Goal: Task Accomplishment & Management: Complete application form

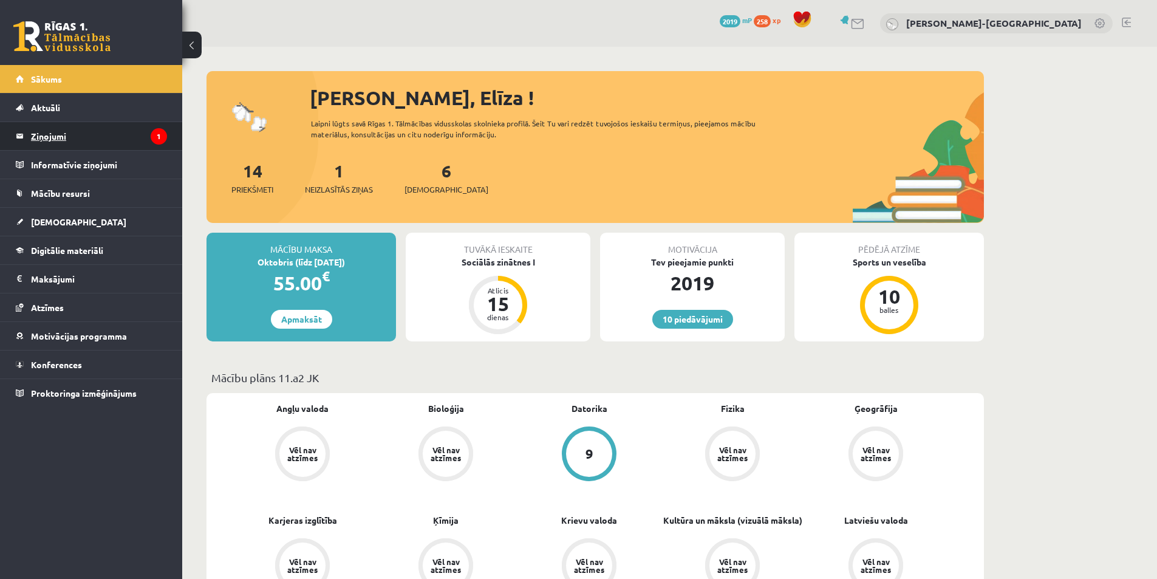
click at [53, 137] on legend "Ziņojumi 1" at bounding box center [99, 136] width 136 height 28
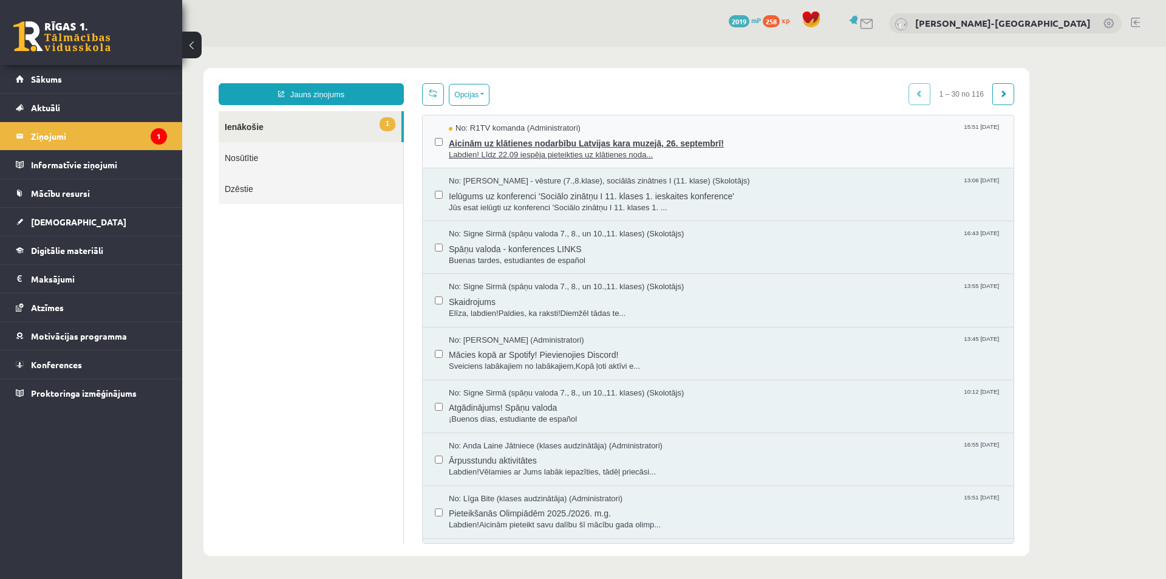
click at [551, 151] on span "Labdien! Līdz 22.09 iespēja pieteikties uz klātienes noda..." at bounding box center [725, 155] width 552 height 12
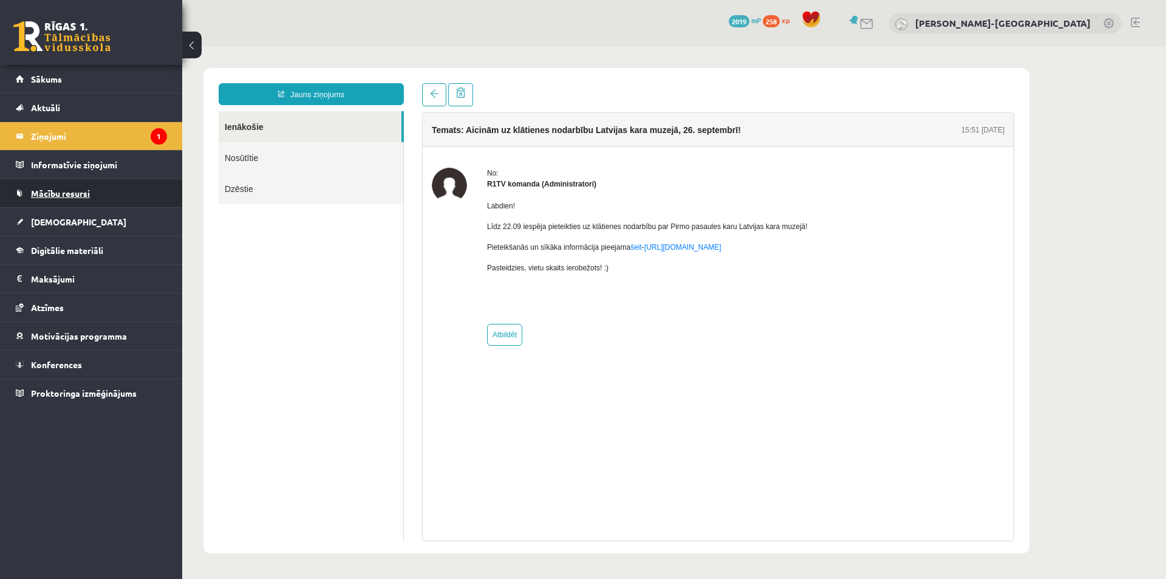
click at [67, 192] on span "Mācību resursi" at bounding box center [60, 193] width 59 height 11
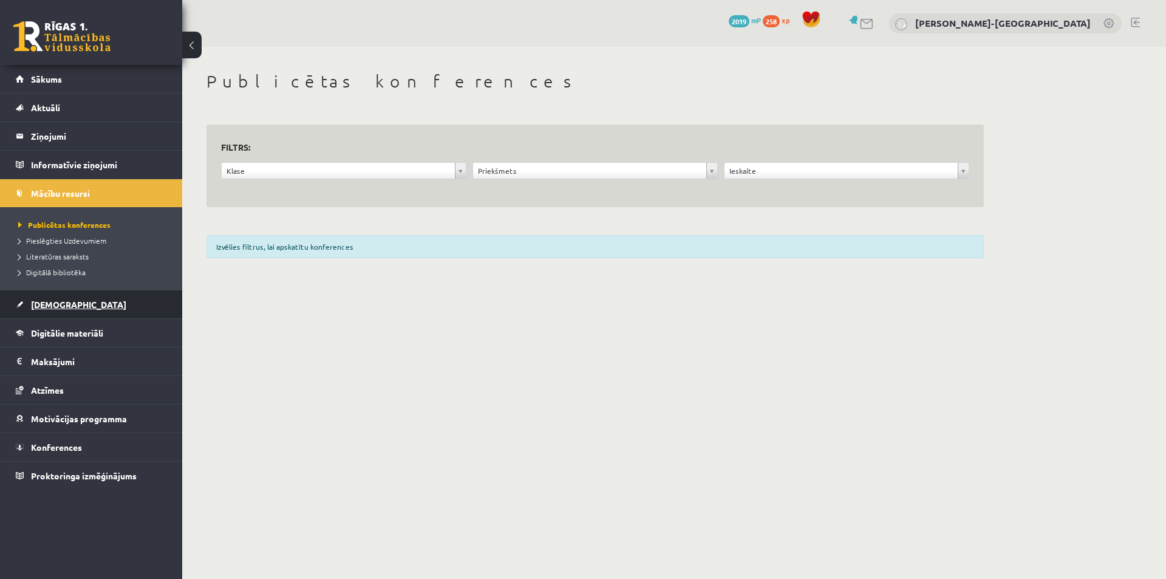
click at [71, 308] on link "[DEMOGRAPHIC_DATA]" at bounding box center [91, 304] width 151 height 28
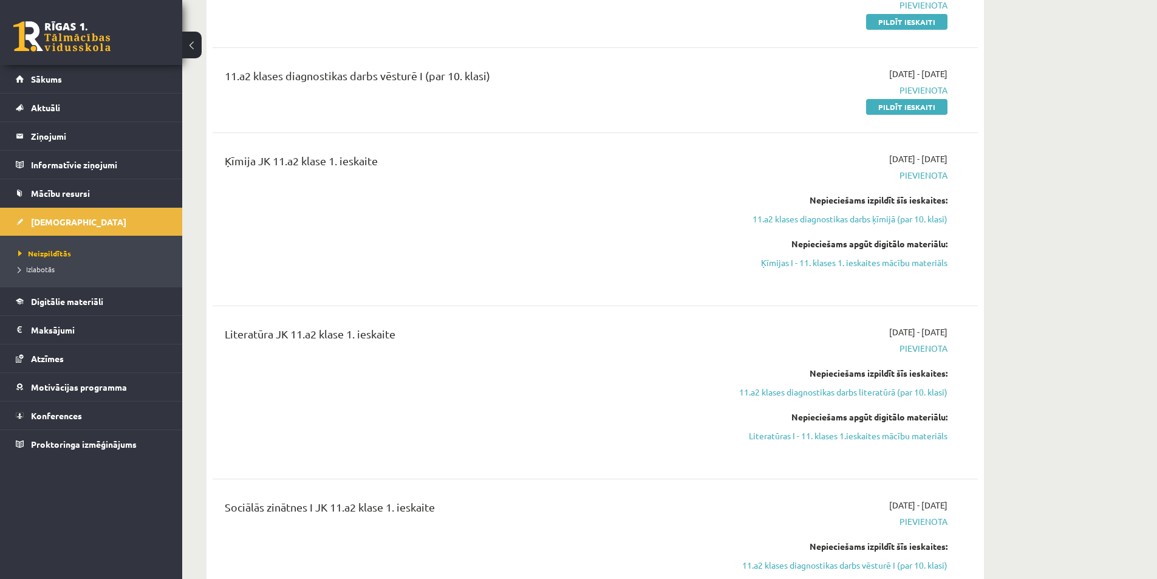
scroll to position [405, 0]
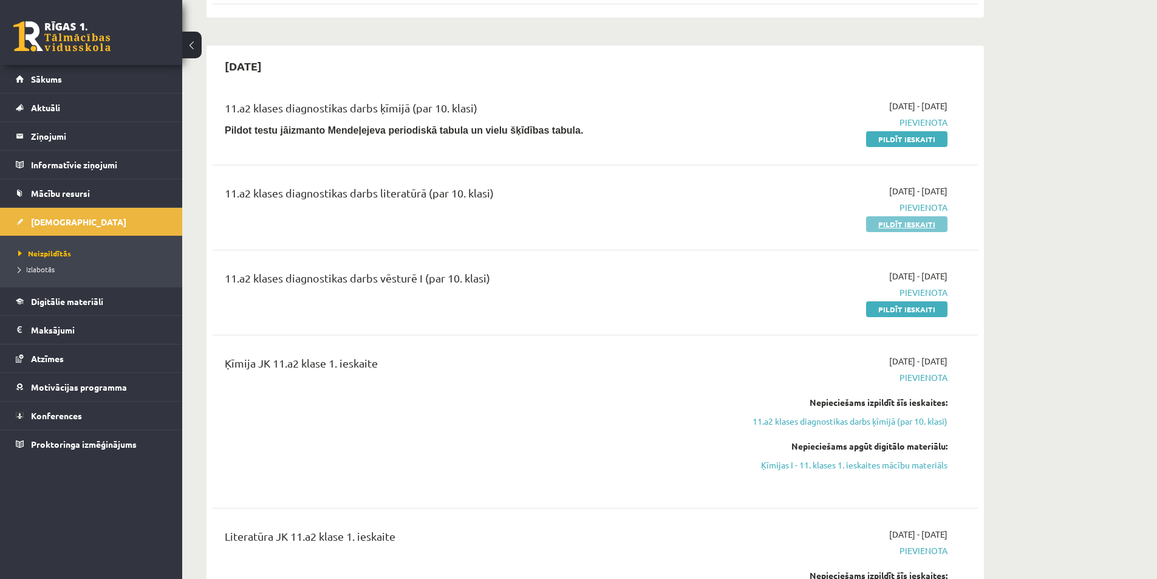
click at [916, 223] on link "Pildīt ieskaiti" at bounding box center [906, 224] width 81 height 16
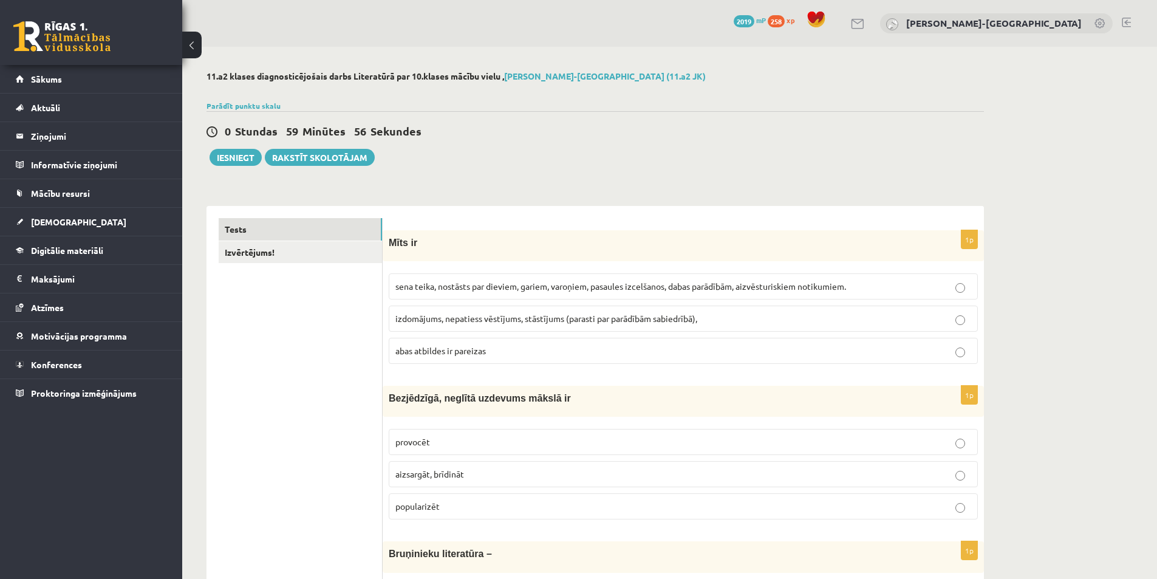
click at [518, 283] on span "sena teika, nostāsts par dieviem, gariem, varoņiem, pasaules izcelšanos, dabas …" at bounding box center [620, 285] width 450 height 11
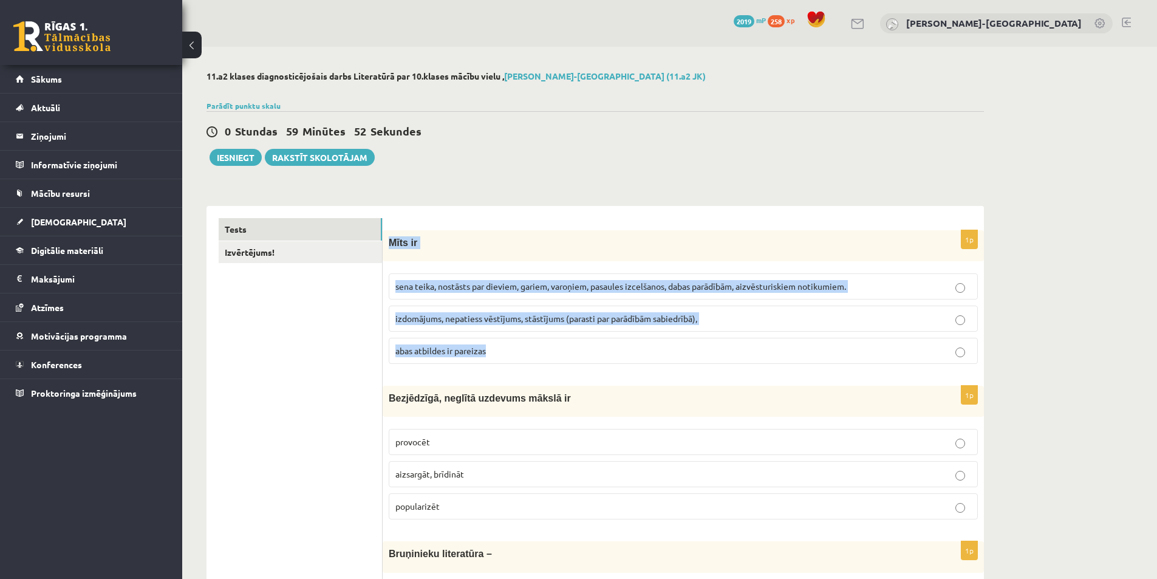
drag, startPoint x: 387, startPoint y: 242, endPoint x: 495, endPoint y: 342, distance: 147.4
click at [495, 342] on div "1p Mīts ir sena teika, nostāsts par dieviem, gariem, varoņiem, pasaules izcelša…" at bounding box center [682, 301] width 601 height 143
copy div "Mīts ir sena teika, nostāsts par dieviem, gariem, varoņiem, pasaules izcelšanos…"
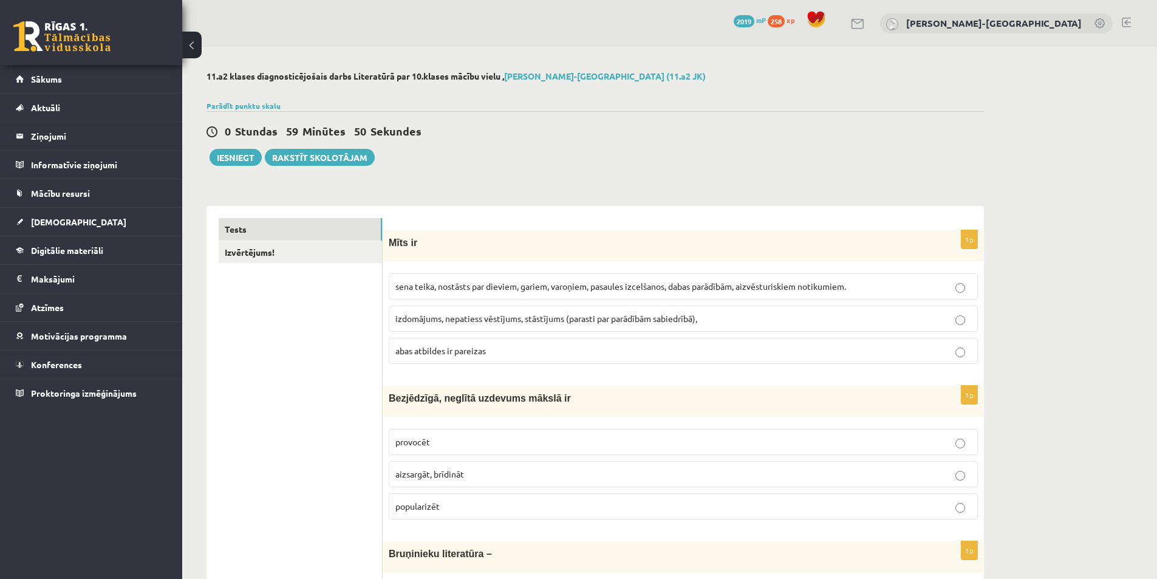
click at [491, 149] on div "0 Stundas 59 Minūtes 50 Sekundes Iesniegt Rakstīt skolotājam" at bounding box center [594, 138] width 777 height 55
click at [416, 345] on p "abas atbildes ir pareizas" at bounding box center [683, 350] width 576 height 13
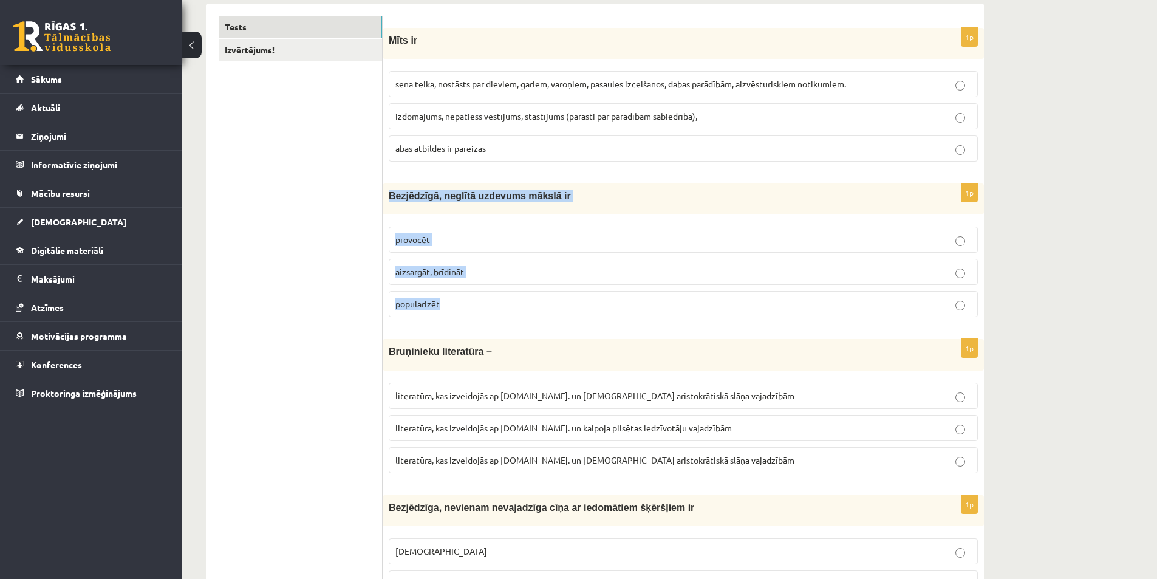
drag, startPoint x: 390, startPoint y: 195, endPoint x: 475, endPoint y: 304, distance: 137.9
click at [475, 304] on div "1p Bezjēdzīgā, neglītā uzdevums mākslā ir provocēt aizsargāt, brīdināt populari…" at bounding box center [682, 254] width 601 height 143
copy div "Bezjēdzīgā, neglītā uzdevums mākslā ir provocēt aizsargāt, brīdināt popularizēt"
click at [401, 232] on label "provocēt" at bounding box center [683, 239] width 589 height 26
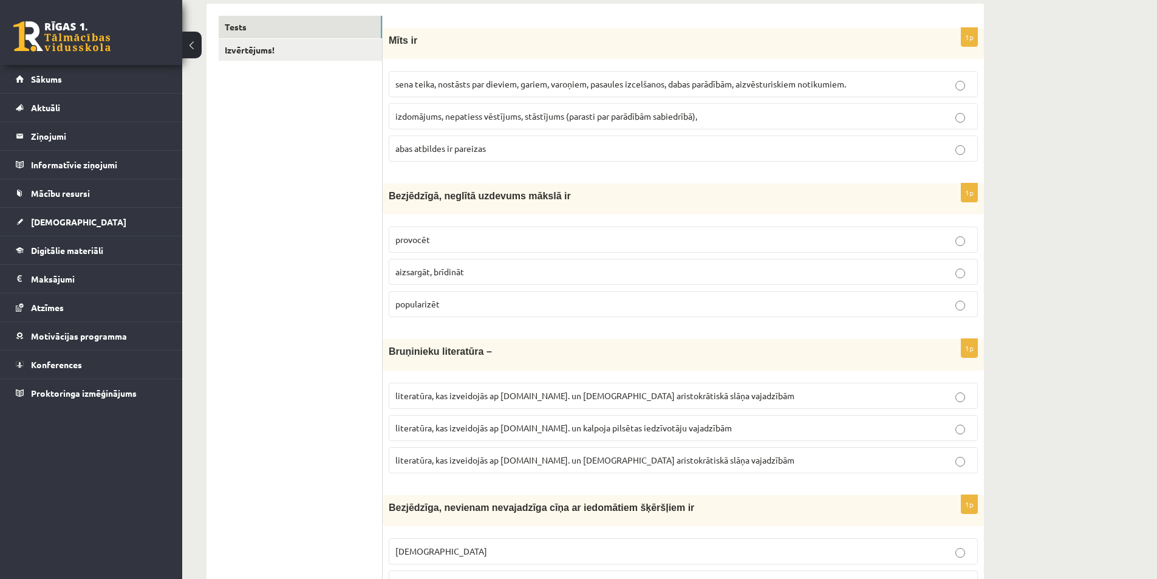
scroll to position [304, 0]
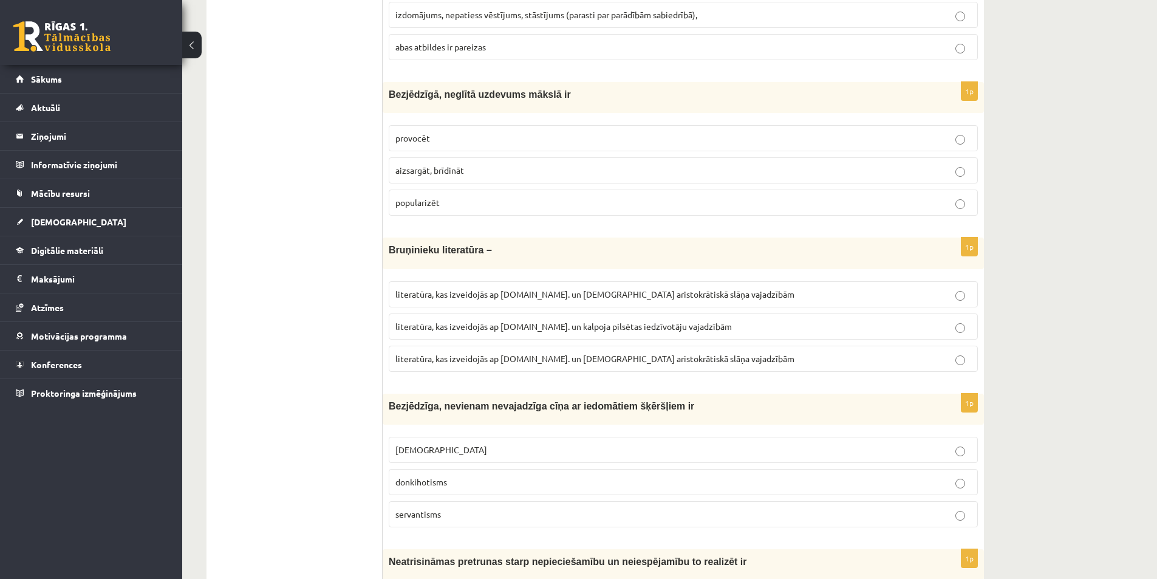
drag, startPoint x: 376, startPoint y: 243, endPoint x: 593, endPoint y: 304, distance: 224.9
click at [582, 276] on fieldset "literatūra, kas izveidojās ap 20.gs. un kalpoja aristokrātiskā slāņa vajadzībām…" at bounding box center [683, 325] width 589 height 100
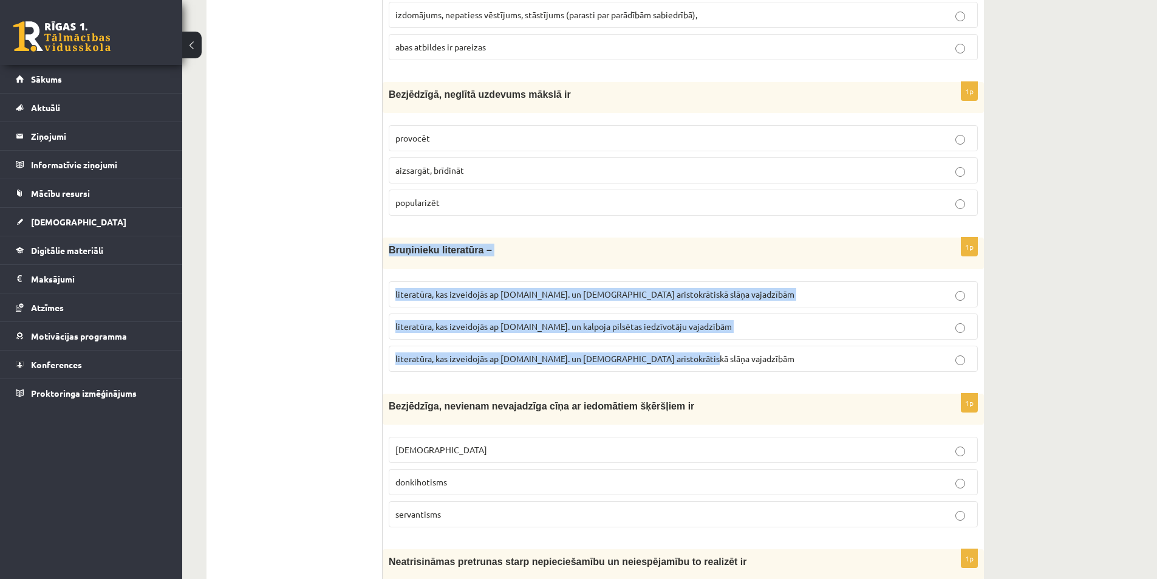
drag, startPoint x: 387, startPoint y: 245, endPoint x: 703, endPoint y: 352, distance: 333.7
click at [703, 352] on div "1p Bruņinieku literatūra – literatūra, kas izveidojās ap 20.gs. un kalpoja aris…" at bounding box center [682, 308] width 601 height 143
copy div "Bruņinieku literatūra – literatūra, kas izveidojās ap 20.gs. un kalpoja aristok…"
click at [649, 327] on span "literatūra, kas izveidojās ap 12.gs. un kalpoja pilsētas iedzīvotāju vajadzībām" at bounding box center [563, 326] width 336 height 11
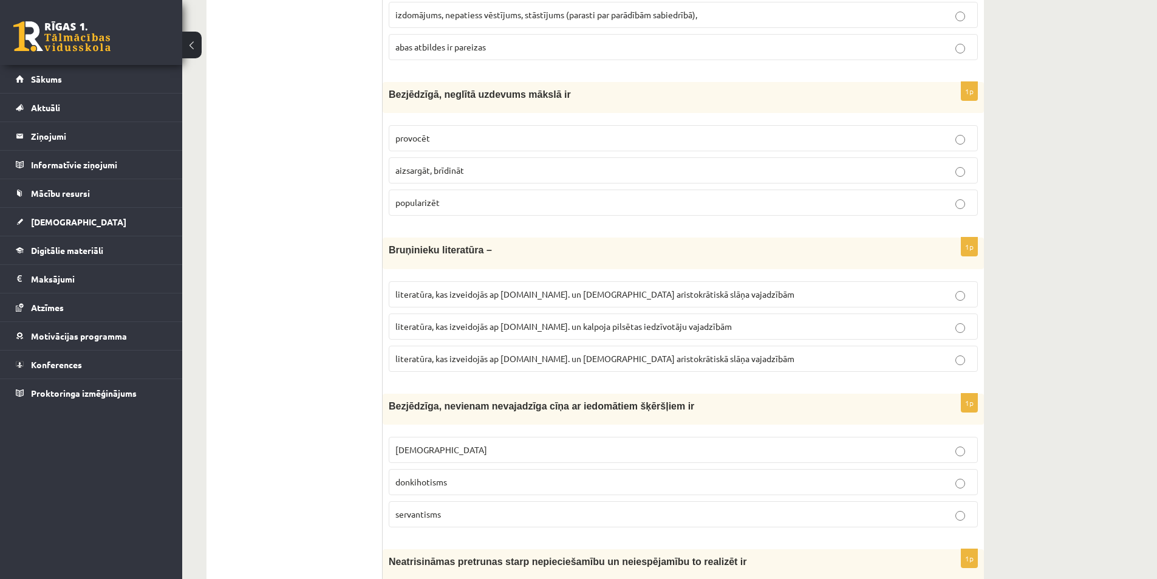
click at [631, 368] on label "literatūra, kas izveidojās ap 12.gs. un kalpoja aristokrātiskā slāņa vajadzībām" at bounding box center [683, 358] width 589 height 26
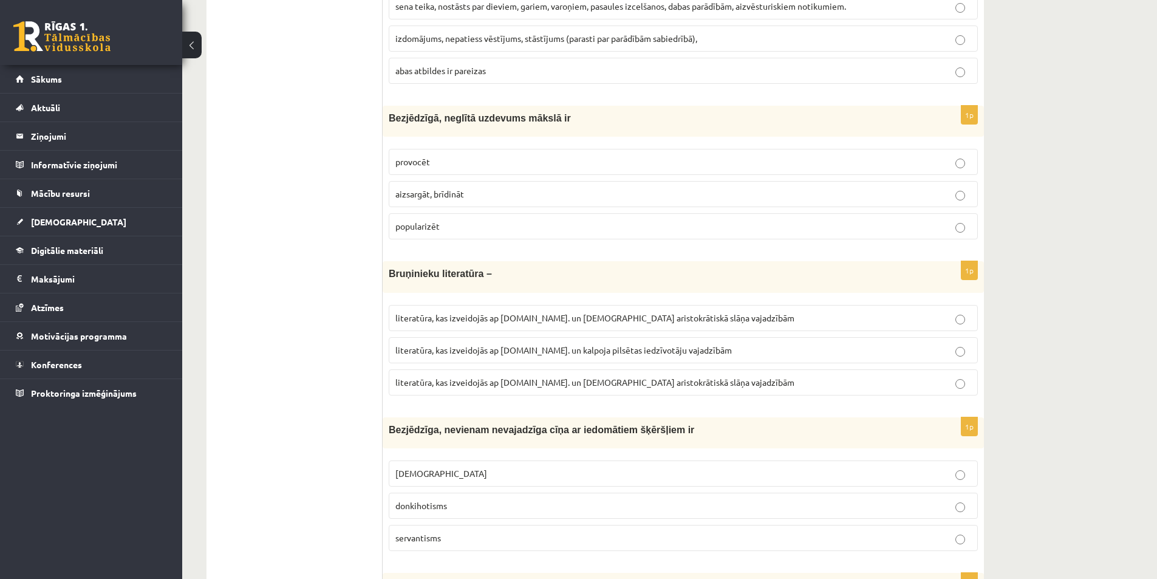
scroll to position [482, 0]
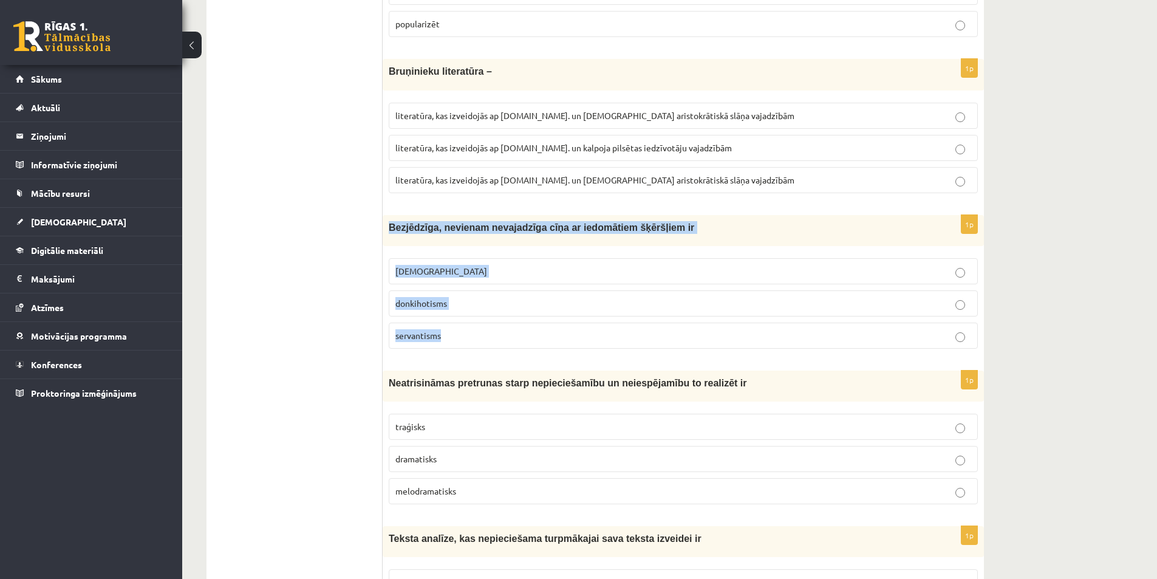
drag, startPoint x: 390, startPoint y: 226, endPoint x: 478, endPoint y: 321, distance: 129.3
click at [478, 321] on div "1p Bezjēdzīga, nevienam nevajadzīga cīņa ar iedomātiem šķēršļiem ir minhauzenis…" at bounding box center [682, 286] width 601 height 143
copy div "Bezjēdzīga, nevienam nevajadzīga cīņa ar iedomātiem šķēršļiem ir minhauzenisms …"
click at [454, 319] on fieldset "minhauzenisms donkihotisms servantisms" at bounding box center [683, 302] width 589 height 100
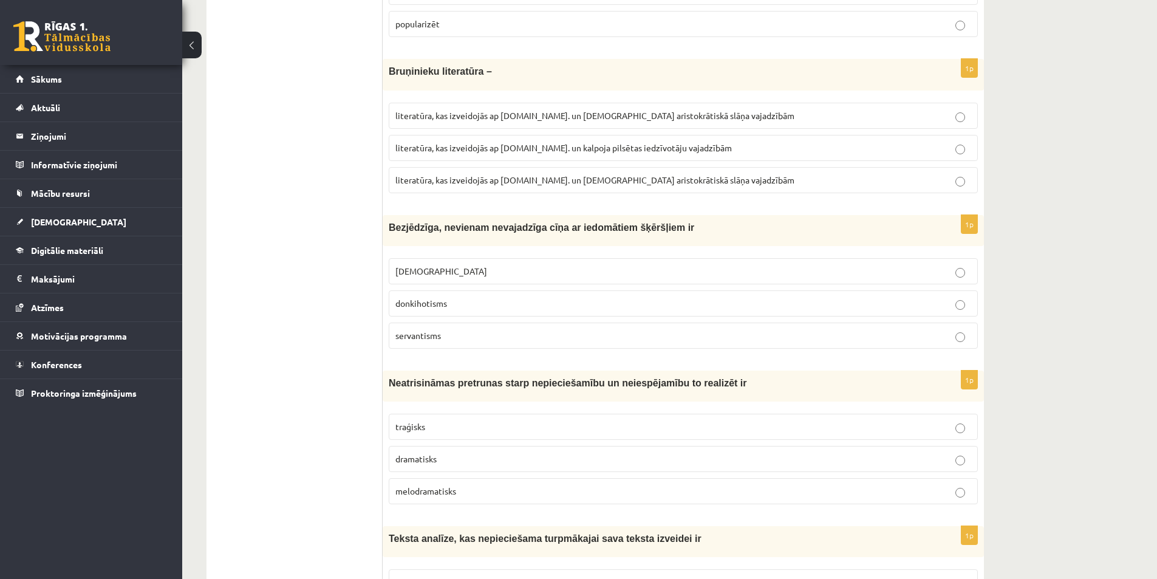
click at [453, 310] on p "donkihotisms" at bounding box center [683, 303] width 576 height 13
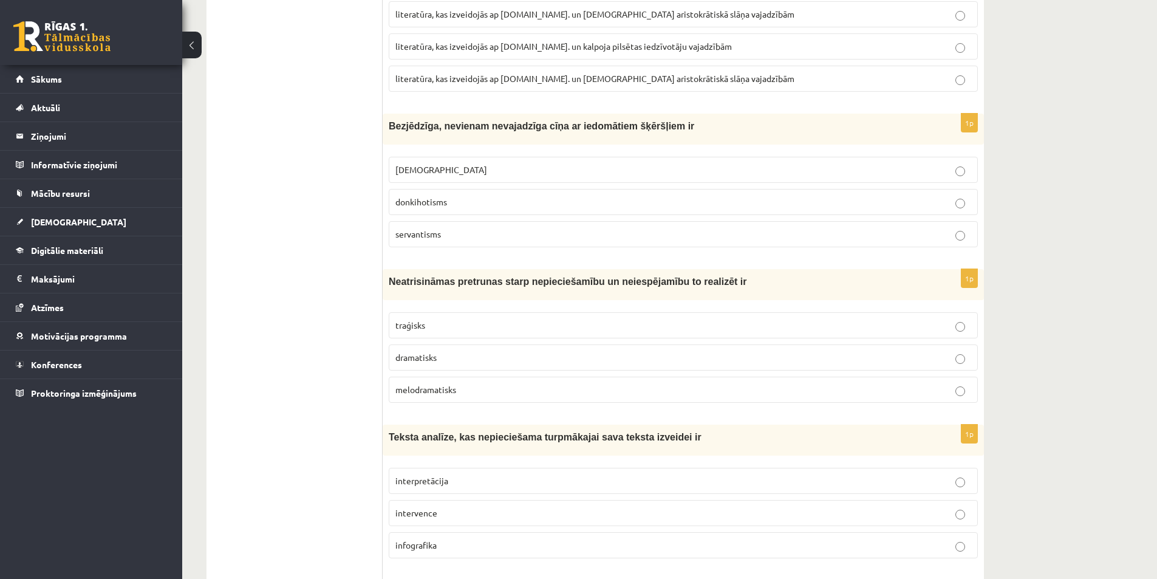
click at [409, 333] on label "traģisks" at bounding box center [683, 325] width 589 height 26
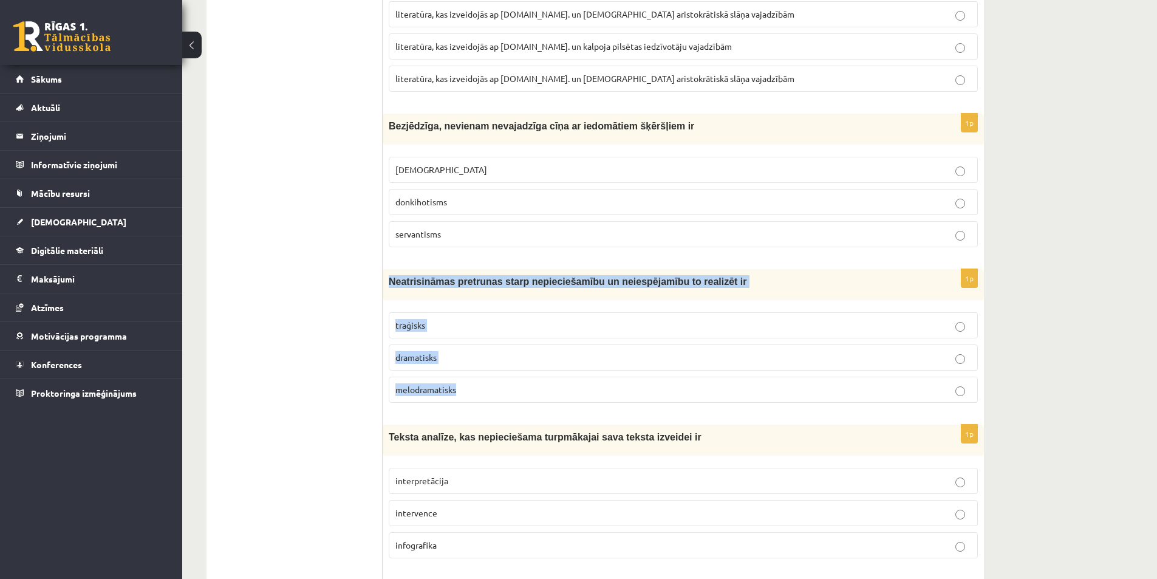
drag, startPoint x: 386, startPoint y: 280, endPoint x: 488, endPoint y: 376, distance: 140.0
click at [488, 376] on div "1p Neatrisināmas pretrunas starp nepieciešamību un neiespējamību to realizēt ir…" at bounding box center [682, 340] width 601 height 143
copy div "Neatrisināmas pretrunas starp nepieciešamību un neiespējamību to realizēt ir tr…"
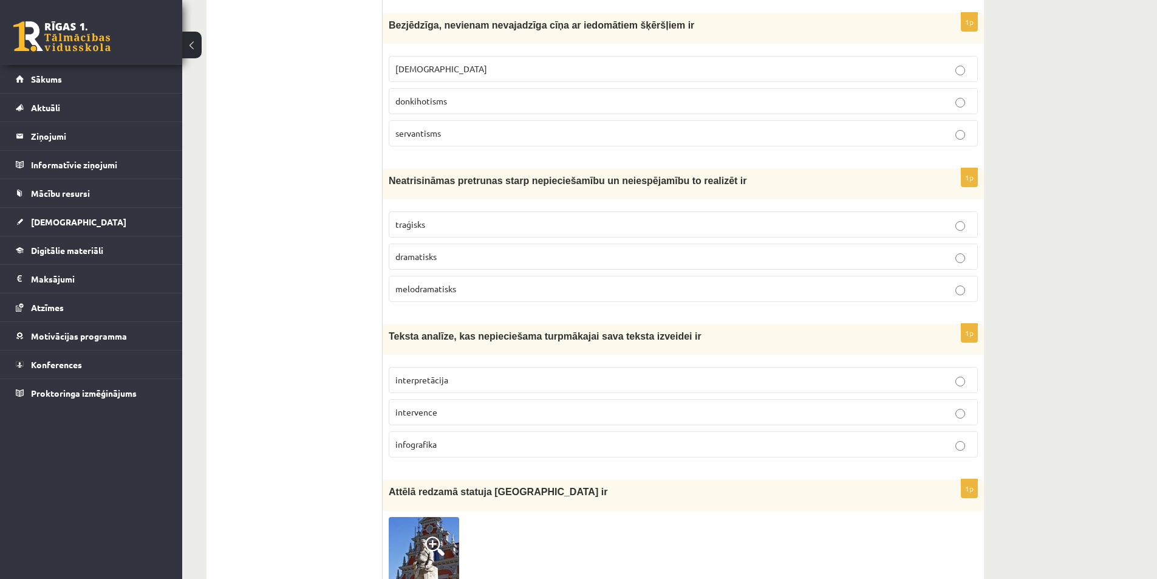
scroll to position [786, 0]
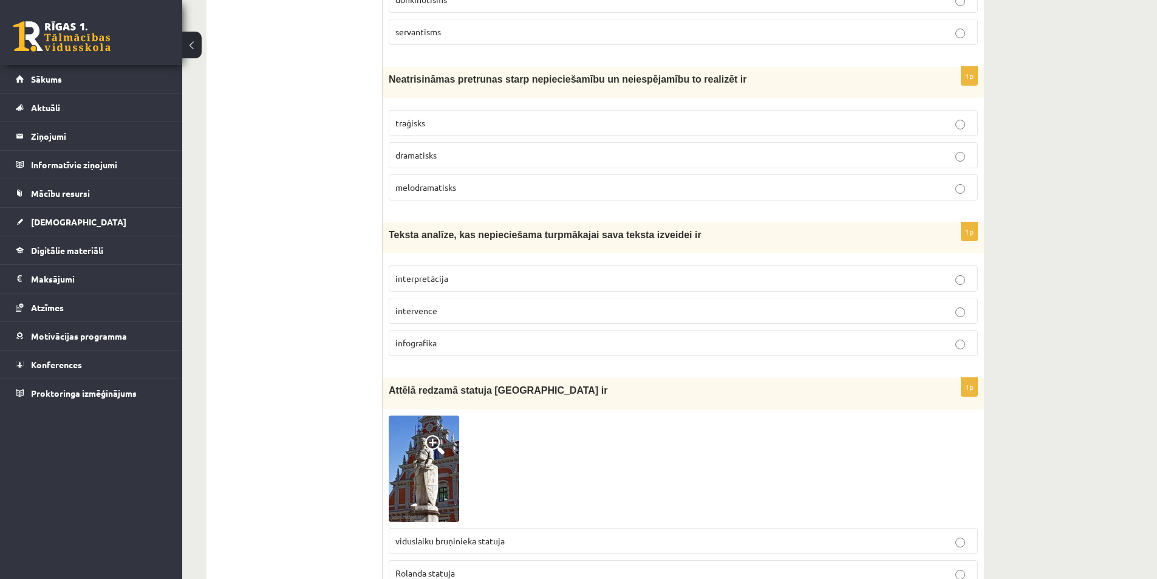
click at [458, 291] on label "interpretācija" at bounding box center [683, 278] width 589 height 26
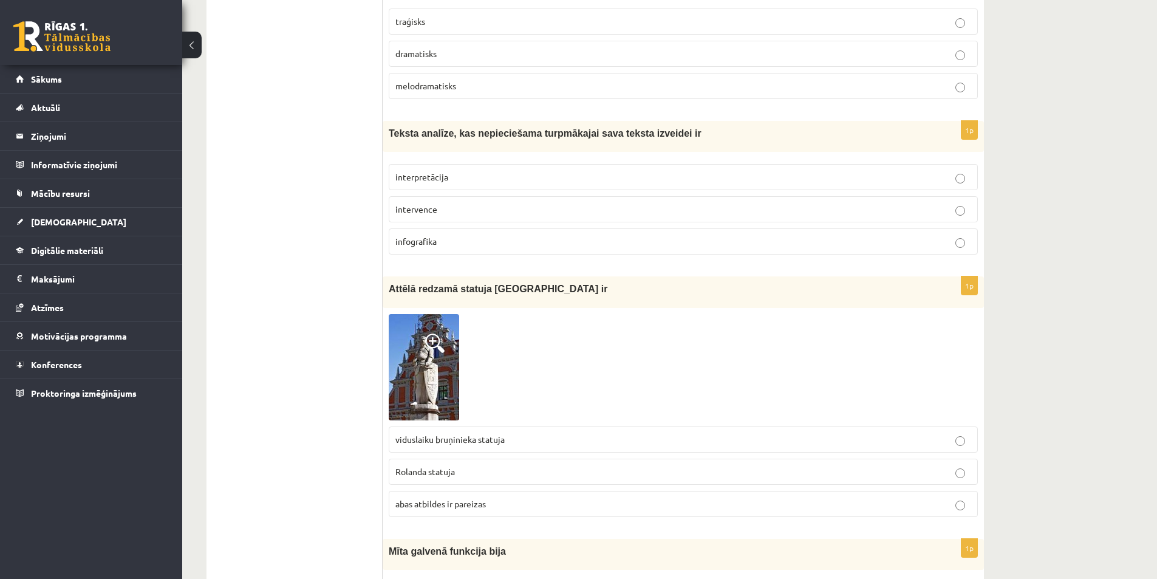
scroll to position [1089, 0]
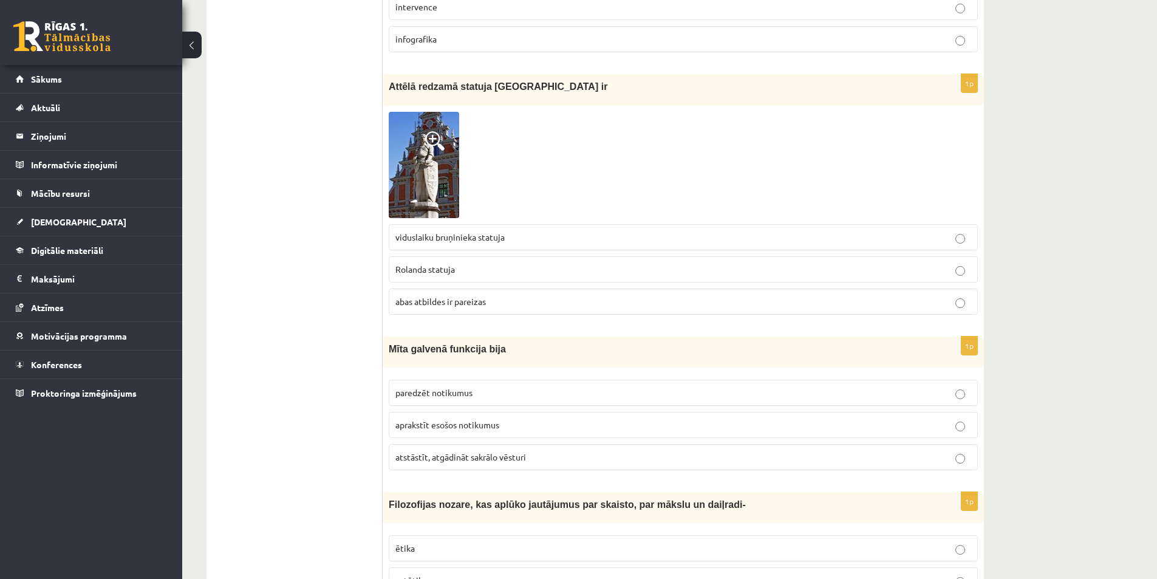
click at [424, 195] on img at bounding box center [424, 165] width 70 height 106
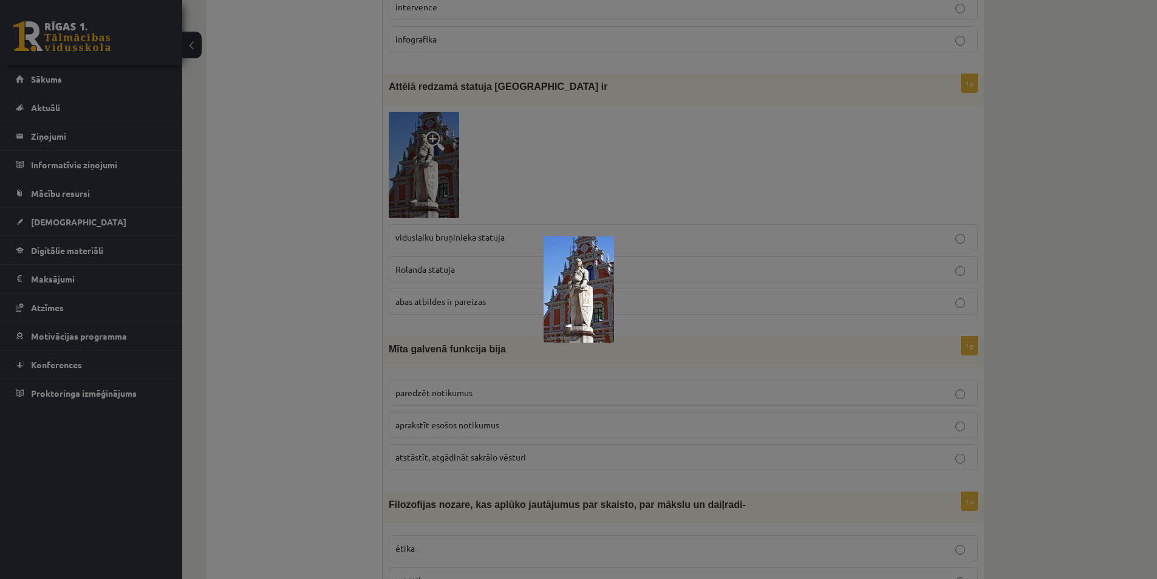
click at [806, 151] on div at bounding box center [578, 289] width 1157 height 579
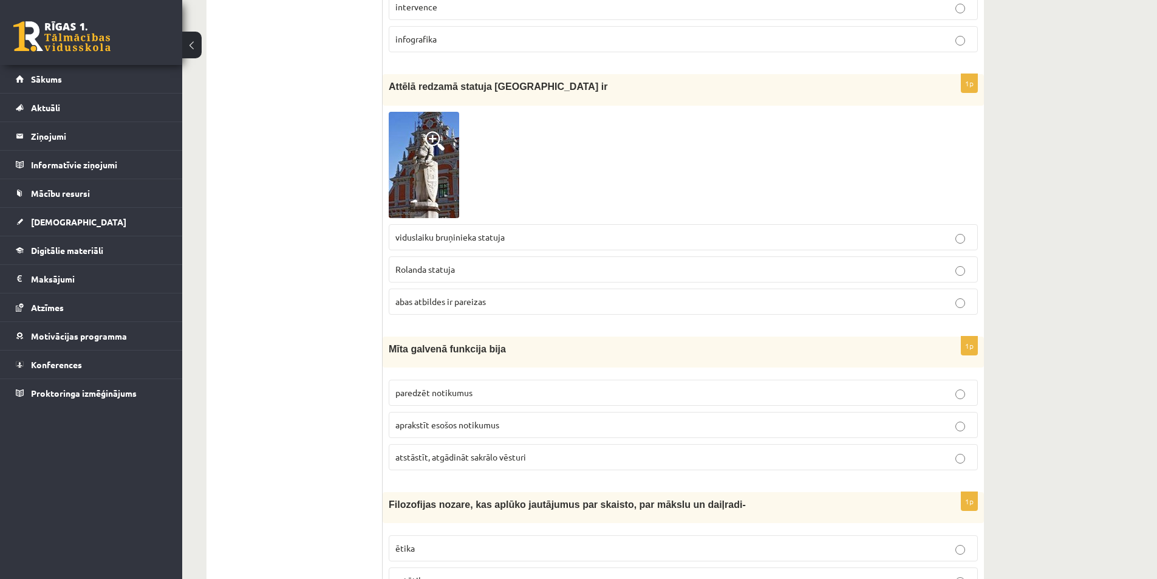
click at [476, 268] on p "Rolanda statuja" at bounding box center [683, 269] width 576 height 13
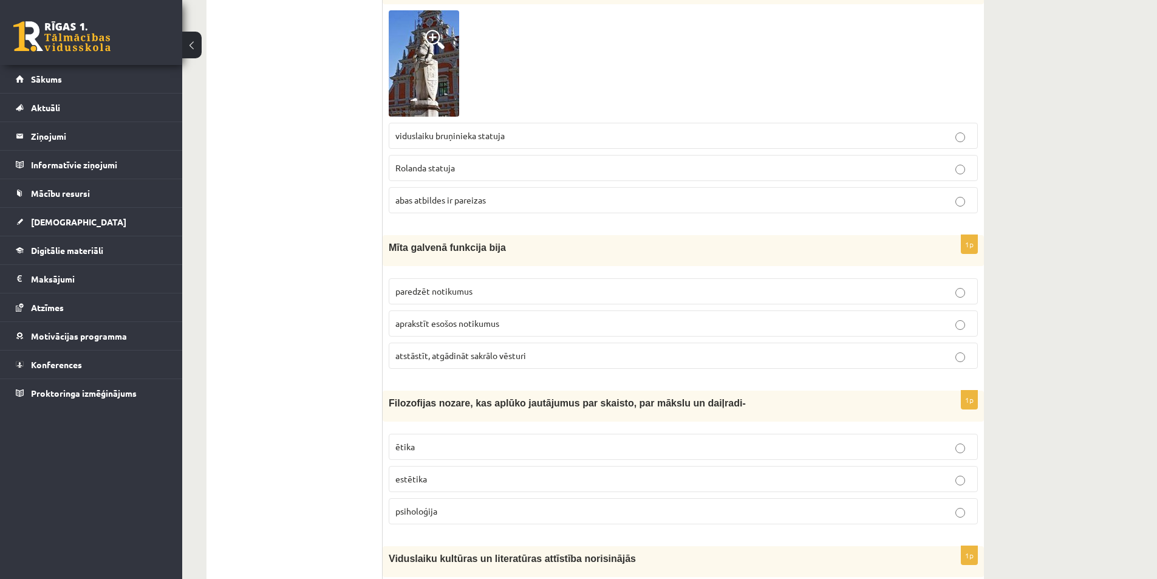
click at [448, 358] on span "atstāstīt, atgādināt sakrālo vēsturi" at bounding box center [460, 355] width 131 height 11
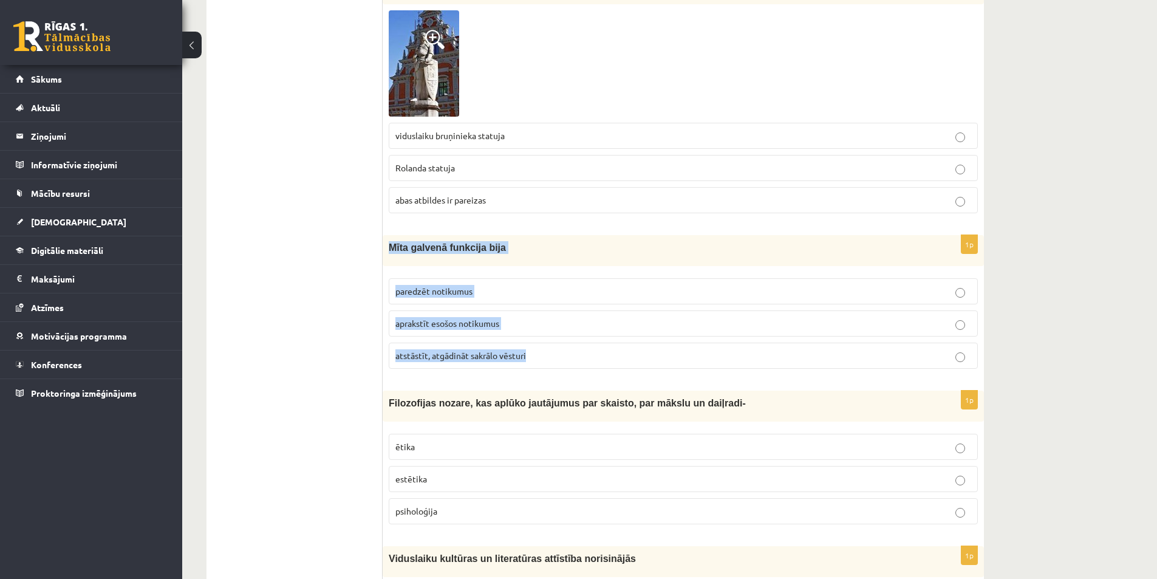
drag, startPoint x: 386, startPoint y: 239, endPoint x: 554, endPoint y: 358, distance: 206.0
click at [554, 358] on div "1p Mīta galvenā funkcija bija paredzēt notikumus aprakstīt esošos notikumus ats…" at bounding box center [682, 306] width 601 height 143
copy div "Mīta galvenā funkcija bija paredzēt notikumus aprakstīt esošos notikumus atstās…"
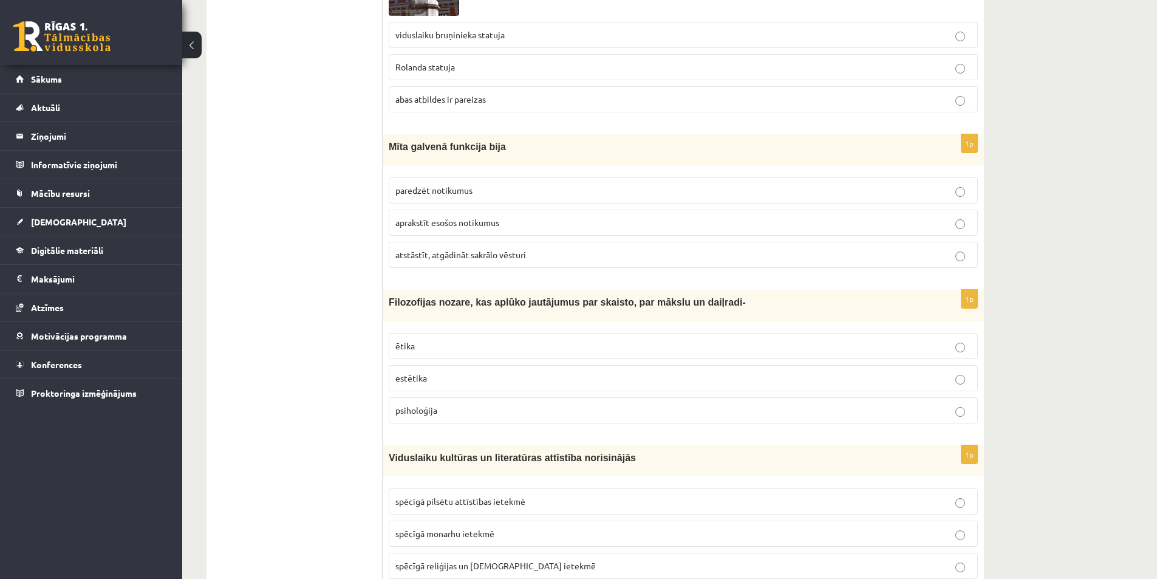
click at [438, 382] on p "estētika" at bounding box center [683, 378] width 576 height 13
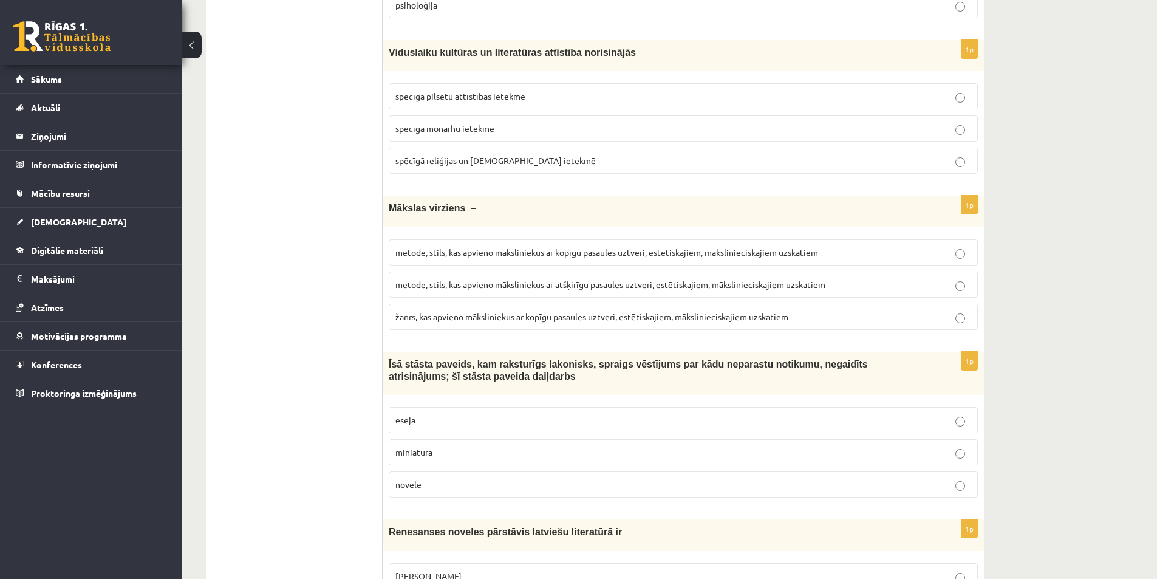
scroll to position [1595, 0]
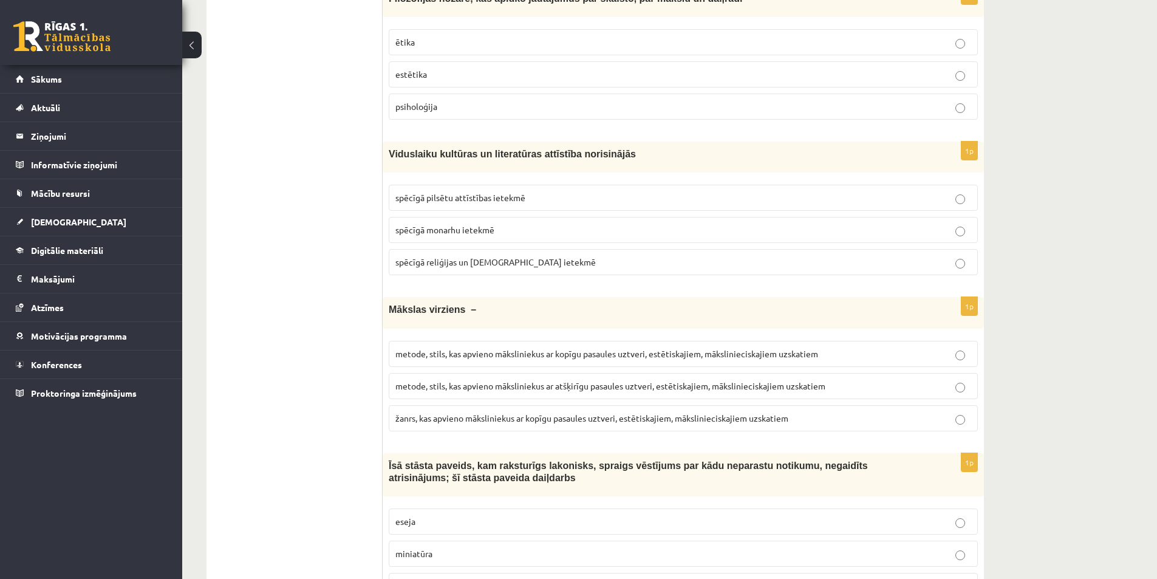
click at [471, 271] on label "spēcīgā reliģijas un baznīcas ietekmē" at bounding box center [683, 262] width 589 height 26
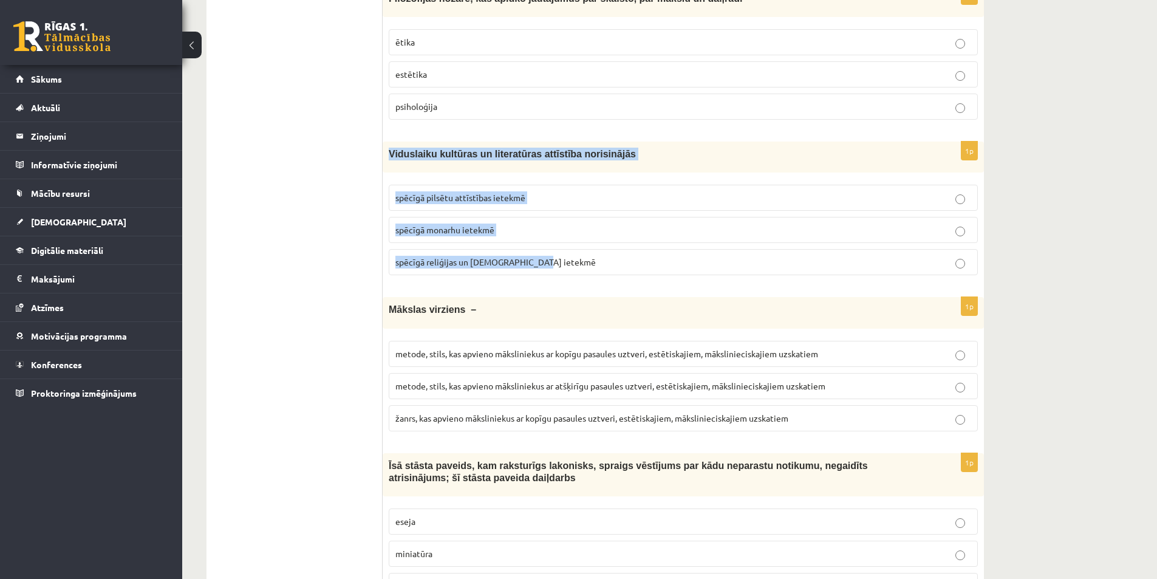
drag, startPoint x: 398, startPoint y: 152, endPoint x: 560, endPoint y: 252, distance: 190.8
click at [560, 252] on div "1p Viduslaiku kultūras un literatūras attīstība norisinājās spēcīgā pilsētu att…" at bounding box center [682, 212] width 601 height 143
copy div "Viduslaiku kultūras un literatūras attīstība norisinājās spēcīgā pilsētu attīst…"
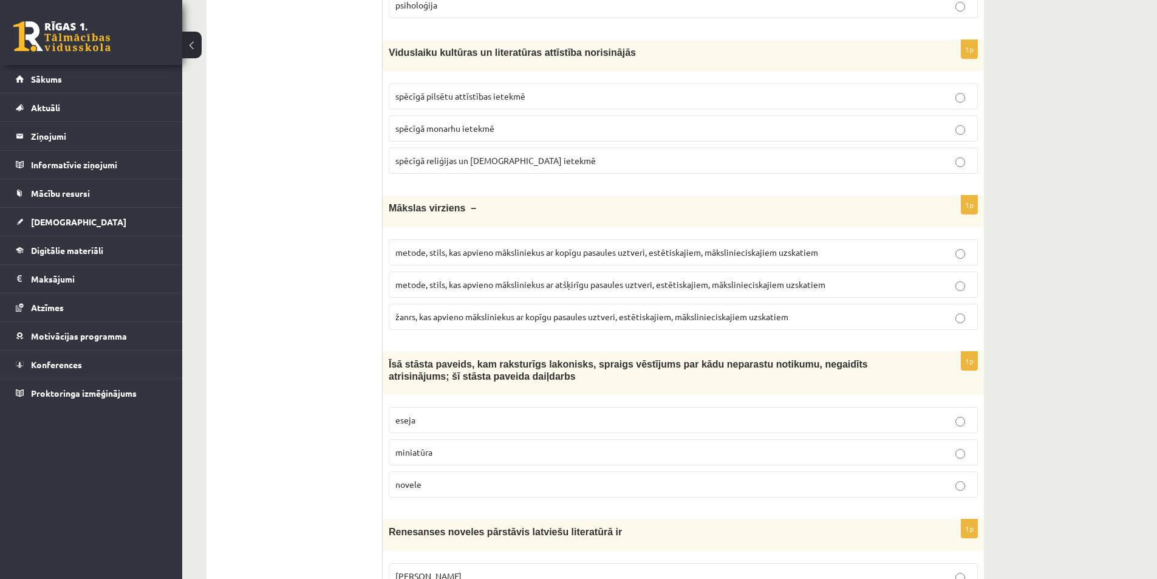
click at [464, 240] on label "metode, stils, kas apvieno māksliniekus ar kopīgu pasaules uztveri, estētiskaji…" at bounding box center [683, 252] width 589 height 26
click at [415, 322] on p "žanrs, kas apvieno māksliniekus ar kopīgu pasaules uztveri, estētiskajiem, māks…" at bounding box center [683, 316] width 576 height 13
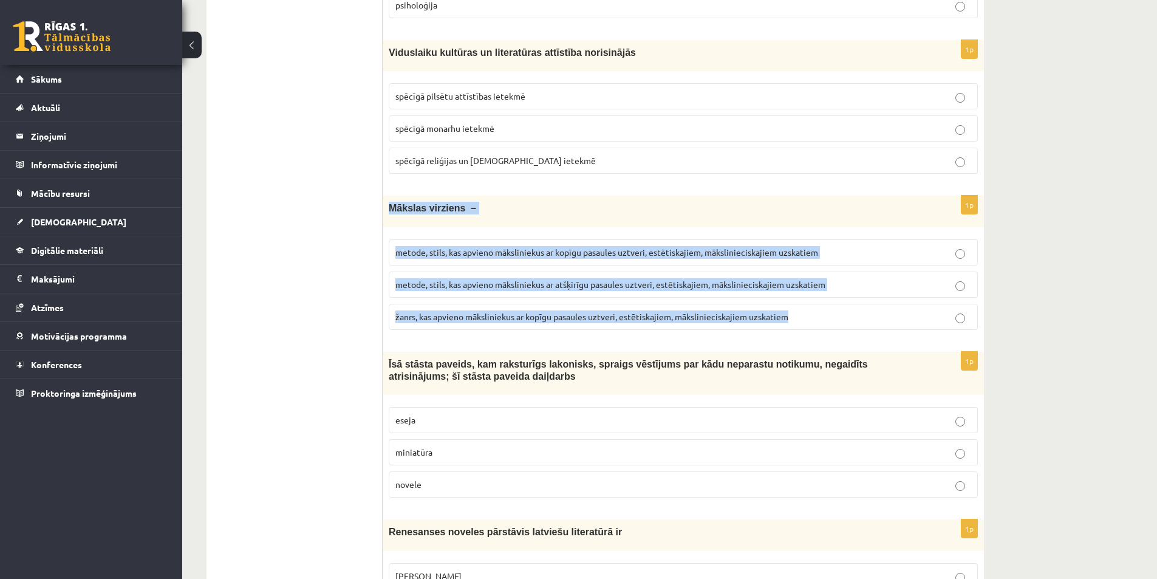
drag, startPoint x: 391, startPoint y: 205, endPoint x: 801, endPoint y: 327, distance: 427.6
click at [801, 327] on div "1p Mākslas virziens – metode, stils, kas apvieno māksliniekus ar kopīgu pasaule…" at bounding box center [682, 266] width 601 height 143
copy div "Mākslas virziens – metode, stils, kas apvieno māksliniekus ar kopīgu pasaules u…"
click at [572, 256] on span "metode, stils, kas apvieno māksliniekus ar kopīgu pasaules uztveri, estētiskaji…" at bounding box center [606, 251] width 423 height 11
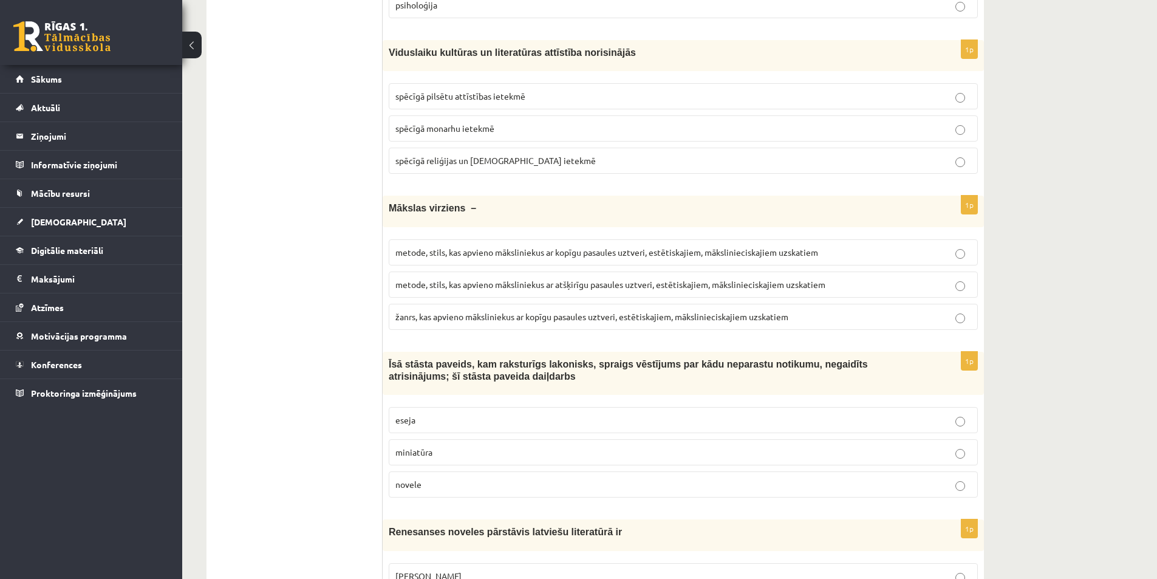
click at [400, 458] on p "miniatūra" at bounding box center [683, 452] width 576 height 13
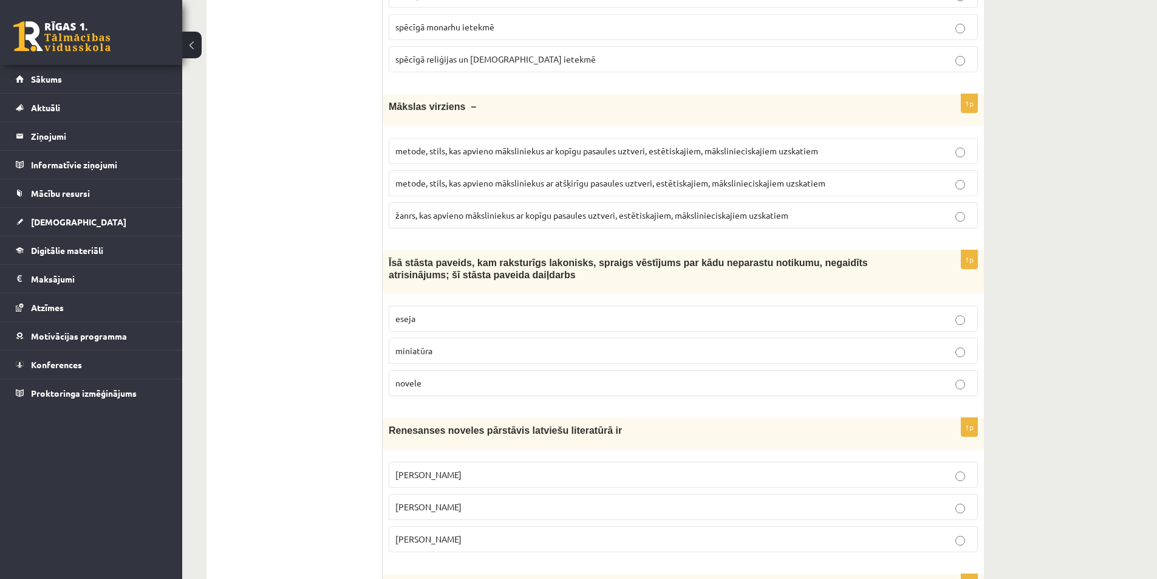
scroll to position [2000, 0]
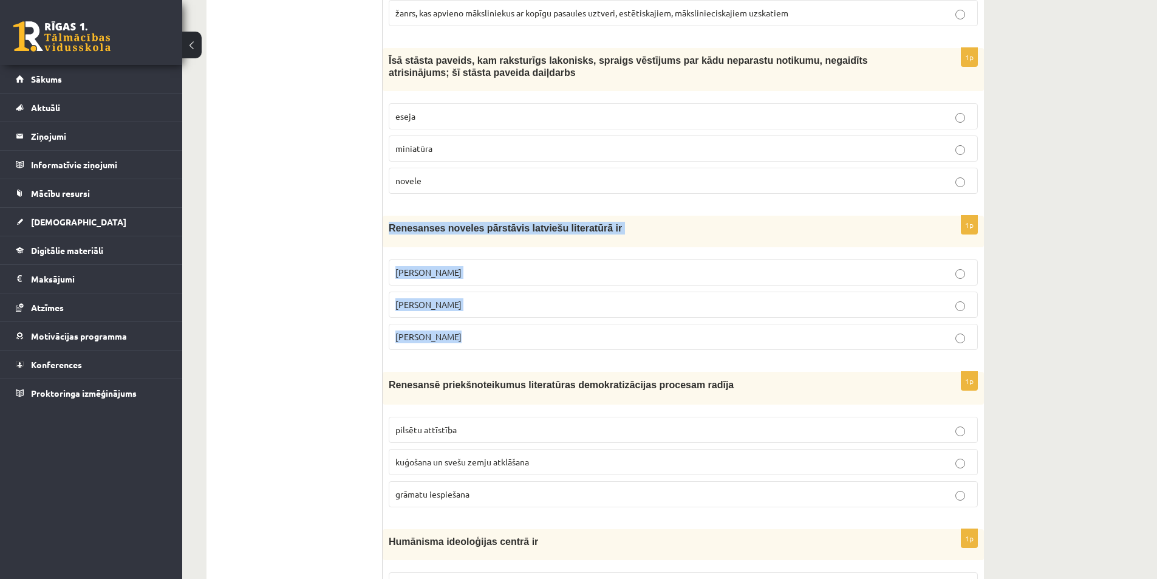
drag, startPoint x: 386, startPoint y: 222, endPoint x: 477, endPoint y: 330, distance: 140.5
click at [477, 330] on div "1p Renesanses noveles pārstāvis latviešu literatūrā ir Rūdolfs Blaumanis Kārlis…" at bounding box center [682, 287] width 601 height 143
copy div "Renesanses noveles pārstāvis latviešu literatūrā ir Rūdolfs Blaumanis Kārlis Sk…"
click at [433, 342] on p "Jānis Ezeriņš" at bounding box center [683, 336] width 576 height 13
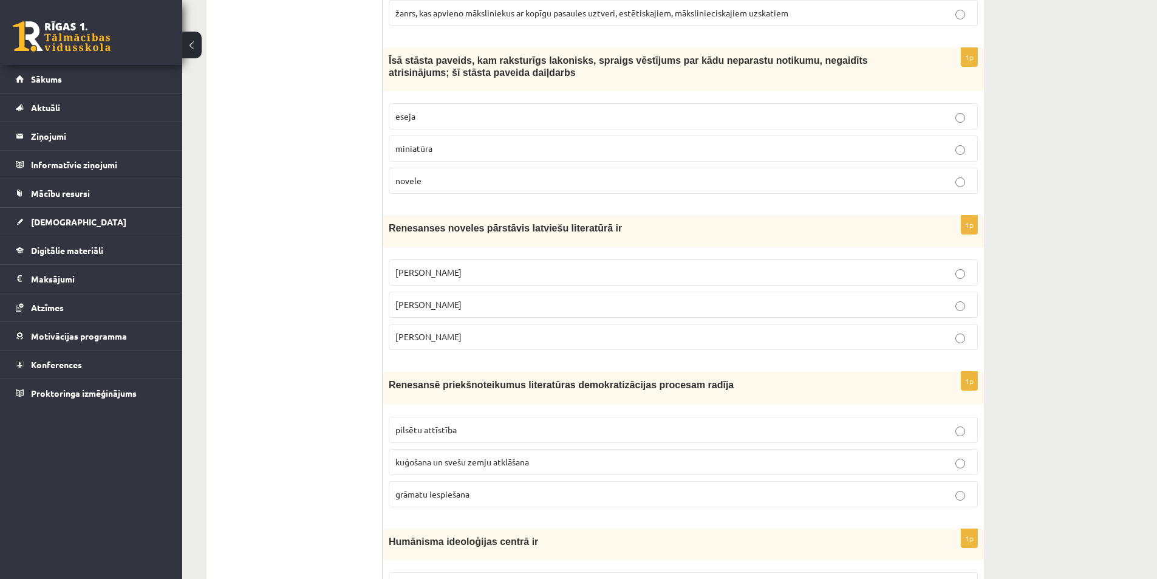
scroll to position [2101, 0]
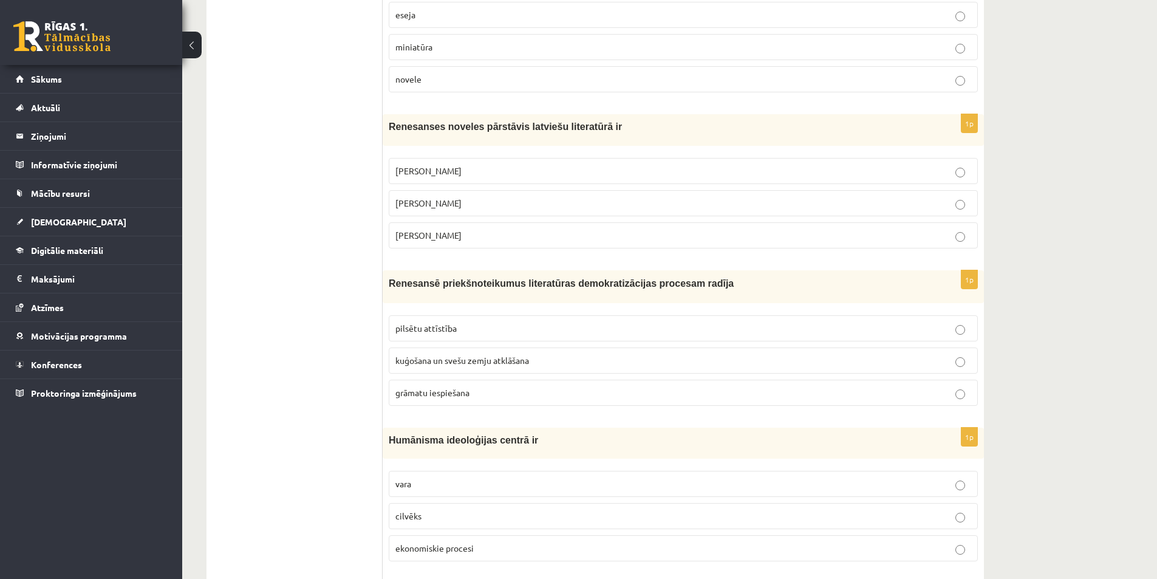
click at [469, 393] on span "grāmatu iespiešana" at bounding box center [432, 392] width 74 height 11
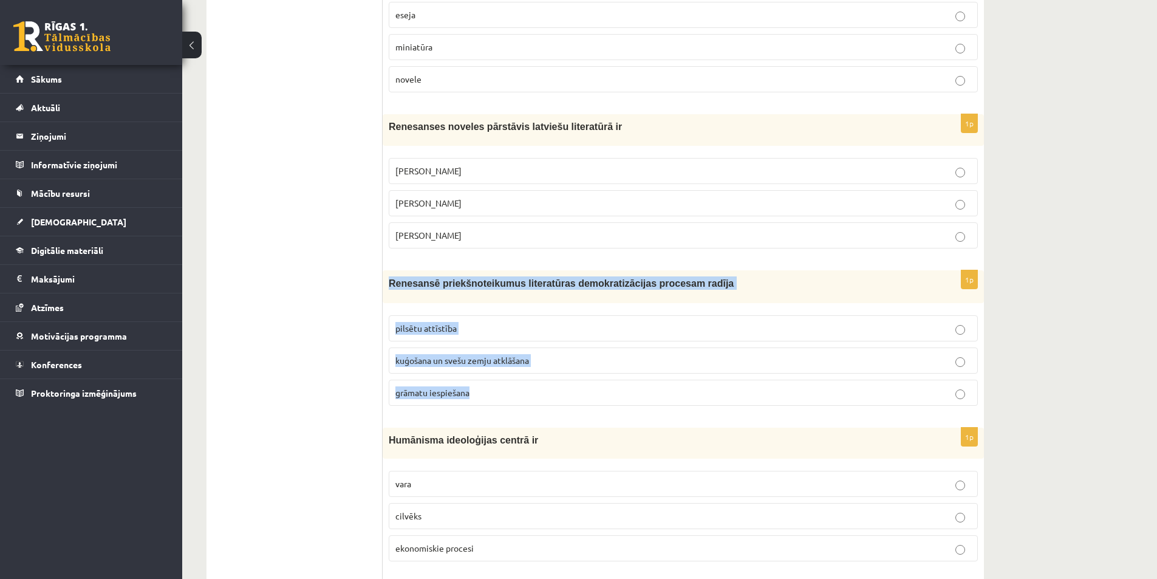
drag, startPoint x: 414, startPoint y: 294, endPoint x: 513, endPoint y: 392, distance: 138.7
click at [513, 392] on div "1p Renesansē priekšnoteikumus literatūras demokratizācijas procesam radīja pils…" at bounding box center [682, 342] width 601 height 145
copy div "Renesansē priekšnoteikumus literatūras demokratizācijas procesam radīja pilsētu…"
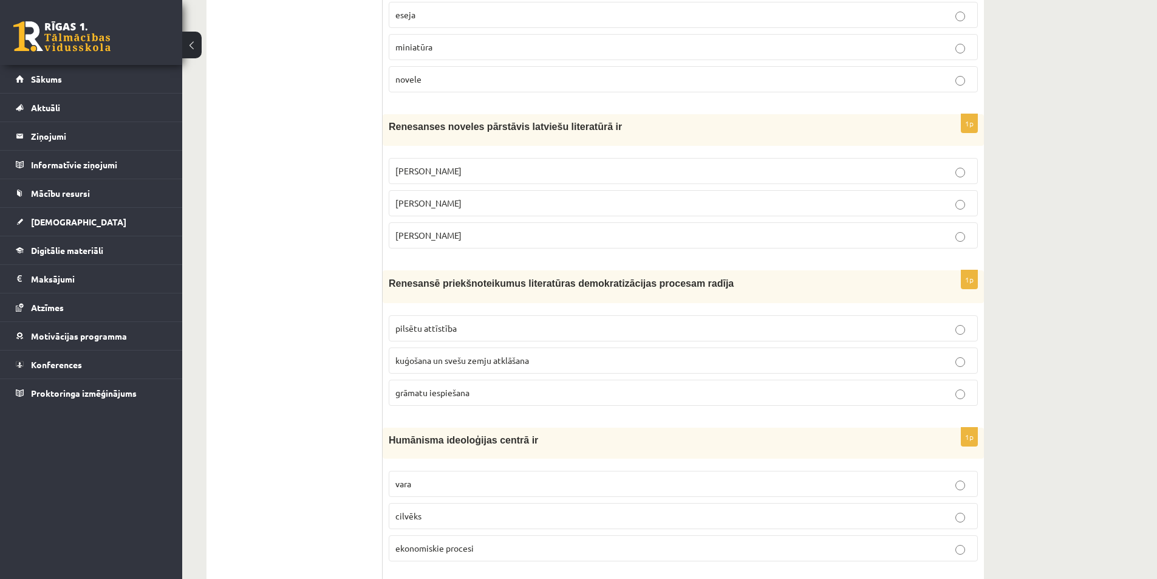
click at [245, 416] on ul "Tests Izvērtējums!" at bounding box center [301, 525] width 164 height 4817
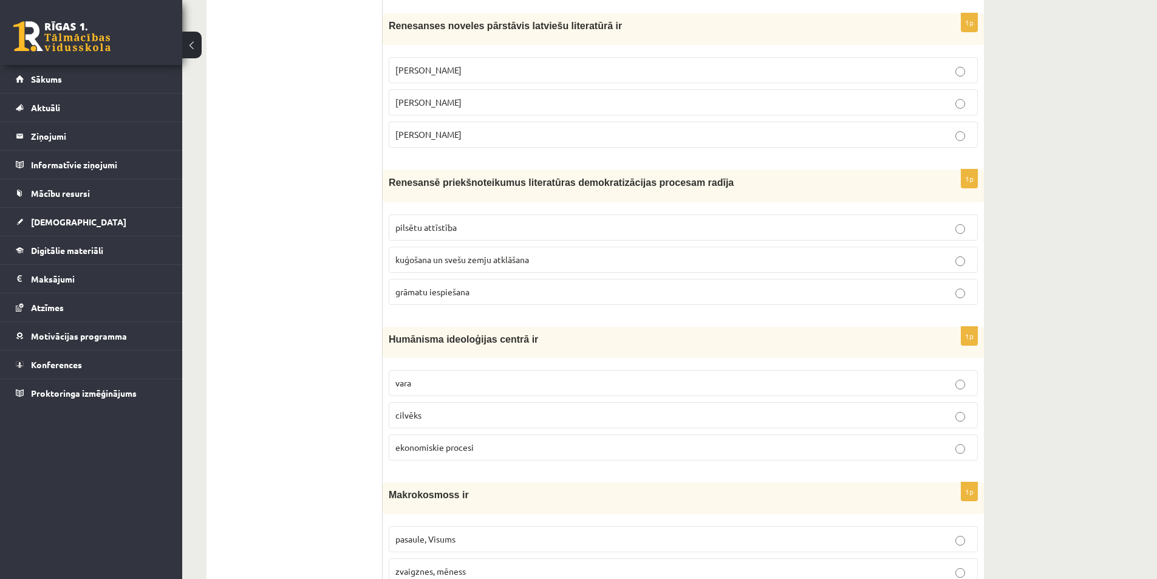
scroll to position [2303, 0]
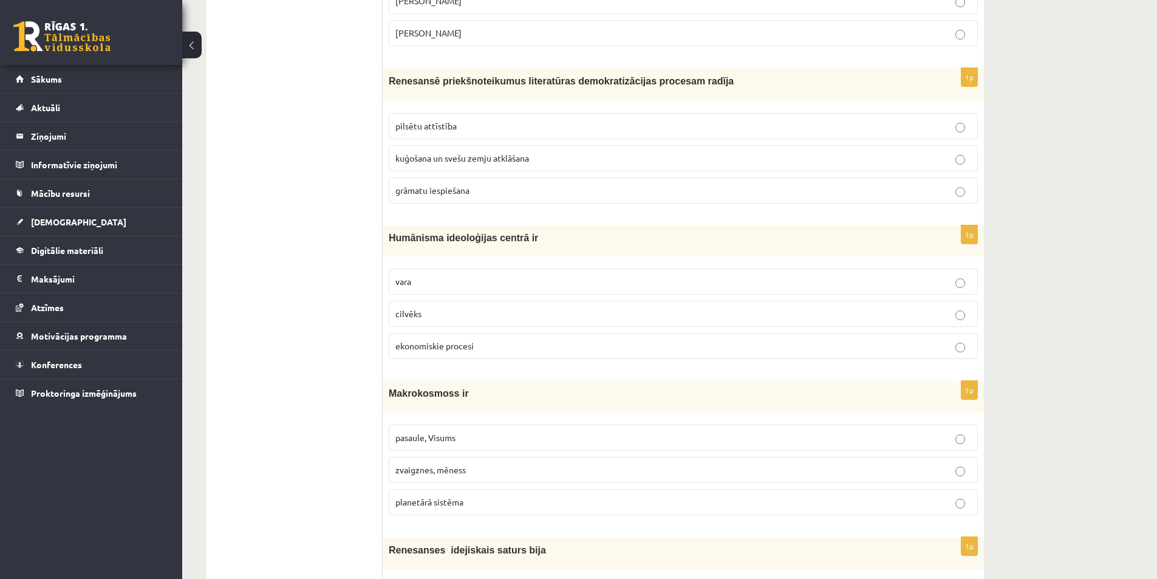
click at [431, 312] on p "cilvēks" at bounding box center [683, 313] width 576 height 13
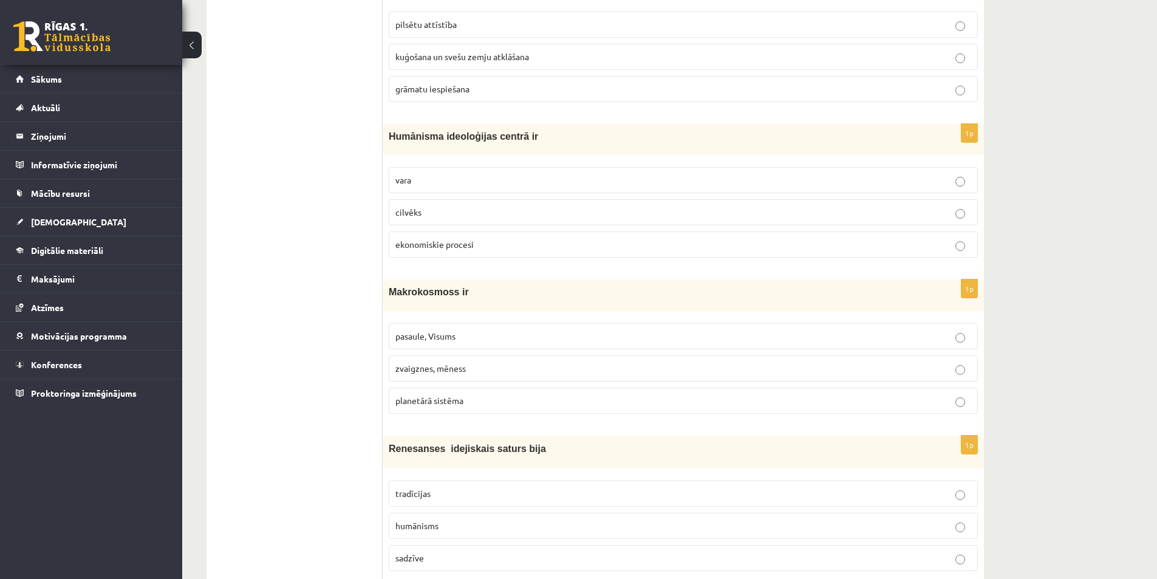
scroll to position [2607, 0]
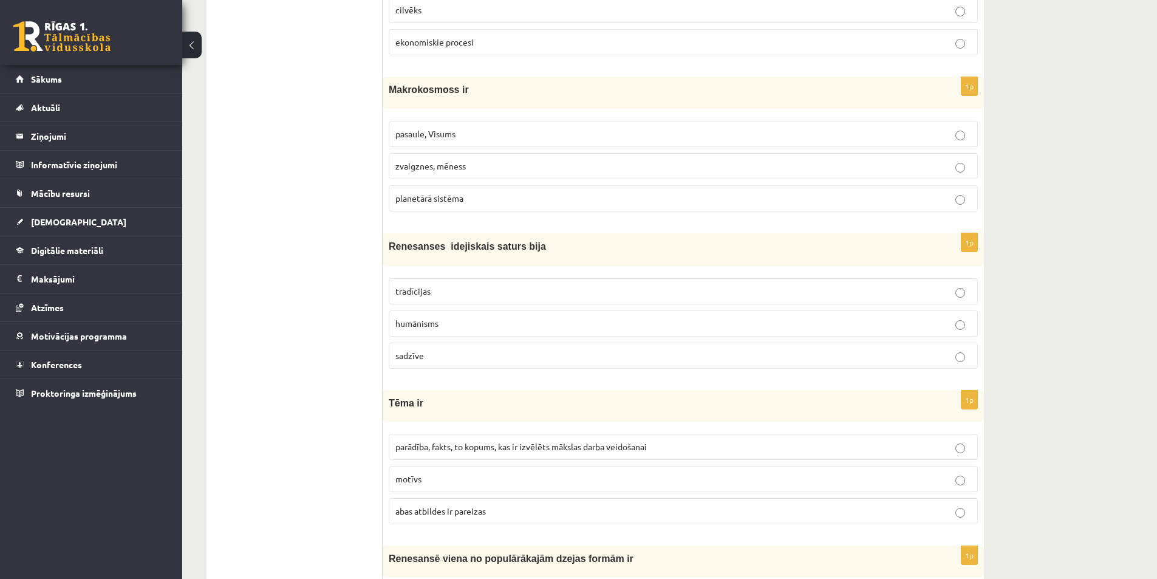
click at [429, 140] on p "pasaule, Visums" at bounding box center [683, 133] width 576 height 13
drag, startPoint x: 386, startPoint y: 89, endPoint x: 500, endPoint y: 197, distance: 158.0
click at [500, 197] on div "1p Makrokosmoss ir pasaule, Visums zvaigznes, mēness planetārā sistēma" at bounding box center [682, 148] width 601 height 143
drag, startPoint x: 324, startPoint y: 478, endPoint x: 360, endPoint y: 509, distance: 47.8
click at [324, 478] on ul "Tests Izvērtējums!" at bounding box center [301, 19] width 164 height 4817
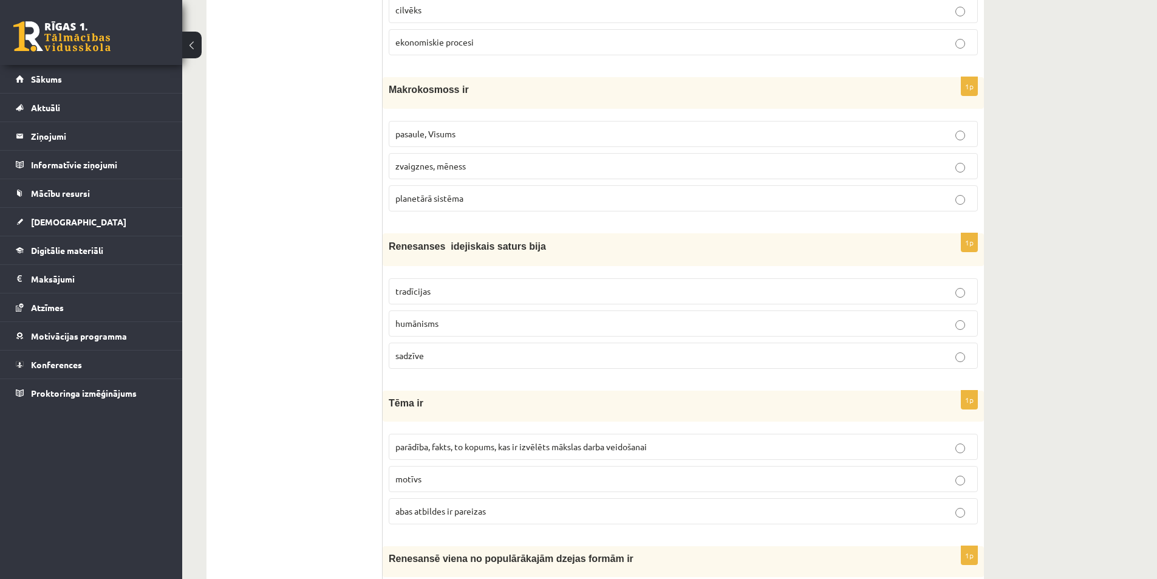
click at [427, 334] on label "humānisms" at bounding box center [683, 323] width 589 height 26
drag, startPoint x: 385, startPoint y: 245, endPoint x: 449, endPoint y: 343, distance: 117.0
click at [449, 343] on div "1p Renesanses idejiskais saturs bija tradīcijas humānisms sadzīve" at bounding box center [682, 305] width 601 height 145
click at [302, 430] on ul "Tests Izvērtējums!" at bounding box center [301, 19] width 164 height 4817
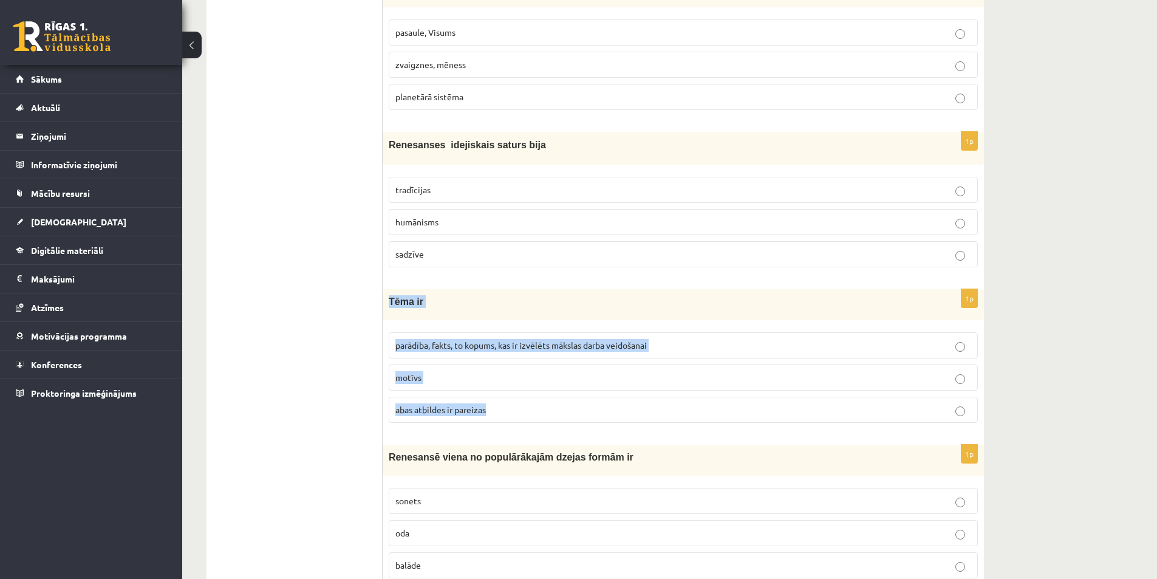
drag, startPoint x: 385, startPoint y: 294, endPoint x: 509, endPoint y: 406, distance: 166.8
click at [509, 406] on div "1p Tēma ir parādība, fakts, to kopums, kas ir izvēlēts mākslas darba veidošanai…" at bounding box center [682, 360] width 601 height 143
click at [420, 342] on span "parādība, fakts, to kopums, kas ir izvēlēts mākslas darba veidošanai" at bounding box center [520, 344] width 251 height 11
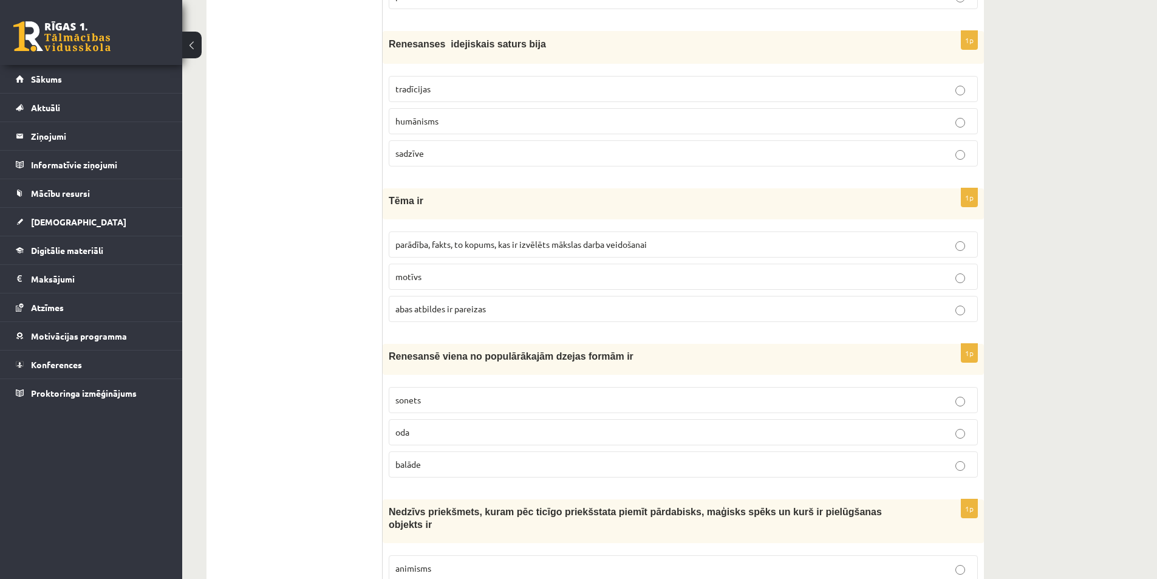
scroll to position [2911, 0]
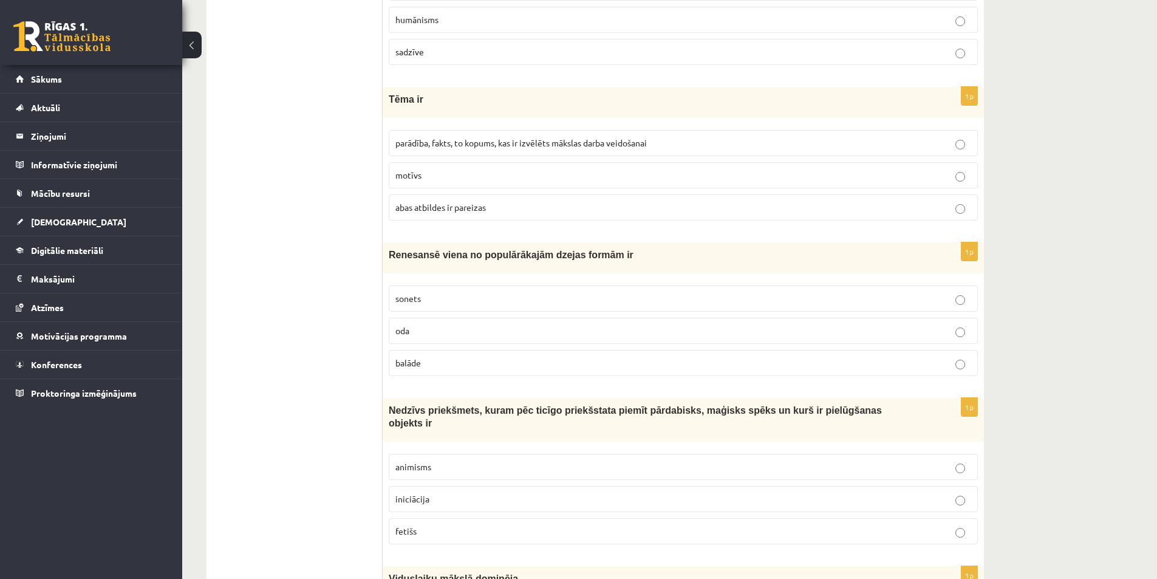
drag, startPoint x: 382, startPoint y: 243, endPoint x: 448, endPoint y: 351, distance: 126.7
click at [401, 283] on fieldset "sonets oda balāde" at bounding box center [683, 329] width 589 height 100
drag, startPoint x: 388, startPoint y: 257, endPoint x: 443, endPoint y: 361, distance: 117.6
click at [443, 361] on div "1p Renesansē viena no populārākajām dzejas formām ir sonets oda balāde" at bounding box center [682, 313] width 601 height 143
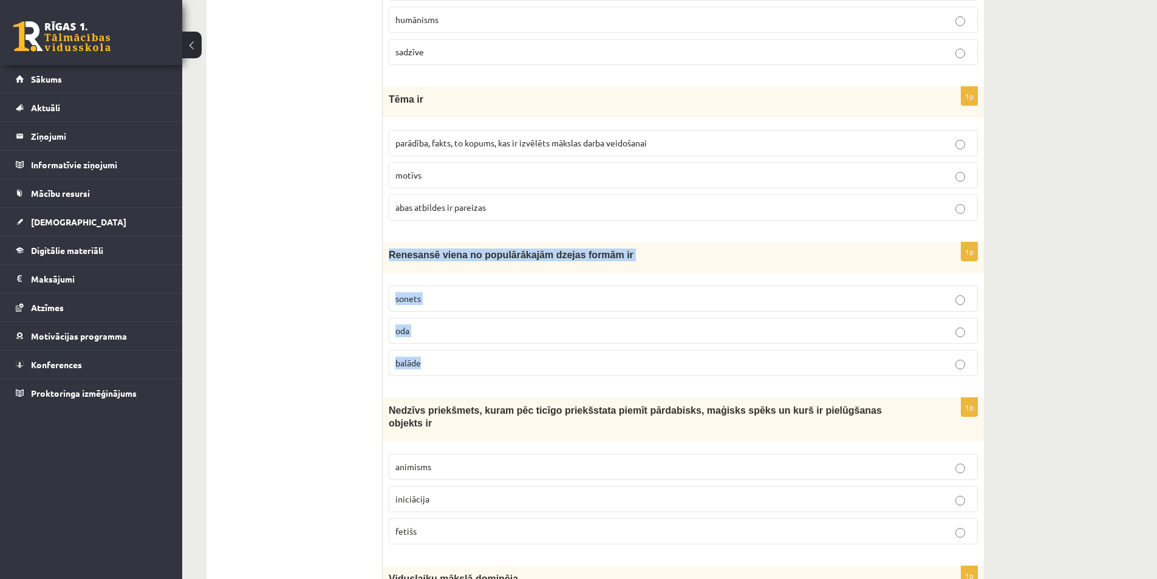
click at [413, 297] on span "sonets" at bounding box center [407, 298] width 25 height 11
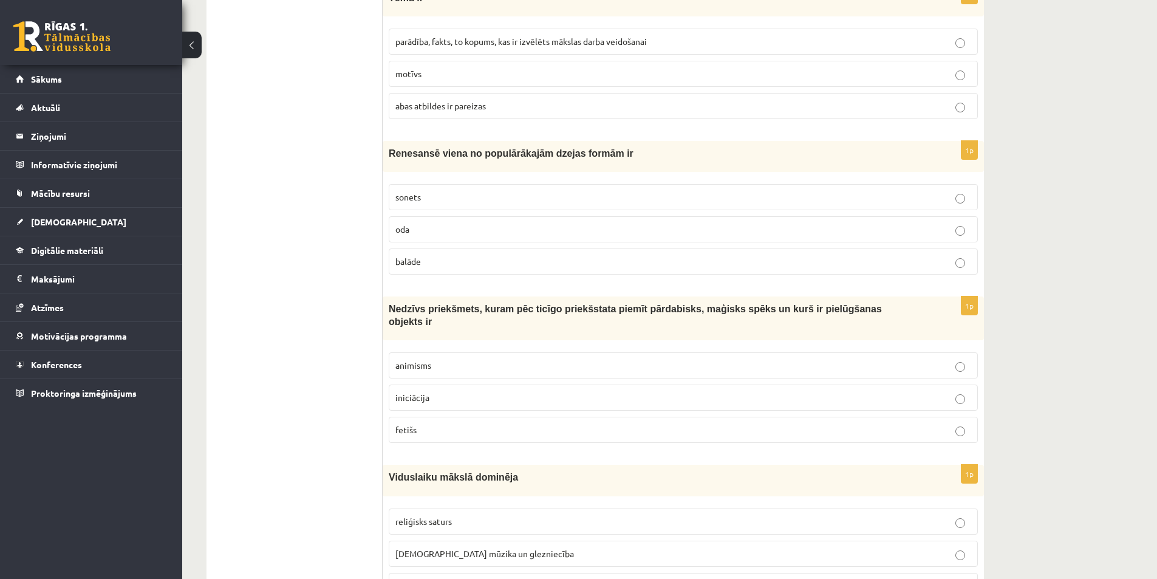
click at [409, 359] on span "animisms" at bounding box center [413, 364] width 36 height 11
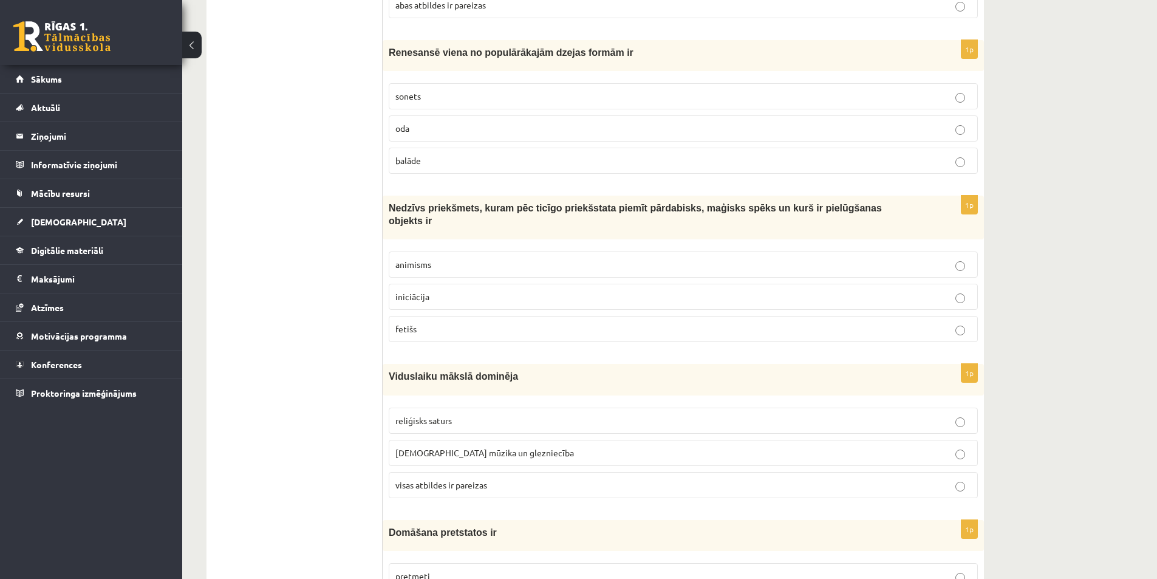
click at [412, 479] on span "visas atbildes ir pareizas" at bounding box center [441, 484] width 92 height 11
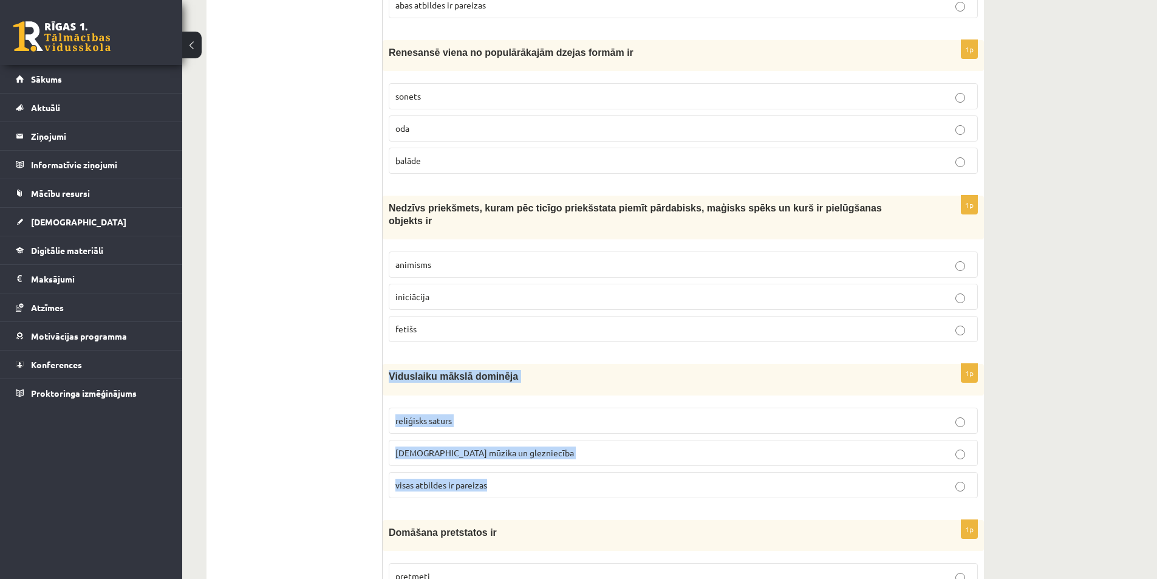
drag, startPoint x: 386, startPoint y: 365, endPoint x: 514, endPoint y: 474, distance: 167.6
click at [514, 474] on div "1p Viduslaiku mākslā dominēja reliģisks saturs baznīcas mūzika un glezniecība v…" at bounding box center [682, 435] width 601 height 143
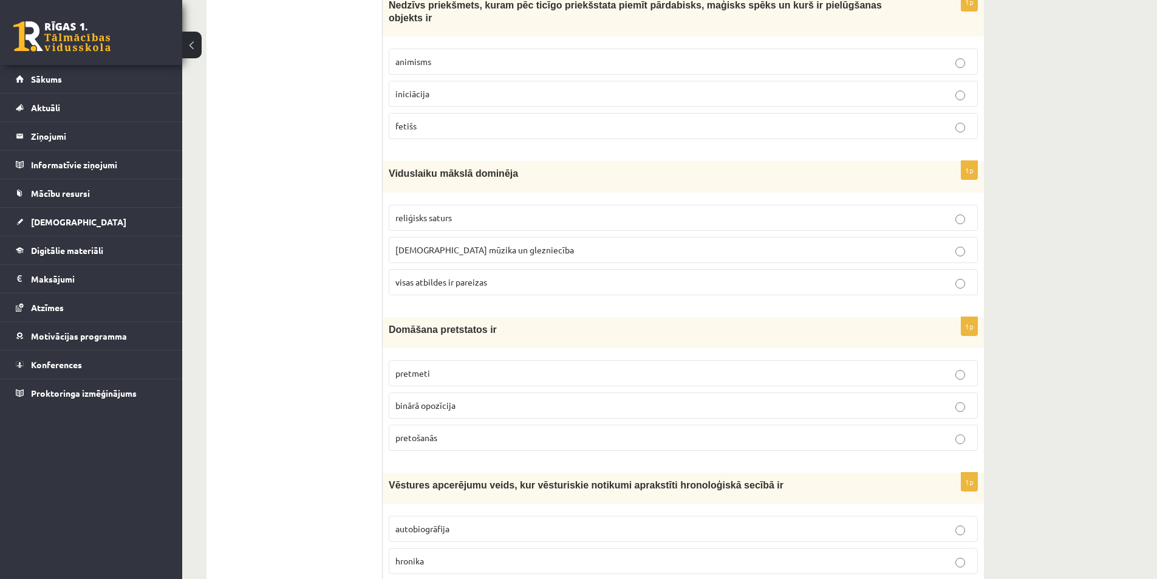
drag, startPoint x: 385, startPoint y: 313, endPoint x: 469, endPoint y: 413, distance: 130.5
click at [469, 413] on div "1p Domāšana pretstatos ir pretmeti binārā opozīcija pretošanās" at bounding box center [682, 388] width 601 height 143
click at [449, 399] on span "binārā opozīcija" at bounding box center [425, 404] width 60 height 11
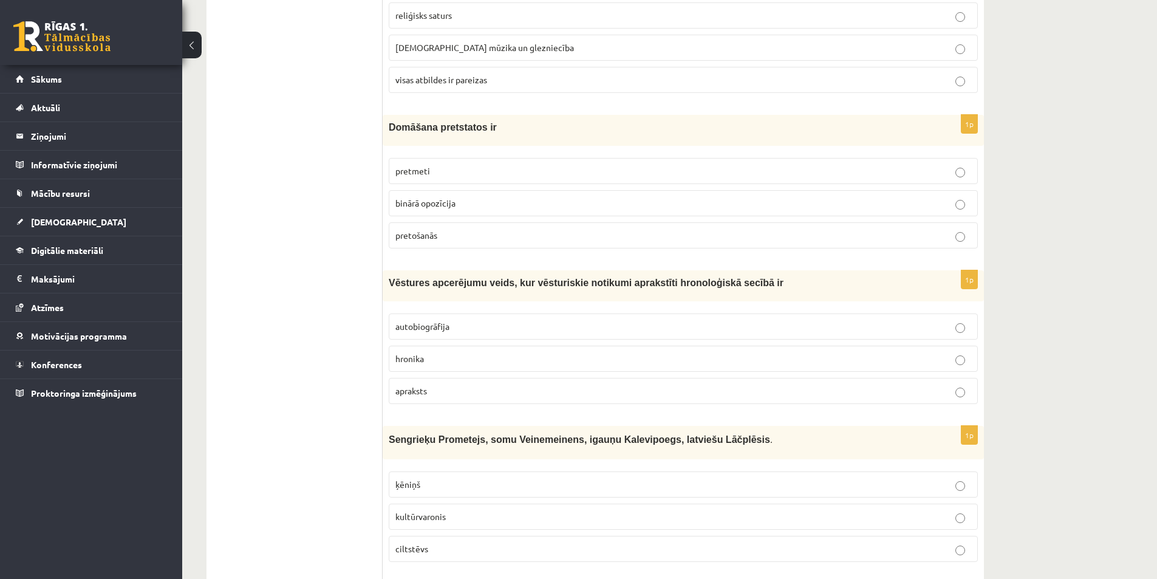
click at [403, 321] on span "autobiogrāfija" at bounding box center [422, 326] width 54 height 11
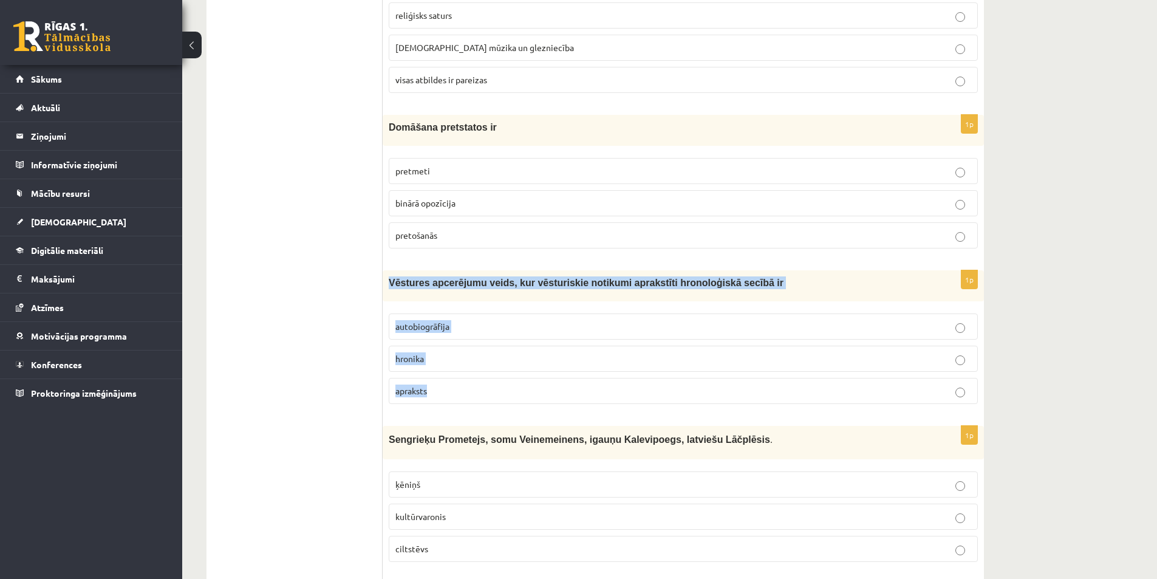
drag, startPoint x: 394, startPoint y: 276, endPoint x: 447, endPoint y: 370, distance: 108.7
click at [447, 370] on div "1p Vēstures apcerējumu veids, kur vēsturiskie notikumi aprakstīti hronoloģiskā …" at bounding box center [682, 341] width 601 height 143
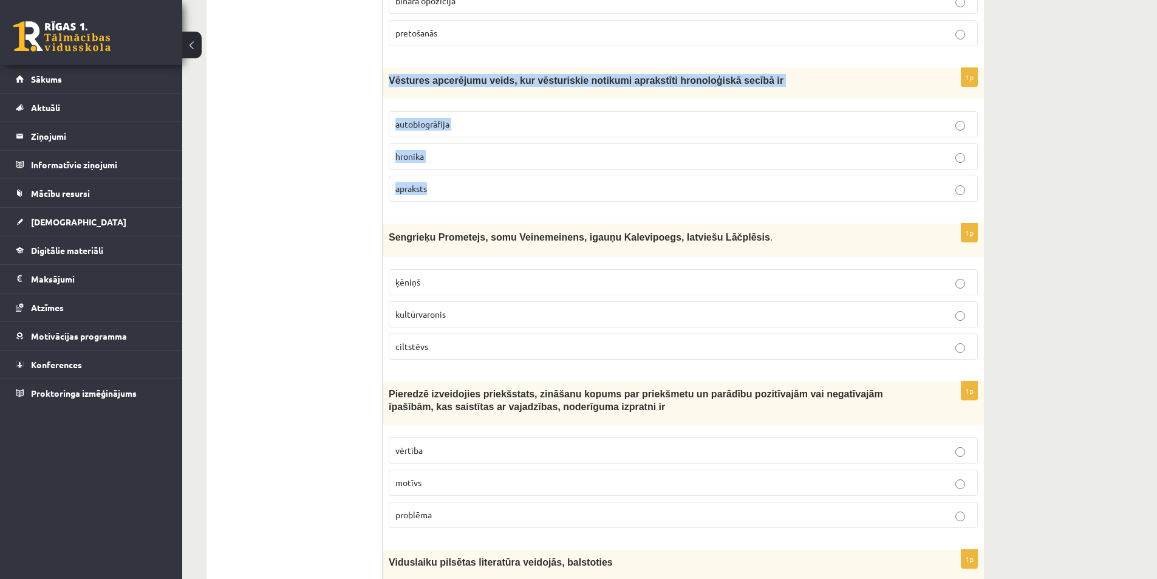
scroll to position [3821, 0]
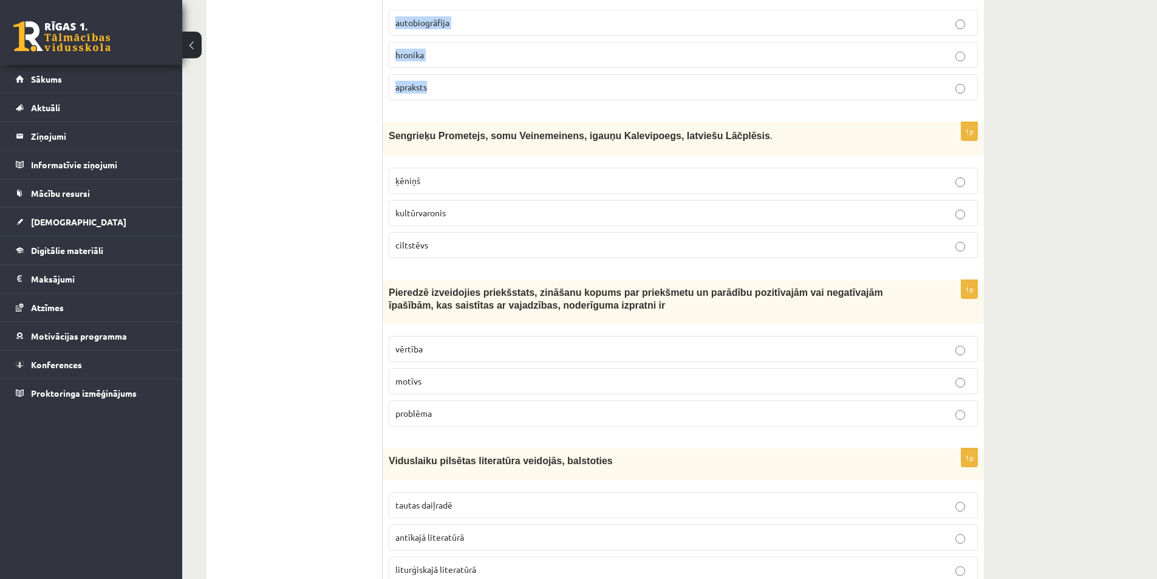
click at [423, 49] on span "hronika" at bounding box center [409, 54] width 29 height 11
click at [404, 207] on span "kultūrvaronis" at bounding box center [420, 212] width 50 height 11
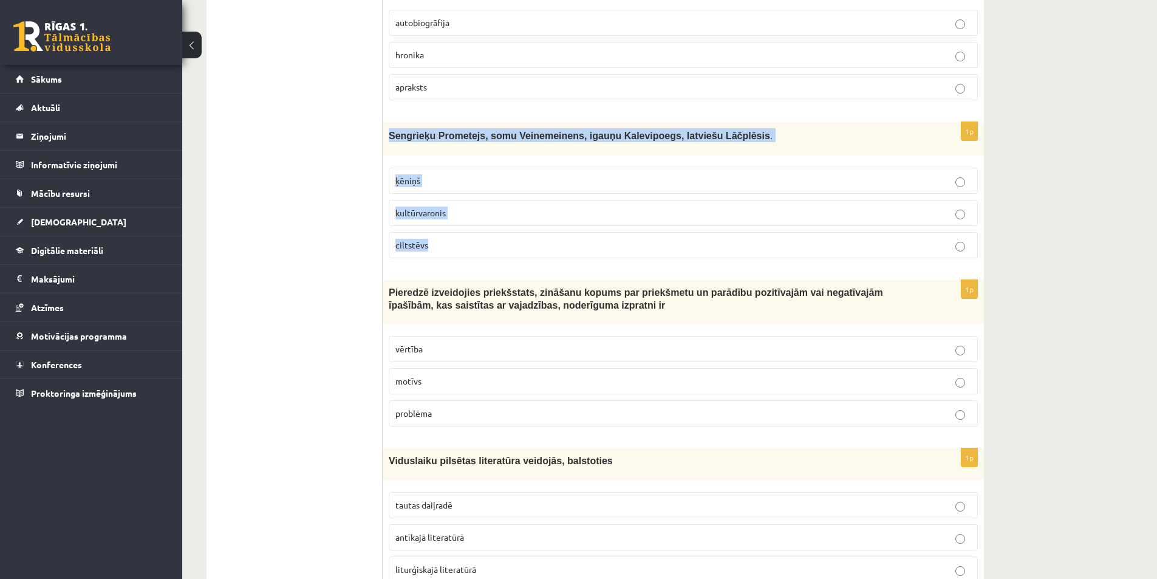
drag, startPoint x: 387, startPoint y: 118, endPoint x: 488, endPoint y: 236, distance: 155.4
click at [488, 236] on div "1p Sengrieķu Prometejs, somu Veinemeinens, igauņu Kalevipoegs, latviešu Lāčplēs…" at bounding box center [682, 195] width 601 height 146
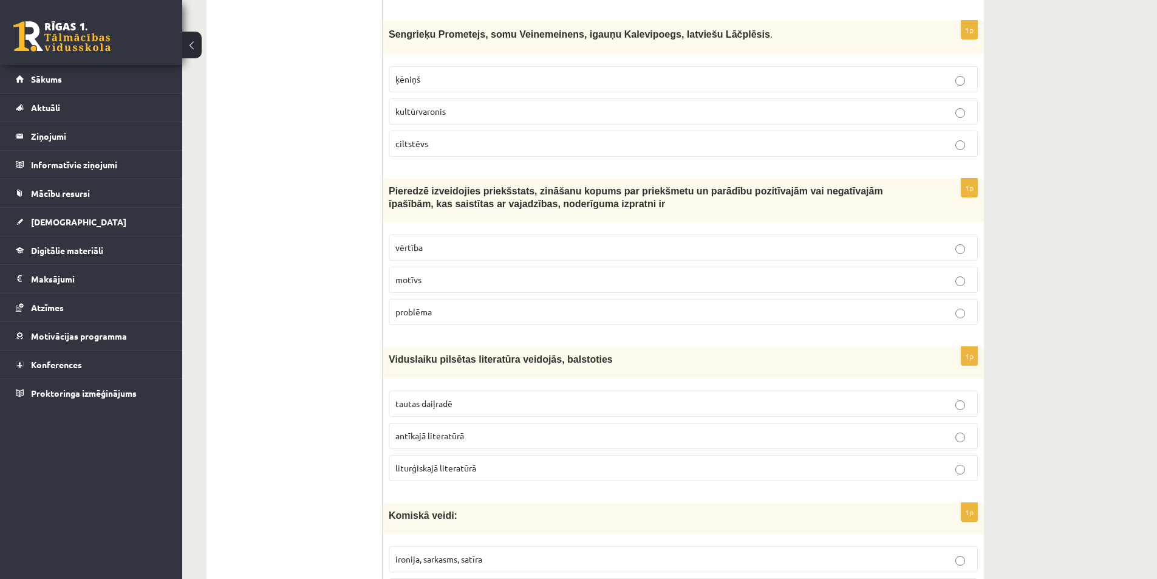
click at [432, 241] on p "vērtība" at bounding box center [683, 247] width 576 height 13
click at [430, 273] on p "motīvs" at bounding box center [683, 279] width 576 height 13
click at [418, 244] on label "vērtība" at bounding box center [683, 247] width 589 height 26
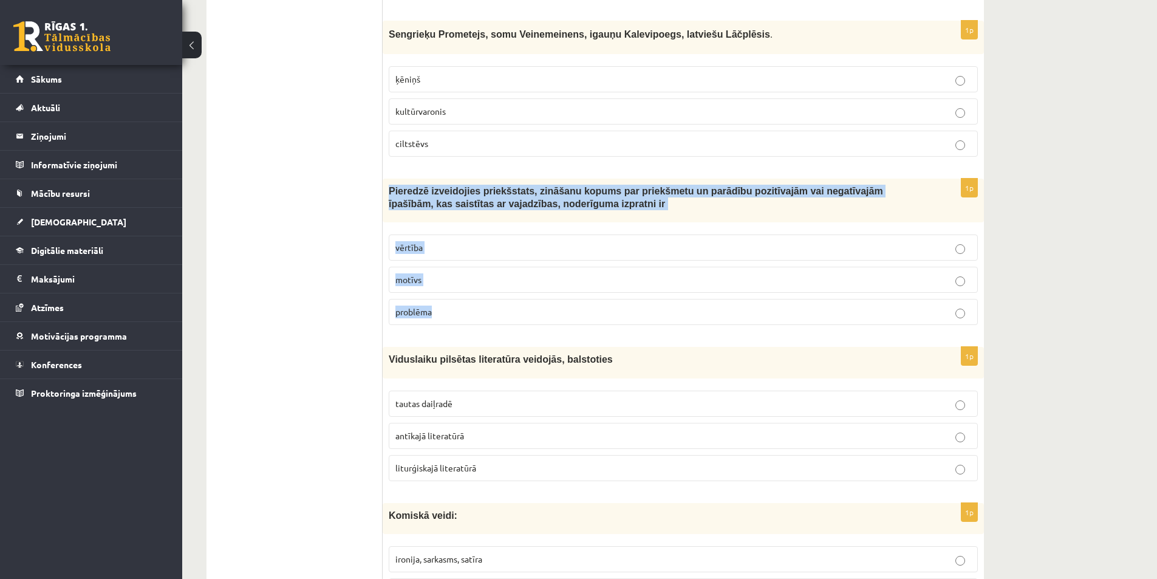
drag, startPoint x: 386, startPoint y: 174, endPoint x: 480, endPoint y: 294, distance: 152.3
click at [480, 294] on div "1p Pieredzē izveidojies priekšstats, zināšanu kopums par priekšmetu un parādību…" at bounding box center [682, 256] width 601 height 156
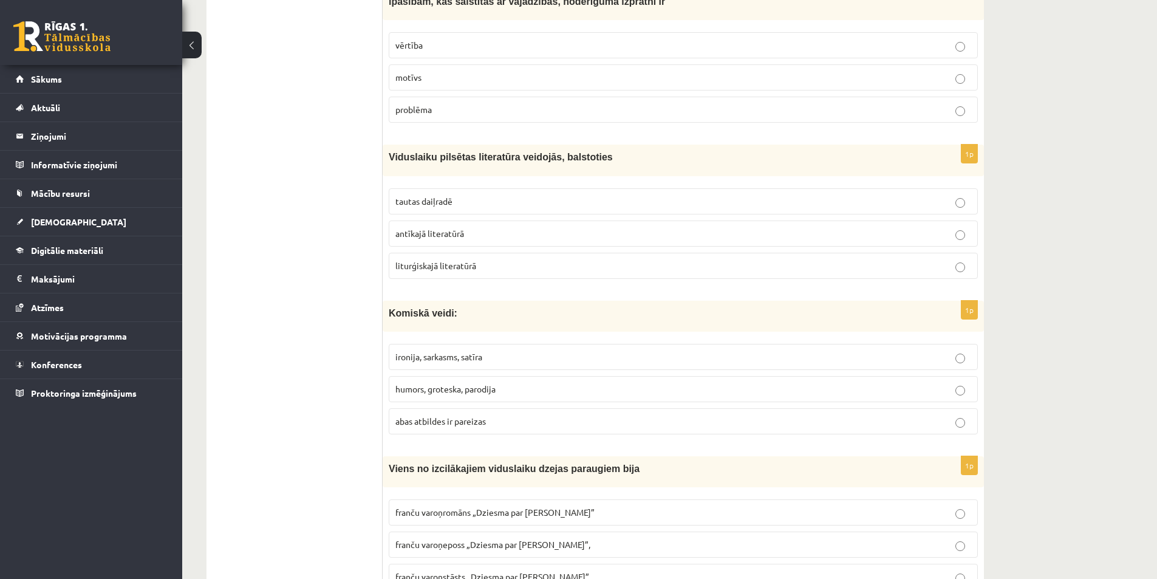
scroll to position [4226, 0]
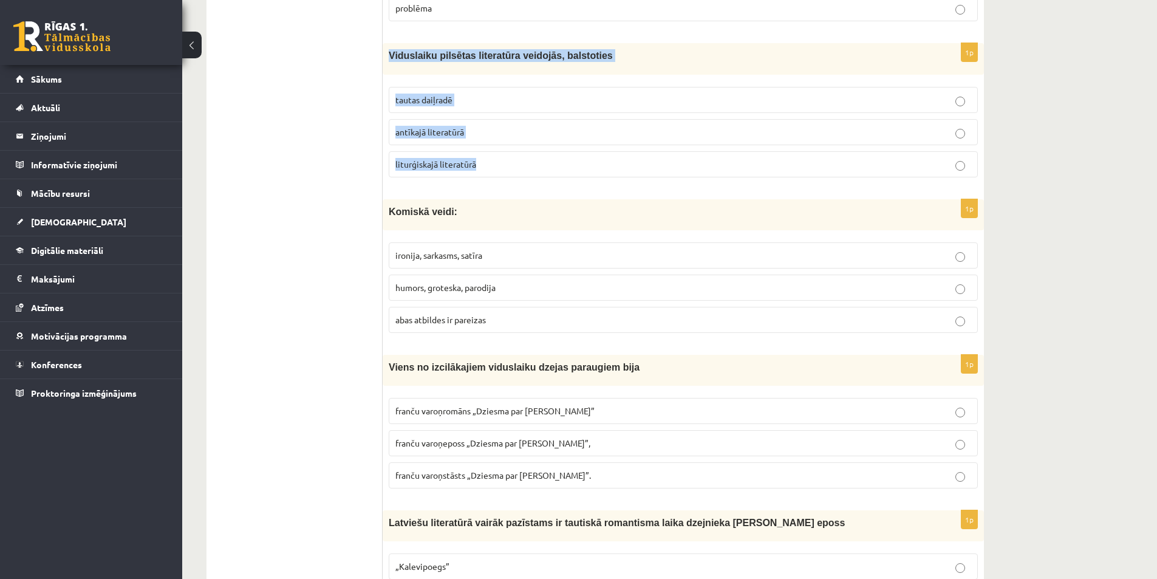
drag, startPoint x: 390, startPoint y: 38, endPoint x: 493, endPoint y: 141, distance: 146.4
click at [493, 141] on div "1p Viduslaiku pilsētas literatūra veidojās, balstoties tautas daiļradē antīkajā…" at bounding box center [682, 114] width 601 height 143
click at [476, 158] on p "liturģiskajā literatūrā" at bounding box center [683, 164] width 576 height 13
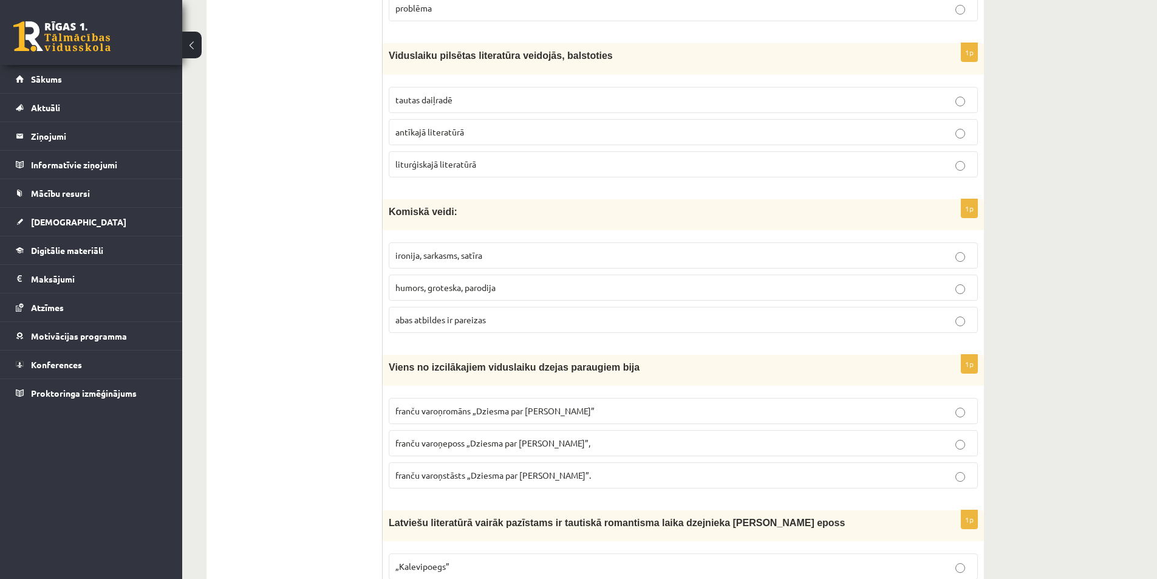
click at [455, 94] on label "tautas daiļradē" at bounding box center [683, 100] width 589 height 26
click at [432, 314] on span "abas atbildes ir pareizas" at bounding box center [440, 319] width 90 height 11
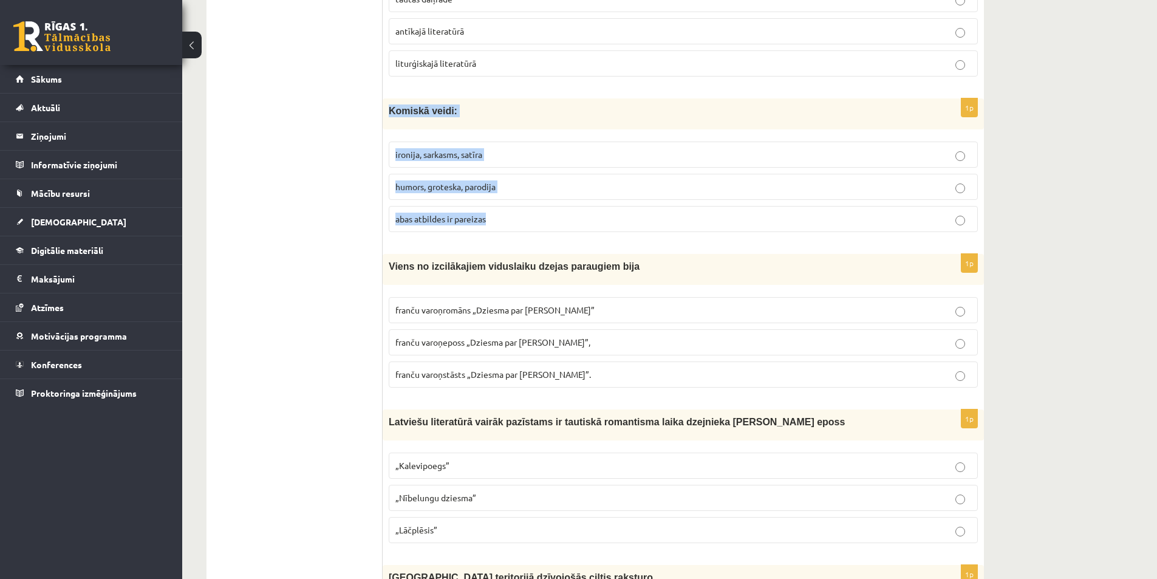
drag, startPoint x: 390, startPoint y: 95, endPoint x: 493, endPoint y: 198, distance: 145.1
click at [493, 198] on div "1p Komiskā veidi: ironija, sarkasms, satīra humors, groteska, parodija abas atb…" at bounding box center [682, 169] width 601 height 143
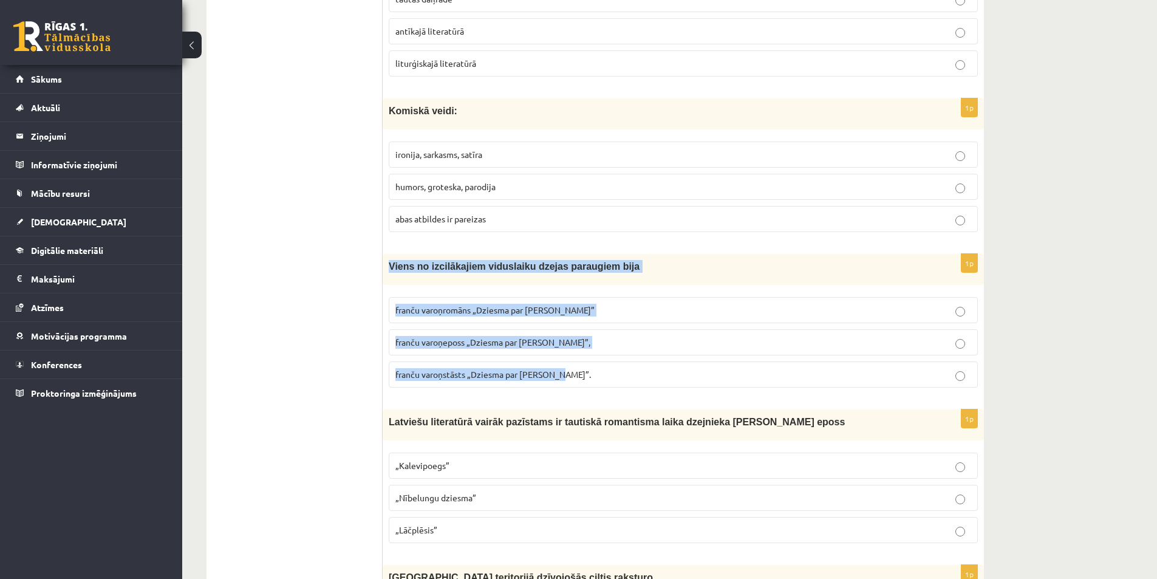
drag, startPoint x: 389, startPoint y: 250, endPoint x: 580, endPoint y: 358, distance: 220.5
click at [580, 358] on div "1p Viens no izcilākajiem viduslaiku dzejas paraugiem bija franču varoņromāns „D…" at bounding box center [682, 325] width 601 height 143
click at [556, 336] on span "franču varoņeposs „Dziesma par Rolandu”," at bounding box center [492, 341] width 195 height 11
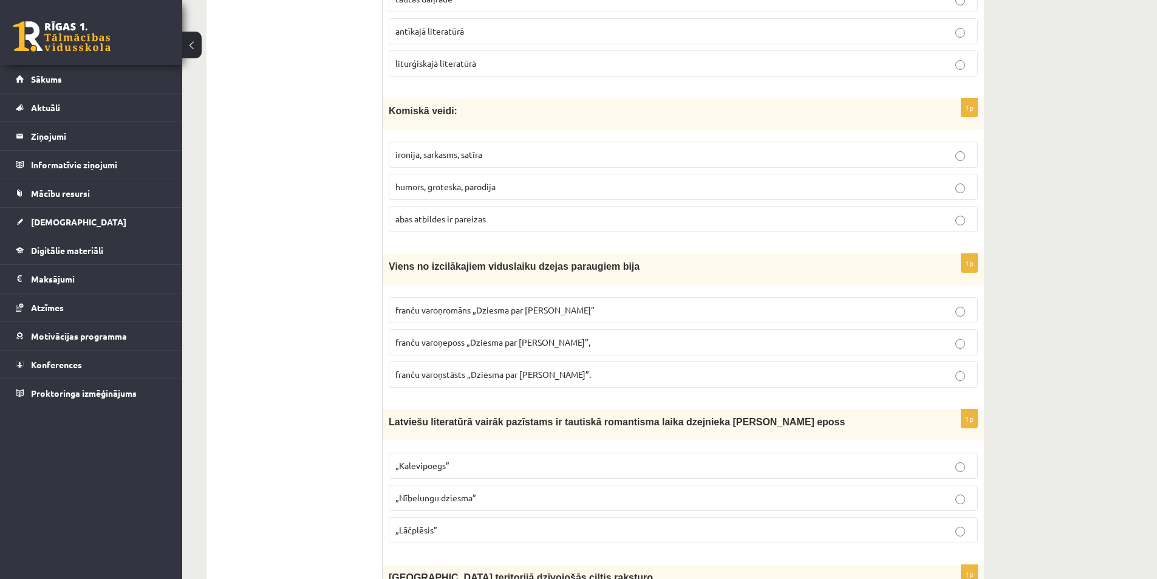
scroll to position [4428, 0]
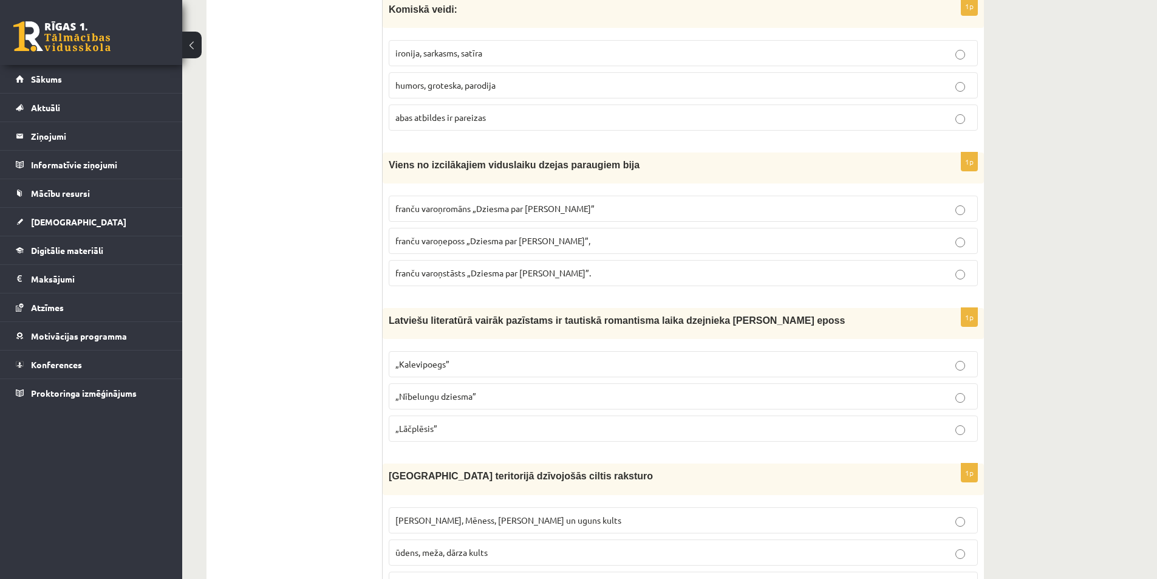
click at [442, 423] on label "„Lāčplēsis”" at bounding box center [683, 428] width 589 height 26
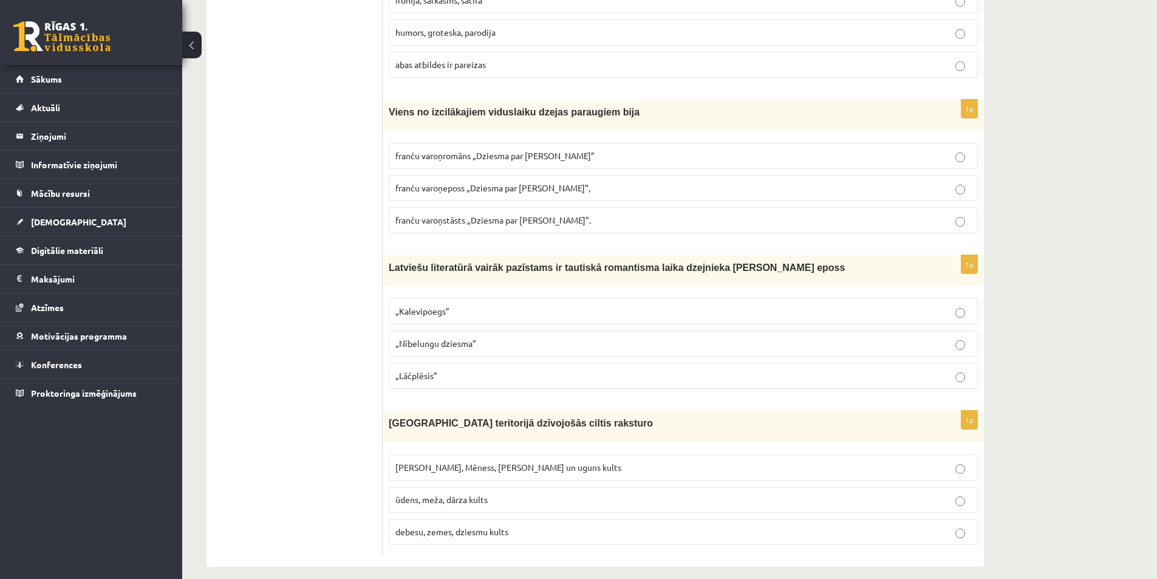
click at [445, 461] on span "Saules, Mēness, Pērkona un uguns kults" at bounding box center [508, 466] width 226 height 11
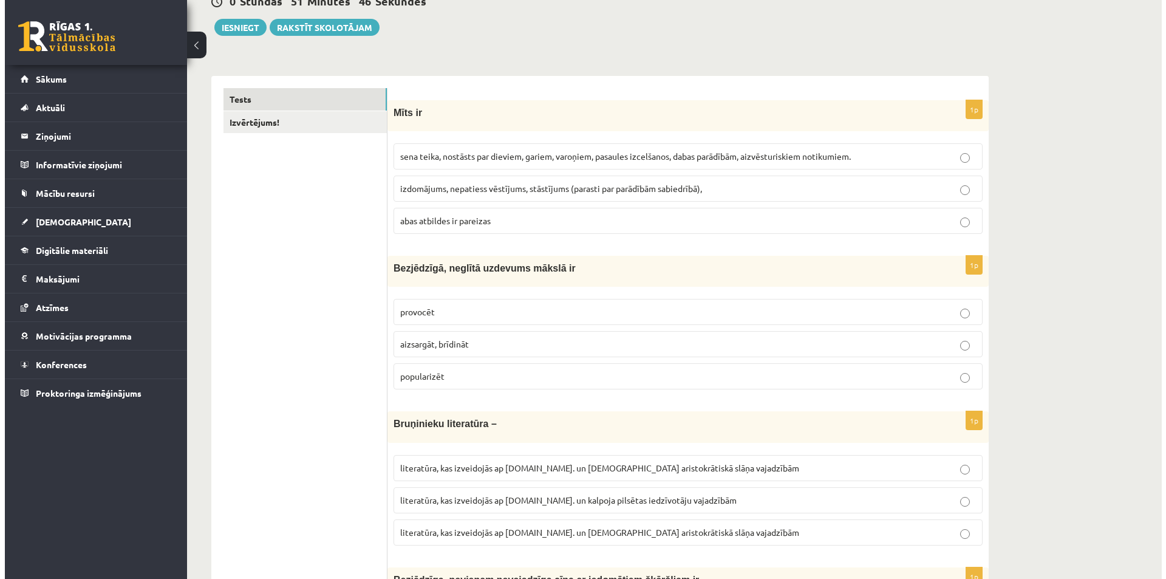
scroll to position [0, 0]
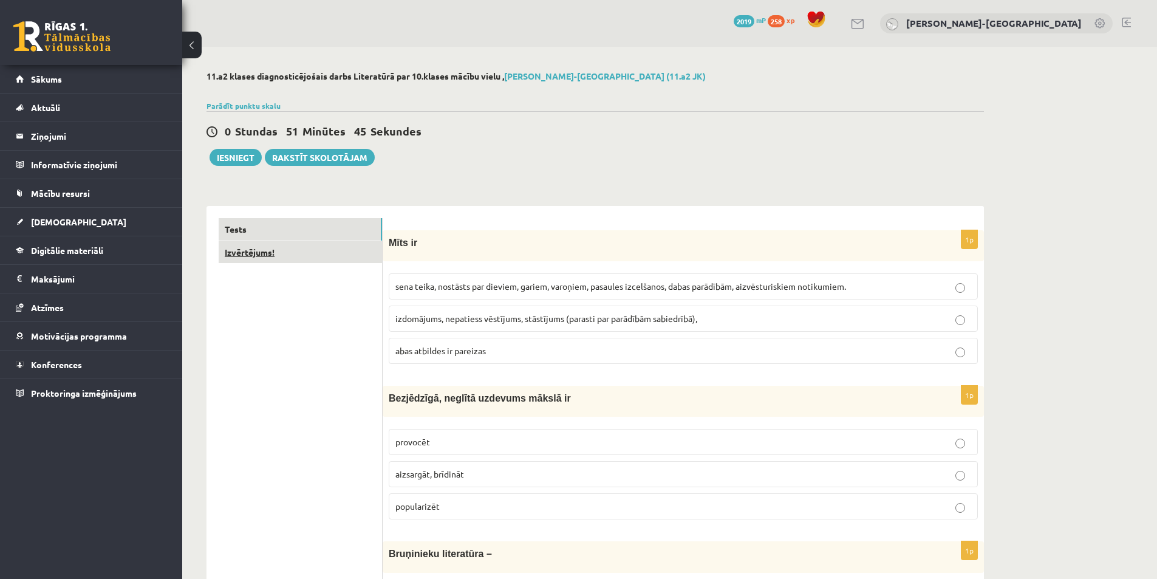
click at [316, 254] on link "Izvērtējums!" at bounding box center [300, 252] width 163 height 22
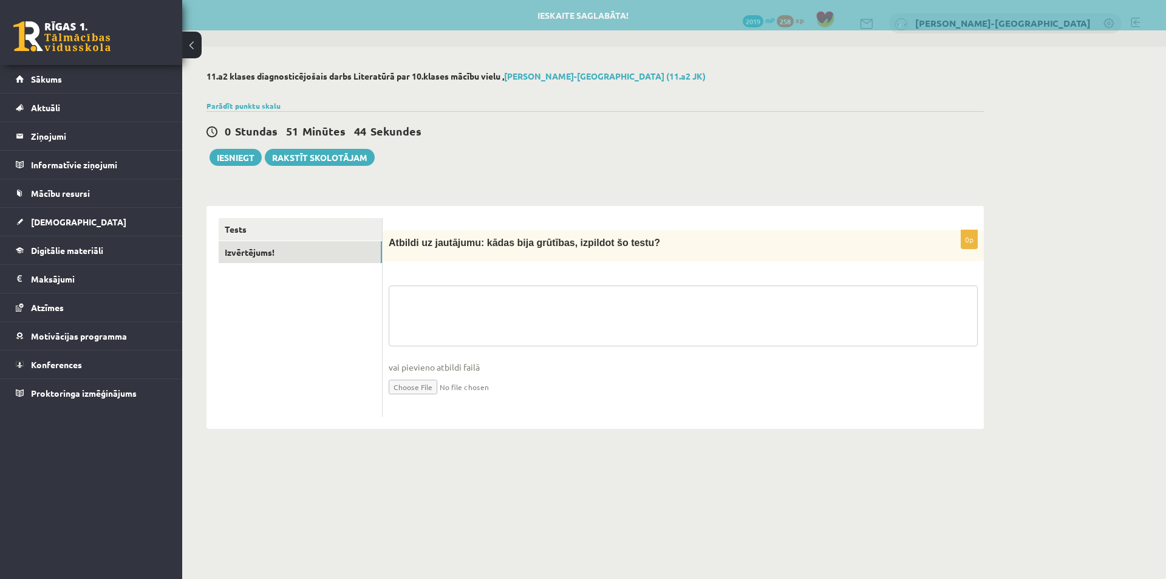
click at [475, 322] on textarea at bounding box center [683, 315] width 589 height 61
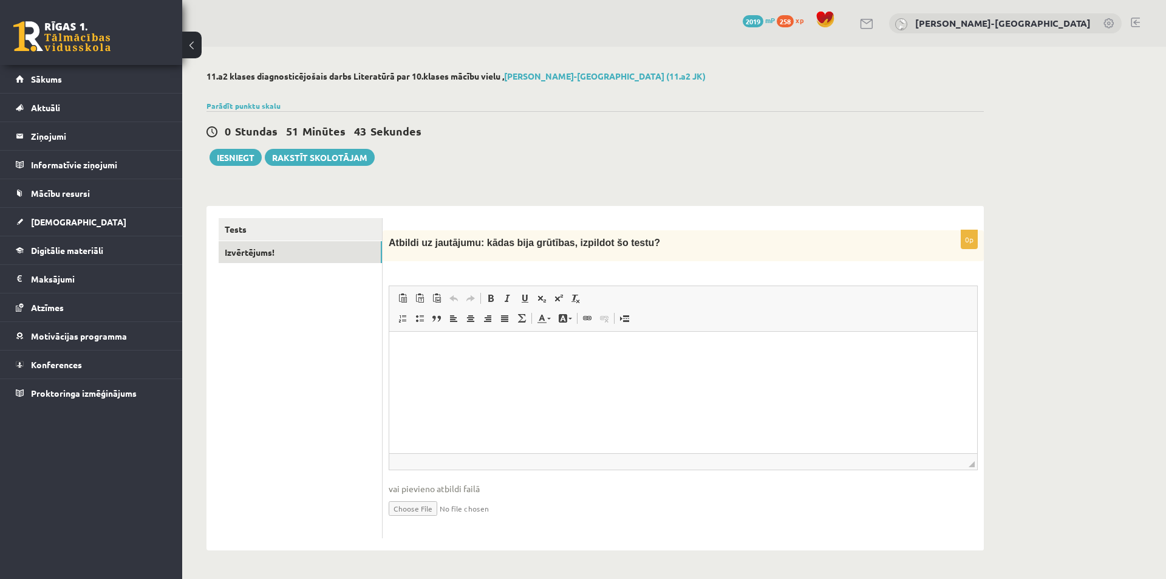
click at [496, 369] on html at bounding box center [683, 349] width 588 height 37
click at [229, 160] on button "Iesniegt" at bounding box center [235, 157] width 52 height 17
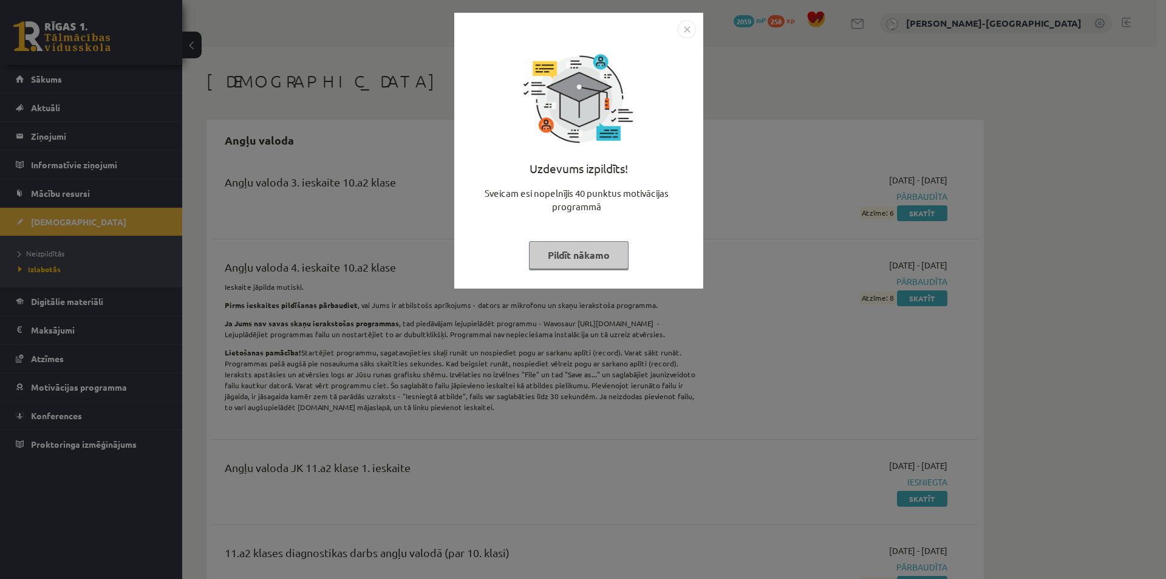
click at [604, 250] on button "Pildīt nākamo" at bounding box center [579, 255] width 100 height 28
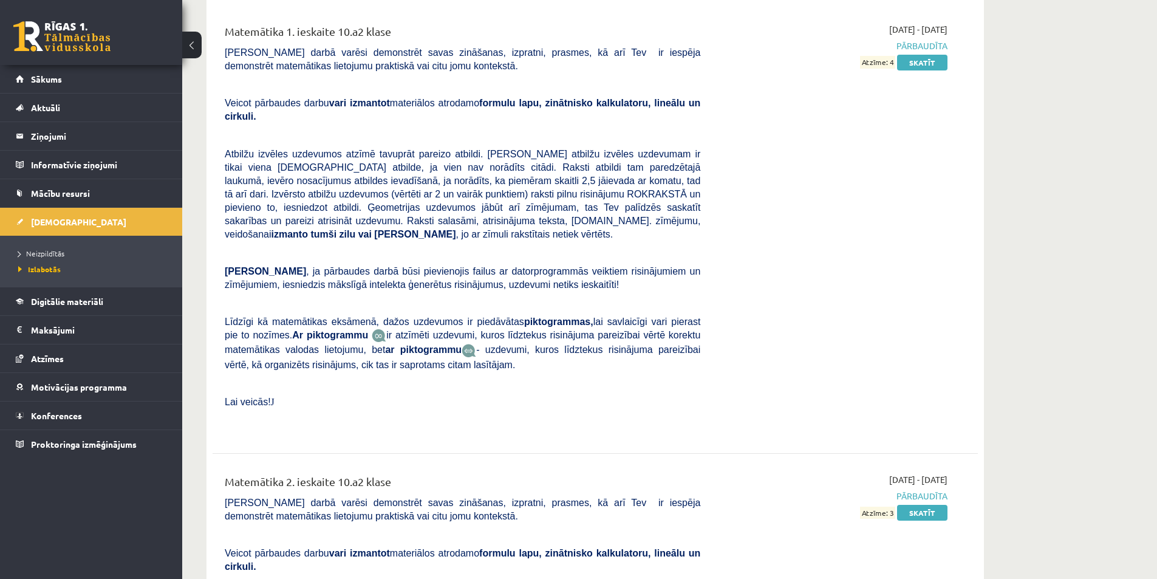
scroll to position [4714, 0]
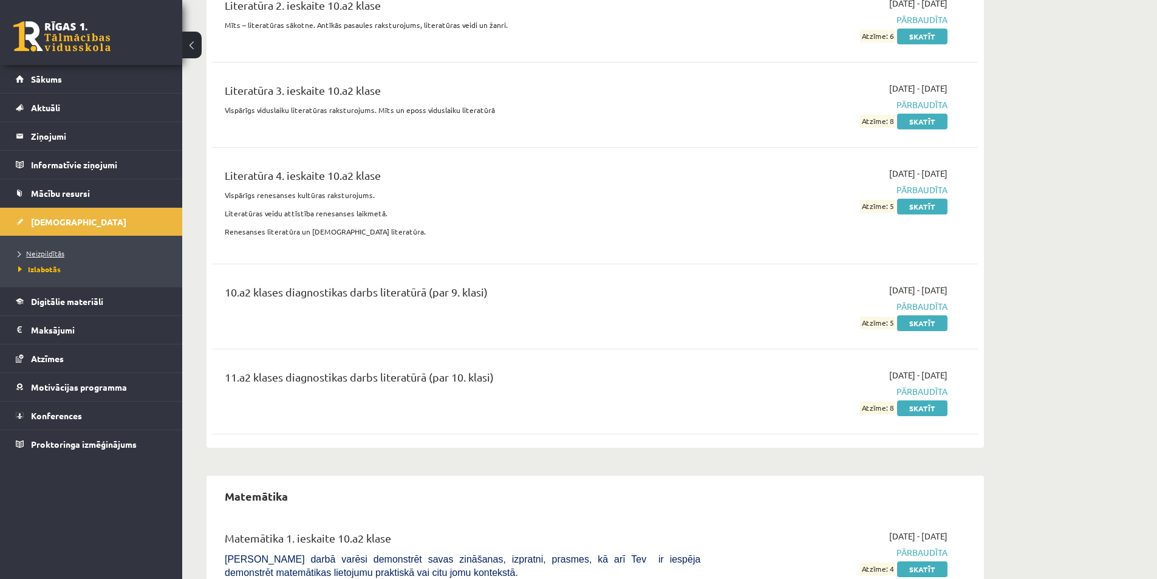
click at [85, 253] on link "Neizpildītās" at bounding box center [94, 253] width 152 height 11
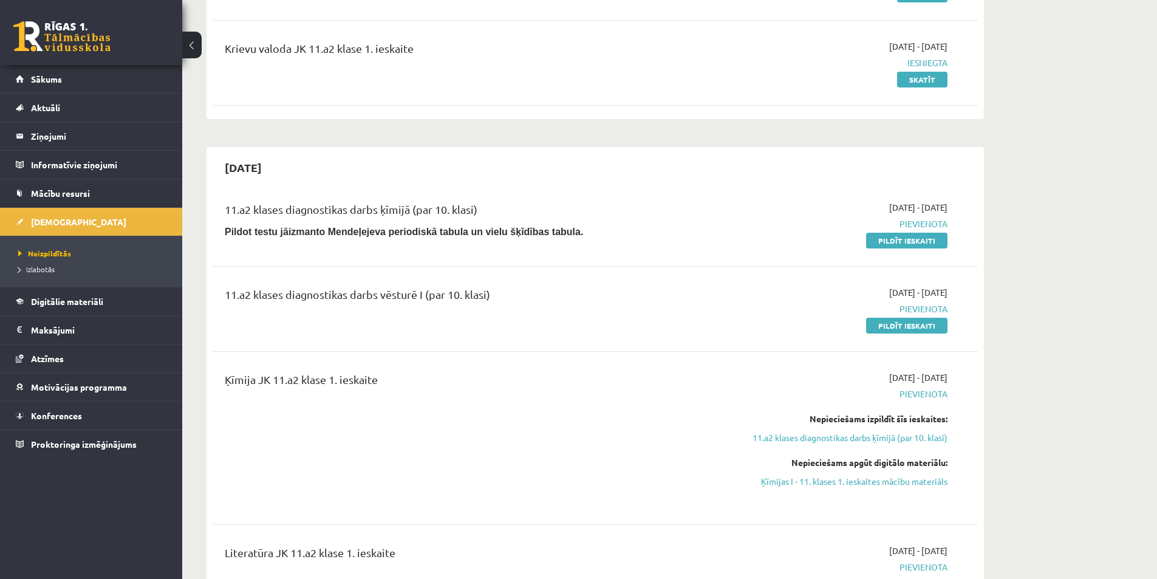
scroll to position [506, 0]
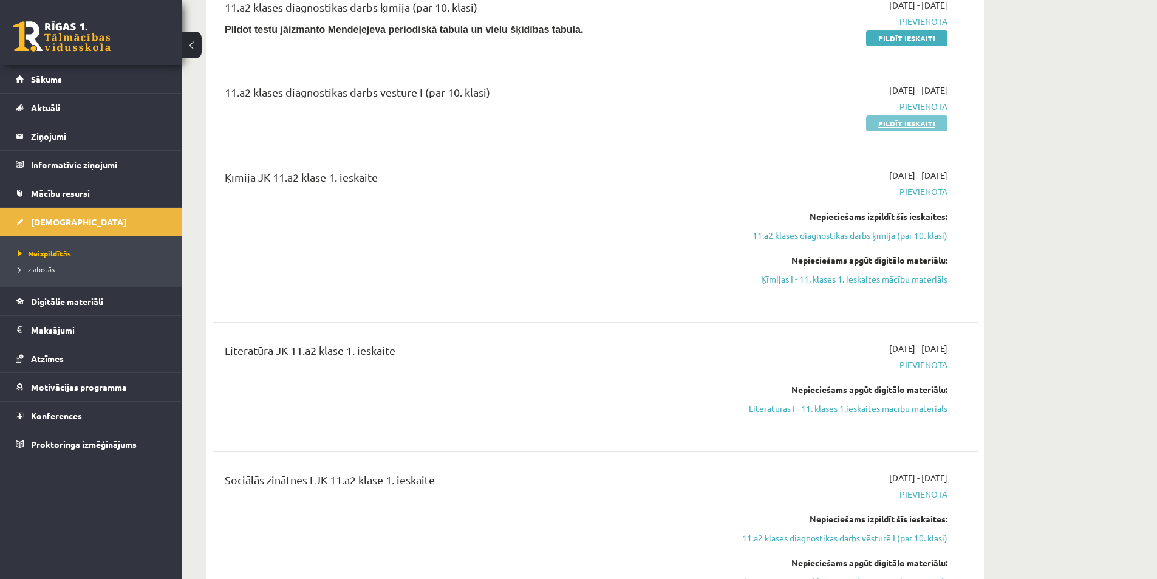
click at [882, 121] on link "Pildīt ieskaiti" at bounding box center [906, 123] width 81 height 16
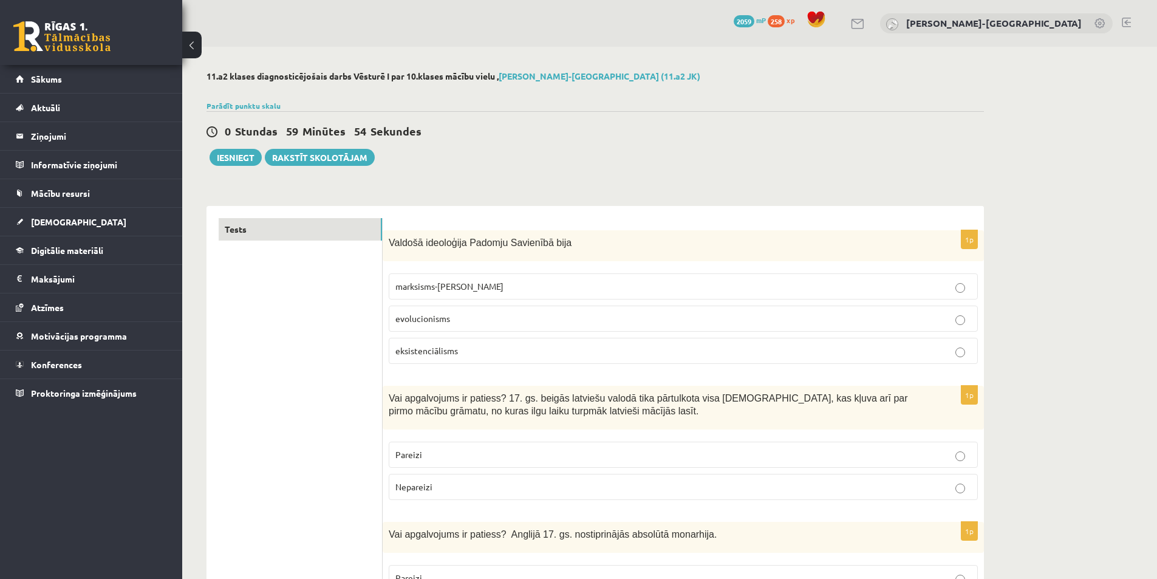
click at [517, 282] on p "marksisms-ļeņinisms" at bounding box center [683, 286] width 576 height 13
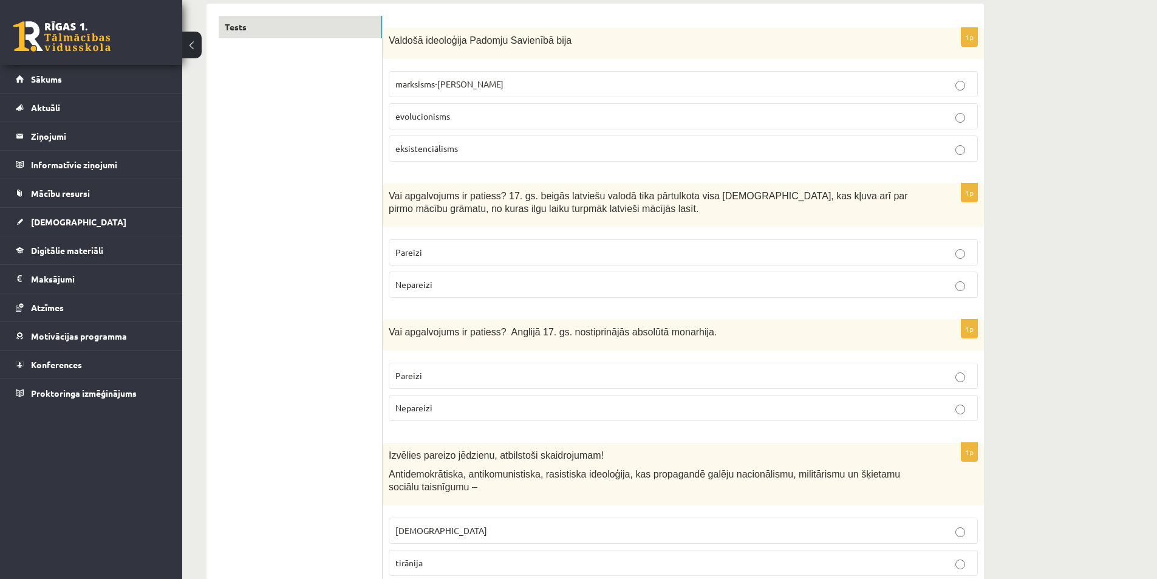
click at [396, 257] on span "Pareizi" at bounding box center [408, 251] width 27 height 11
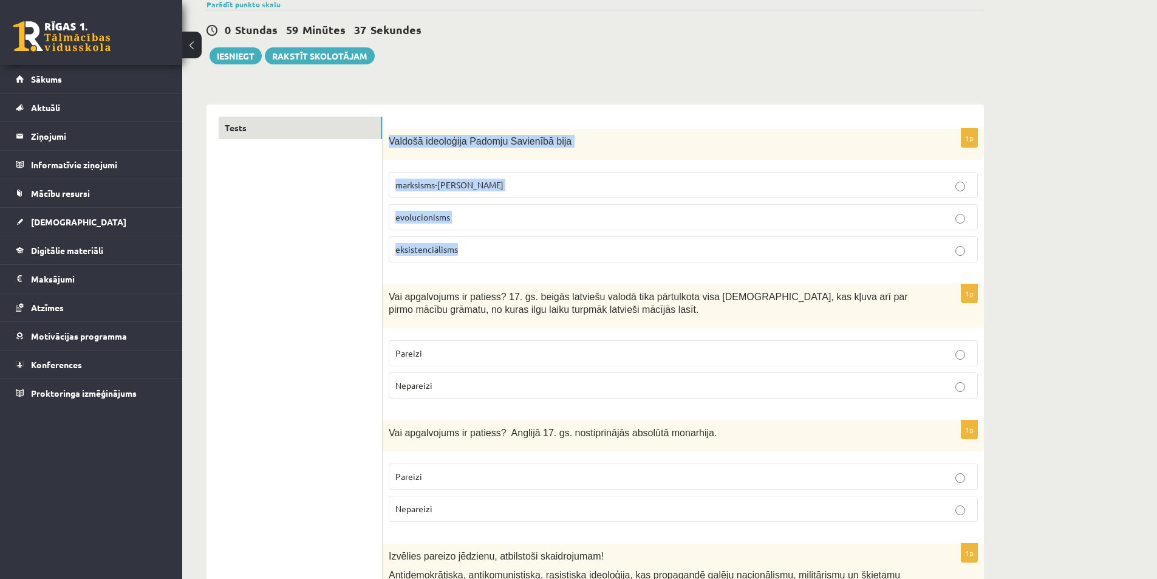
drag, startPoint x: 387, startPoint y: 138, endPoint x: 479, endPoint y: 243, distance: 139.0
click at [479, 243] on div "1p Valdošā ideoloģija Padomju Savienībā bija marksisms-ļeņinisms evolucionisms …" at bounding box center [682, 200] width 601 height 143
copy div "Valdošā ideoloģija Padomju Savienībā bija marksisms-ļeņinisms evolucionisms eks…"
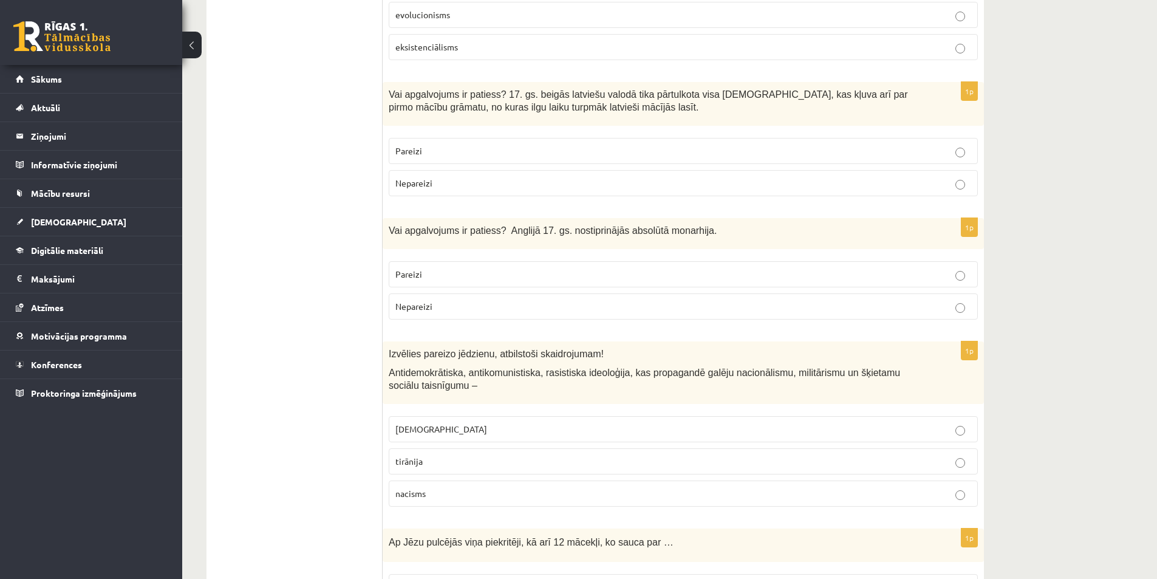
drag, startPoint x: 387, startPoint y: 225, endPoint x: 461, endPoint y: 302, distance: 106.9
click at [461, 302] on div "1p Vai apgalvojums ir patiess? Anglijā 17. gs. nostiprinājās absolūtā monarhija…" at bounding box center [682, 273] width 601 height 111
copy div "Vai apgalvojums ir patiess? Anglijā 17. gs. nostiprinājās absolūtā monarhija. P…"
click at [462, 300] on label "Nepareizi" at bounding box center [683, 306] width 589 height 26
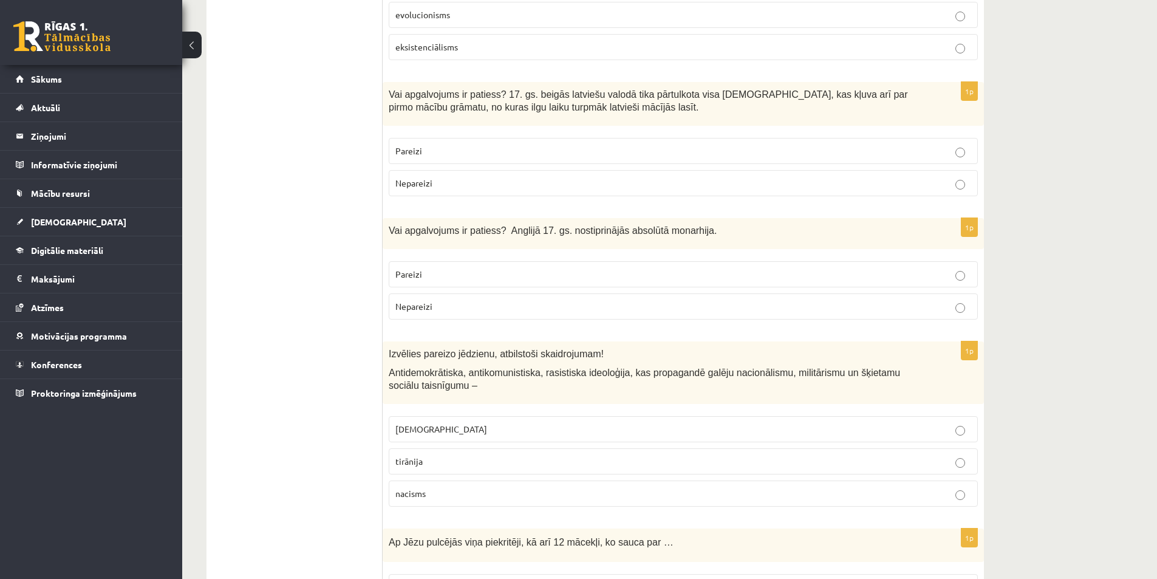
scroll to position [405, 0]
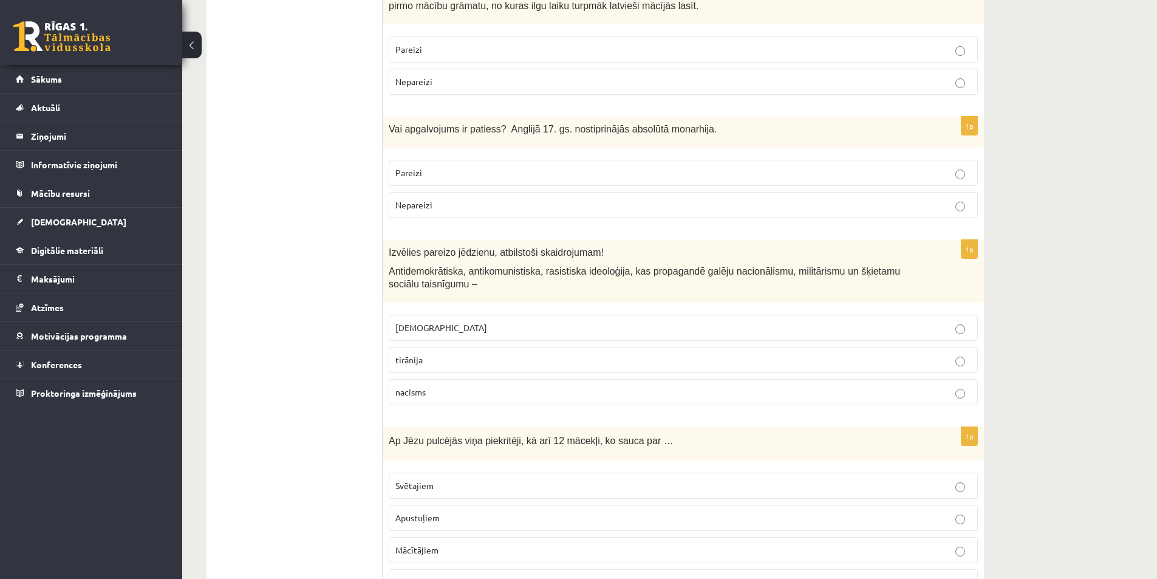
click at [413, 328] on span "fašisms" at bounding box center [441, 327] width 92 height 11
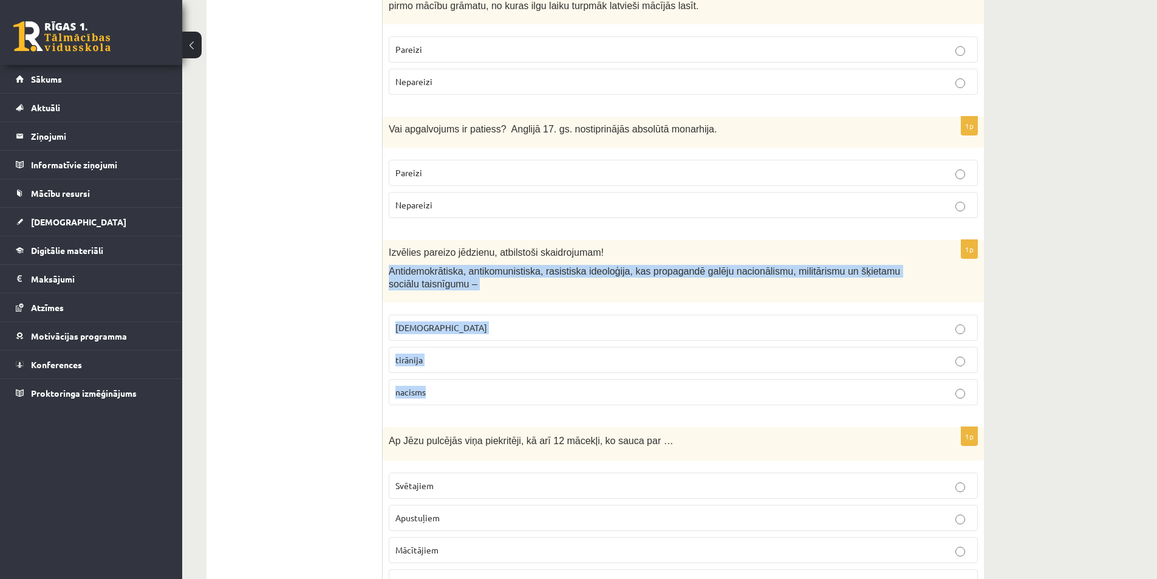
drag, startPoint x: 389, startPoint y: 268, endPoint x: 461, endPoint y: 390, distance: 142.6
click at [461, 390] on div "1p Izvēlies pareizo jēdzienu, atbilstoši skaidrojumam! Antidemokrātiska, antiko…" at bounding box center [682, 327] width 601 height 175
copy div "Antidemokrātiska, antikomunistiska, rasistiska ideoloģija, kas propagandē galēj…"
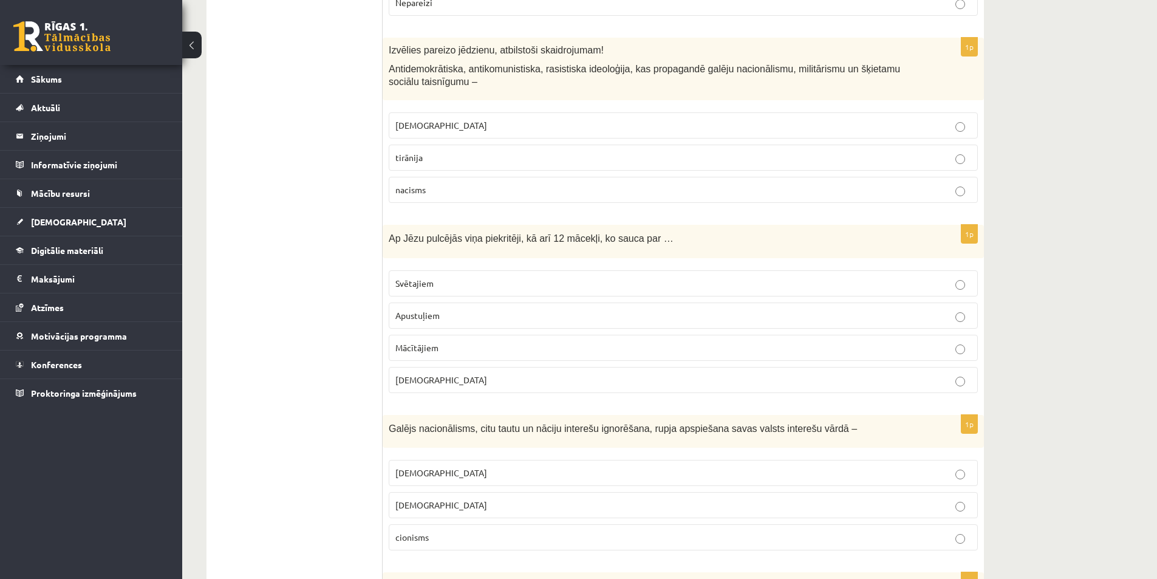
scroll to position [709, 0]
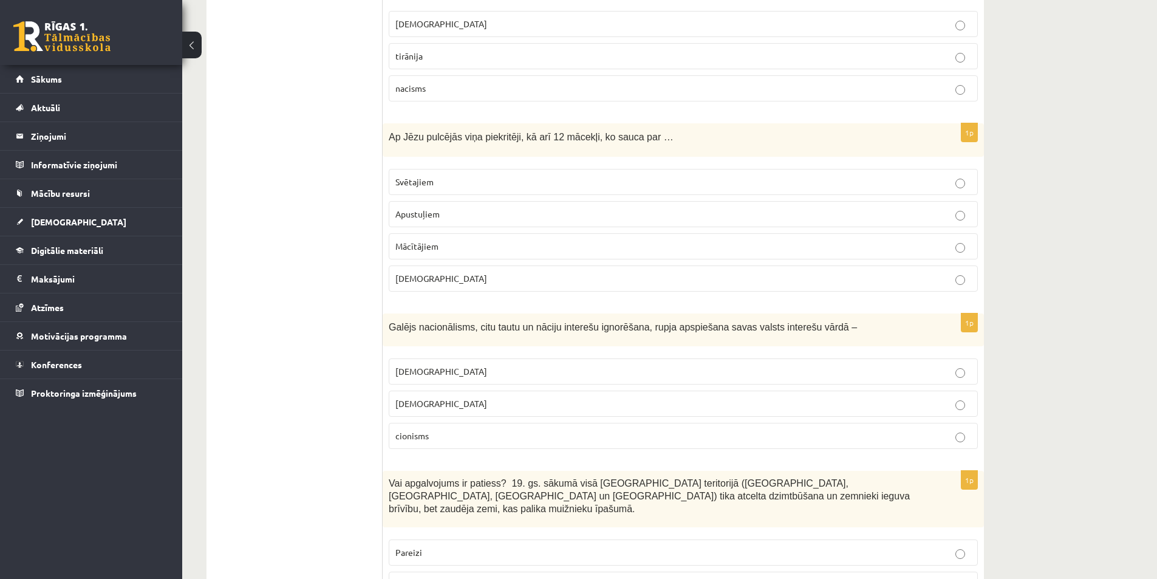
click at [427, 217] on span "Apustuļiem" at bounding box center [417, 213] width 44 height 11
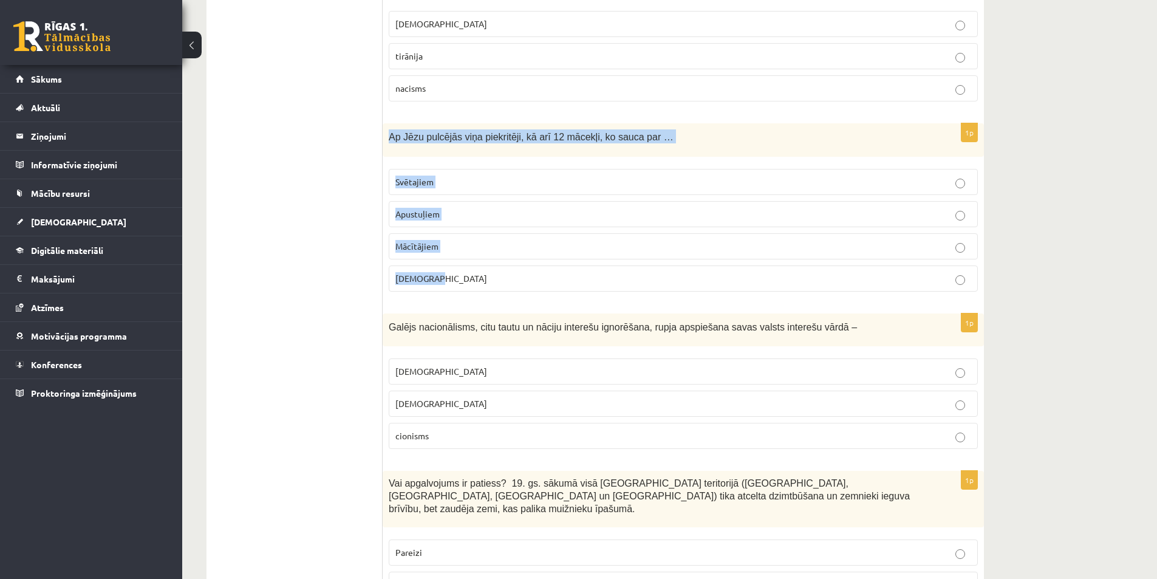
drag, startPoint x: 384, startPoint y: 130, endPoint x: 468, endPoint y: 267, distance: 161.1
click at [468, 267] on div "1p Ap Jēzu pulcējās viņa piekritēji, kā arī 12 mācekļi, ko sauca par … Svētajie…" at bounding box center [682, 212] width 601 height 178
copy div "Ap Jēzu pulcējās viņa piekritēji, kā arī 12 mācekļi, ko sauca par … Svētajiem A…"
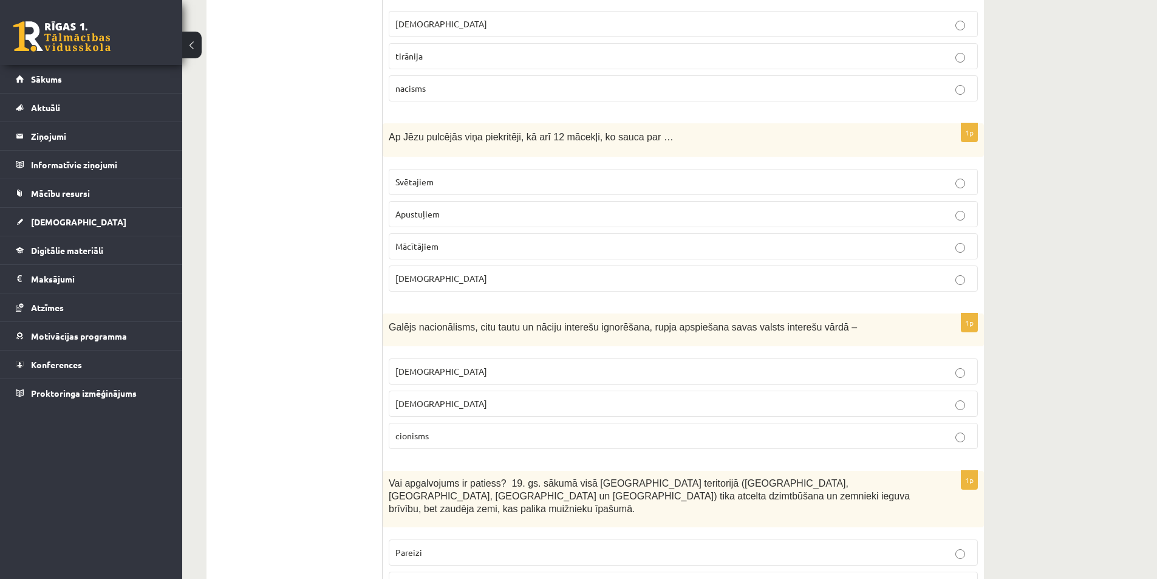
click at [410, 409] on p "nacionālisms" at bounding box center [683, 403] width 576 height 13
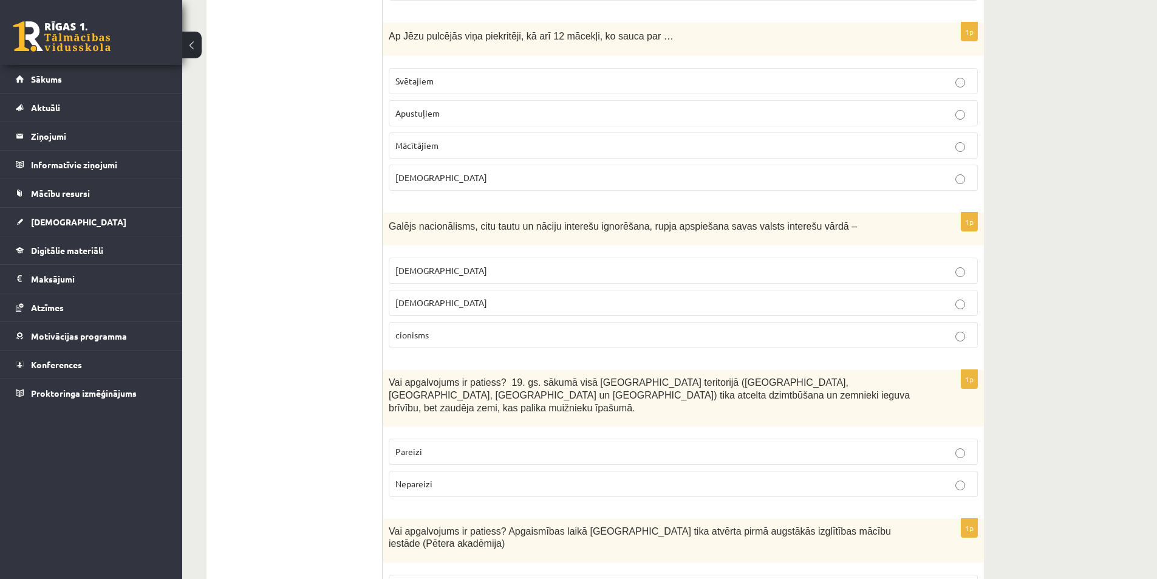
scroll to position [911, 0]
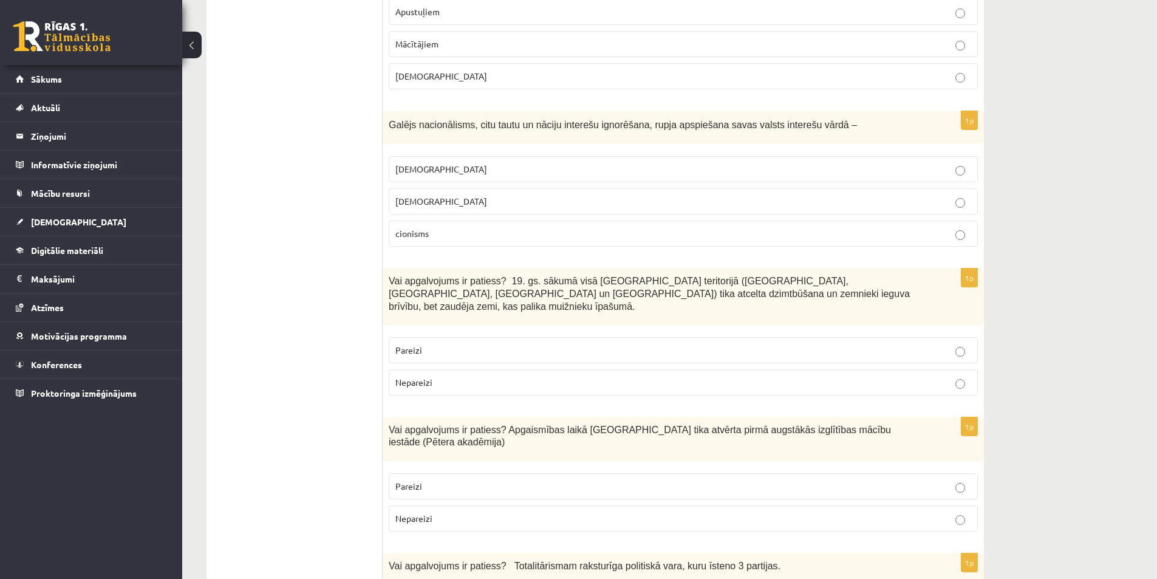
click at [416, 337] on label "Pareizi" at bounding box center [683, 350] width 589 height 26
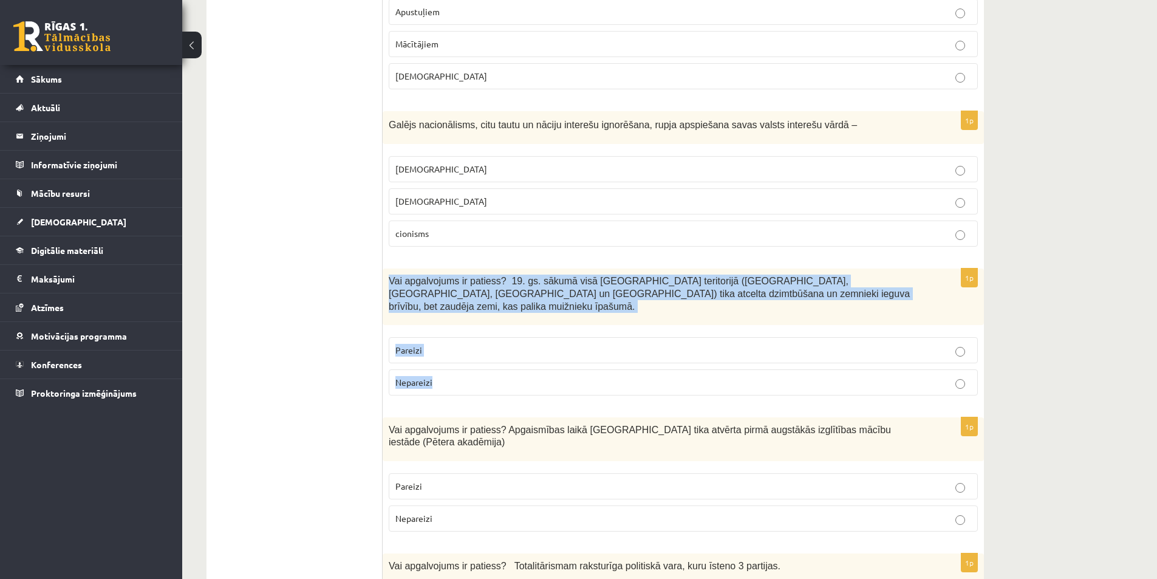
drag, startPoint x: 384, startPoint y: 277, endPoint x: 454, endPoint y: 356, distance: 105.8
click at [454, 356] on div "1p Vai apgalvojums ir patiess? 19. gs. sākumā visā Latvijas teritorijā (Kurzemē…" at bounding box center [682, 336] width 601 height 136
copy div "Vai apgalvojums ir patiess? 19. gs. sākumā visā Latvijas teritorijā (Kurzemē, Z…"
click at [455, 379] on label "Nepareizi" at bounding box center [683, 382] width 589 height 26
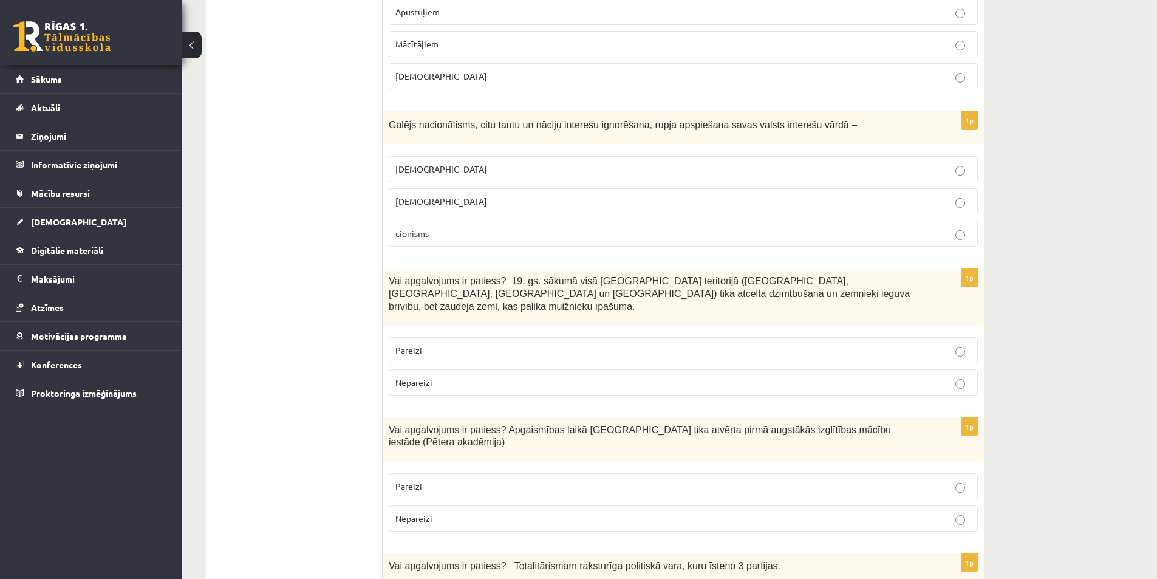
scroll to position [1012, 0]
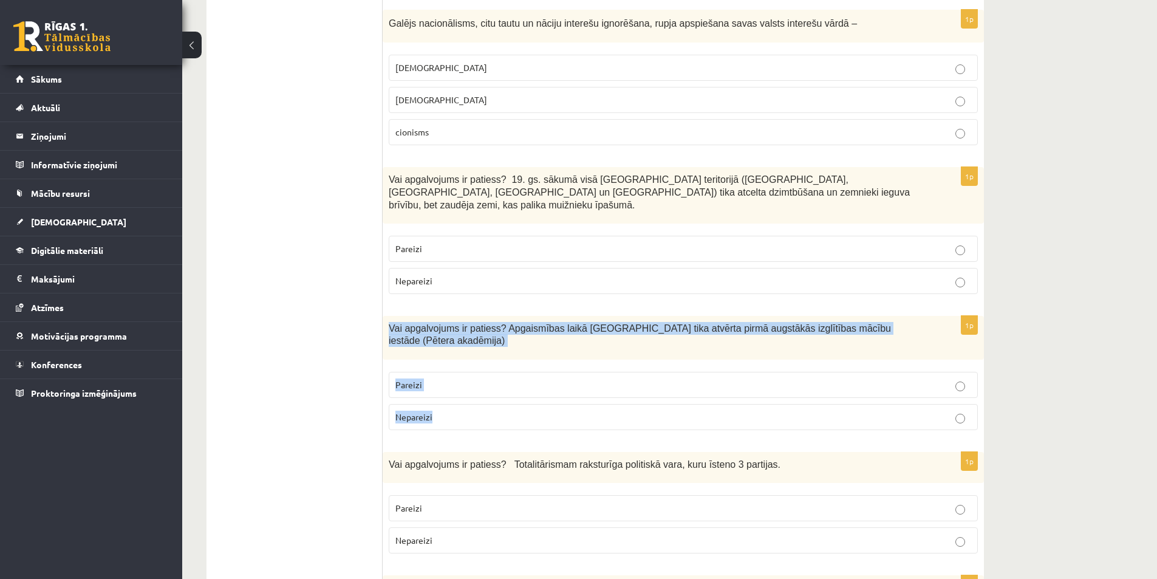
drag, startPoint x: 404, startPoint y: 317, endPoint x: 450, endPoint y: 387, distance: 83.7
click at [450, 387] on div "1p Vai apgalvojums ir patiess? Apgaismības laikā Jelgavā tika atvērta pirmā aug…" at bounding box center [682, 378] width 601 height 124
copy div "Vai apgalvojums ir patiess? Apgaismības laikā Jelgavā tika atvērta pirmā augstā…"
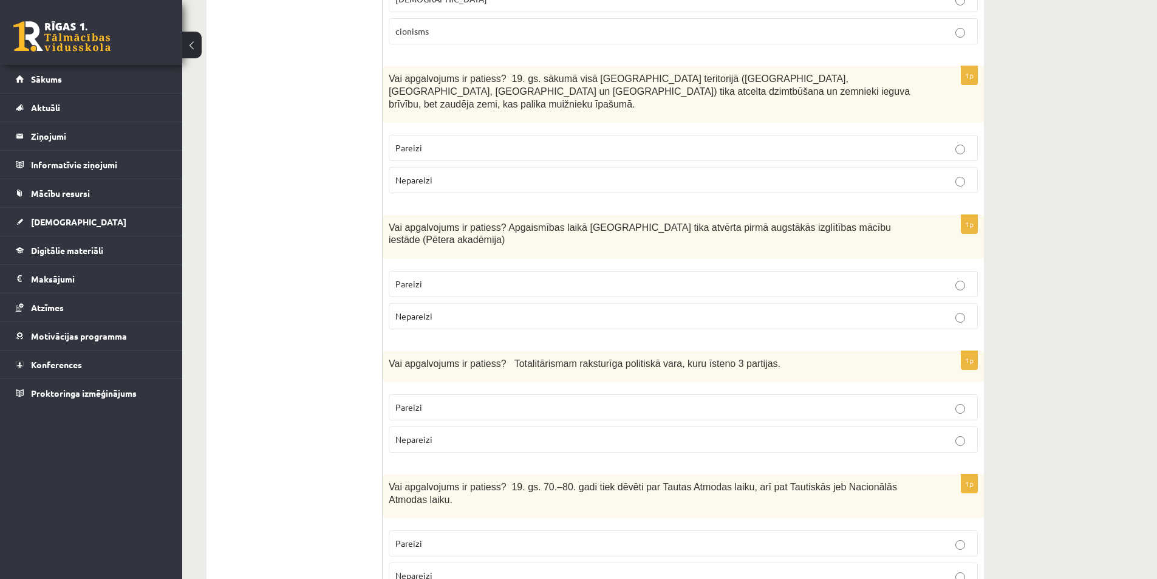
click at [432, 277] on p "Pareizi" at bounding box center [683, 283] width 576 height 13
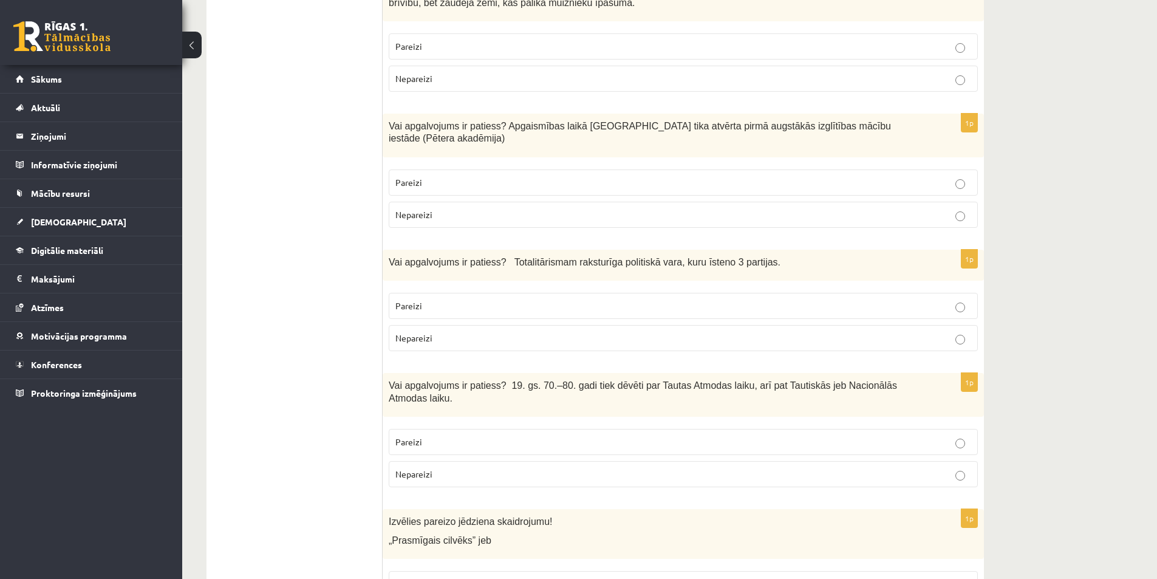
drag, startPoint x: 424, startPoint y: 318, endPoint x: 410, endPoint y: 282, distance: 39.0
click at [424, 331] on p "Nepareizi" at bounding box center [683, 337] width 576 height 13
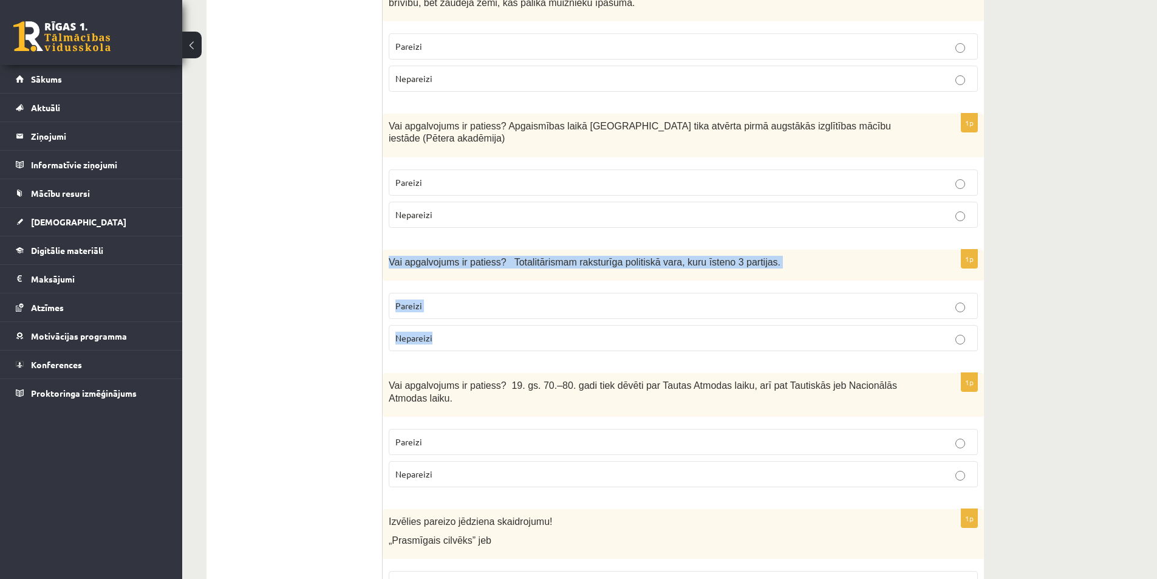
drag, startPoint x: 390, startPoint y: 233, endPoint x: 478, endPoint y: 310, distance: 116.6
click at [478, 310] on div "1p Vai apgalvojums ir patiess? Totalitārismam raksturīga politiskā vara, kuru ī…" at bounding box center [682, 305] width 601 height 111
copy div "Vai apgalvojums ir patiess? Totalitārismam raksturīga politiskā vara, kuru īste…"
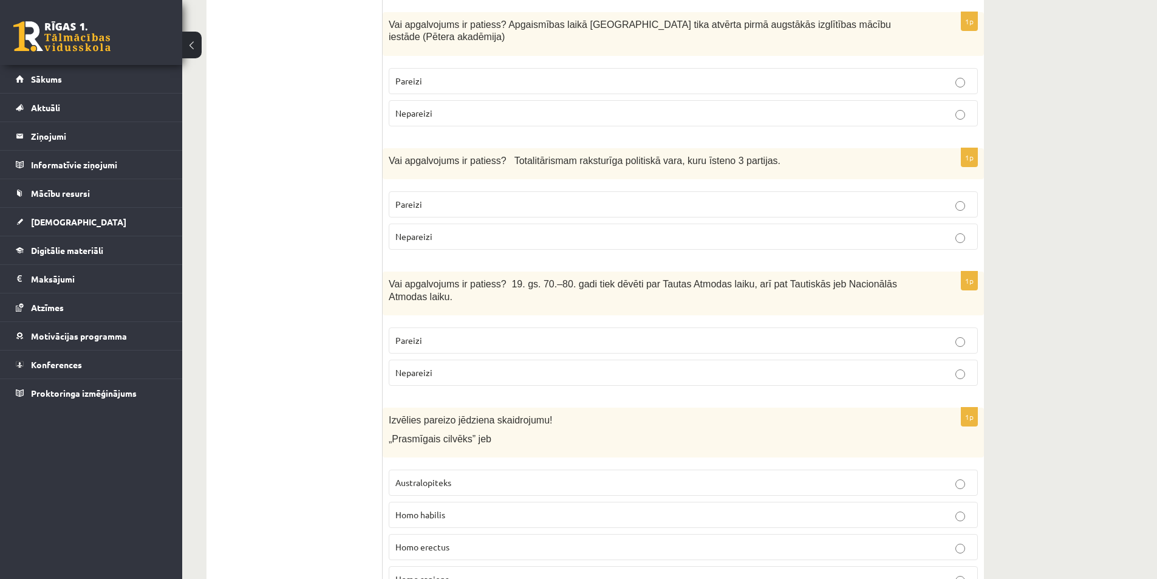
scroll to position [1416, 0]
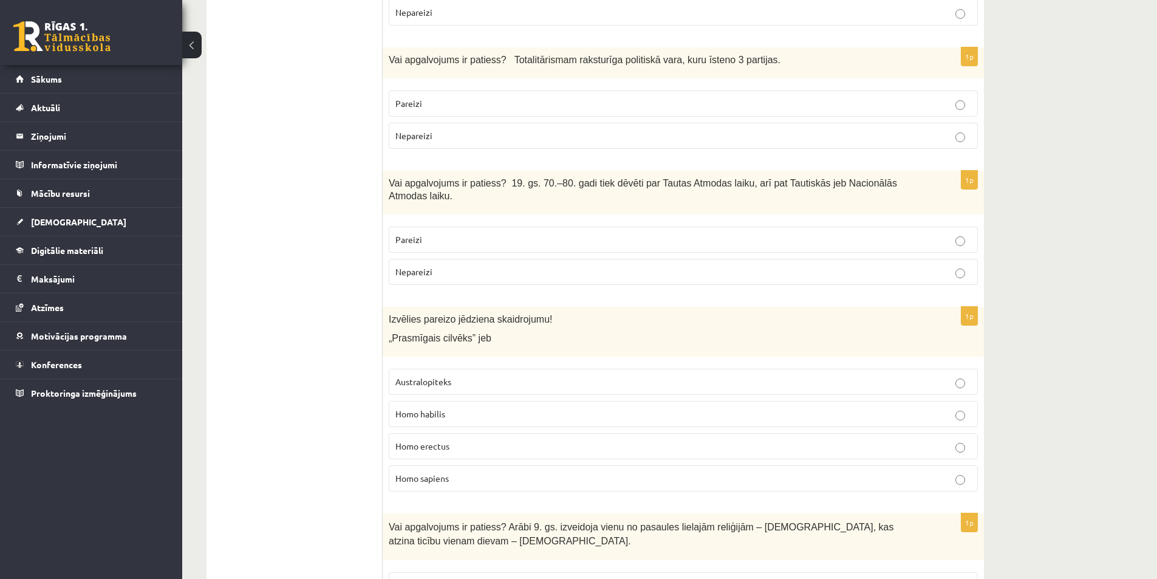
click at [461, 472] on p "Homo sapiens" at bounding box center [683, 478] width 576 height 13
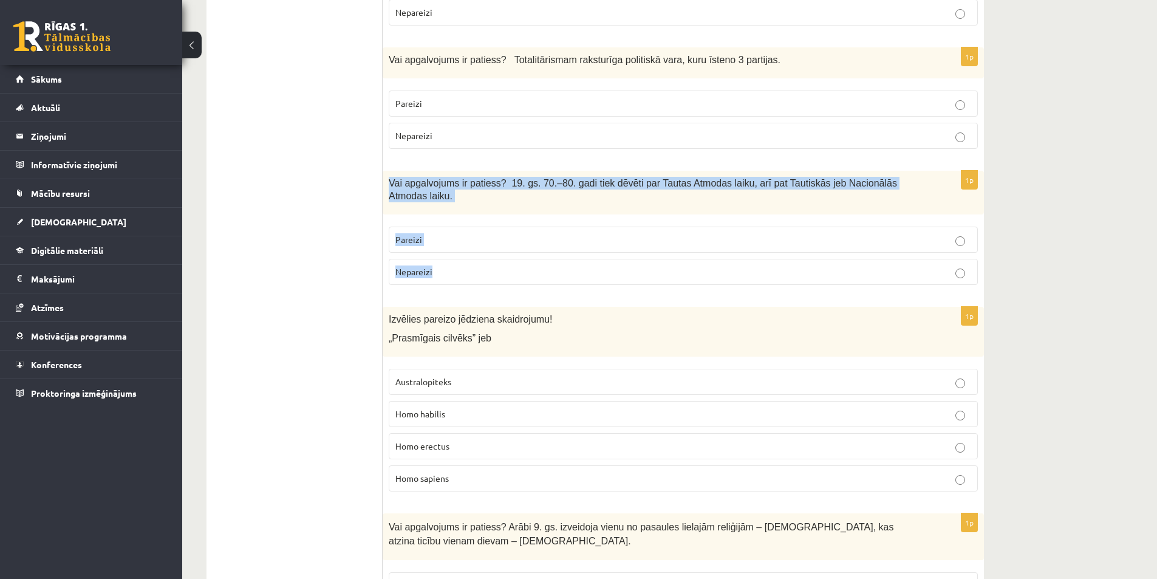
drag, startPoint x: 384, startPoint y: 152, endPoint x: 444, endPoint y: 235, distance: 102.5
click at [444, 235] on div "1p Vai apgalvojums ir patiess? 19. gs. 70.–80. gadi tiek dēvēti par Tautas Atmo…" at bounding box center [682, 233] width 601 height 124
copy div "Vai apgalvojums ir patiess? 19. gs. 70.–80. gadi tiek dēvēti par Tautas Atmodas…"
click at [430, 233] on p "Pareizi" at bounding box center [683, 239] width 576 height 13
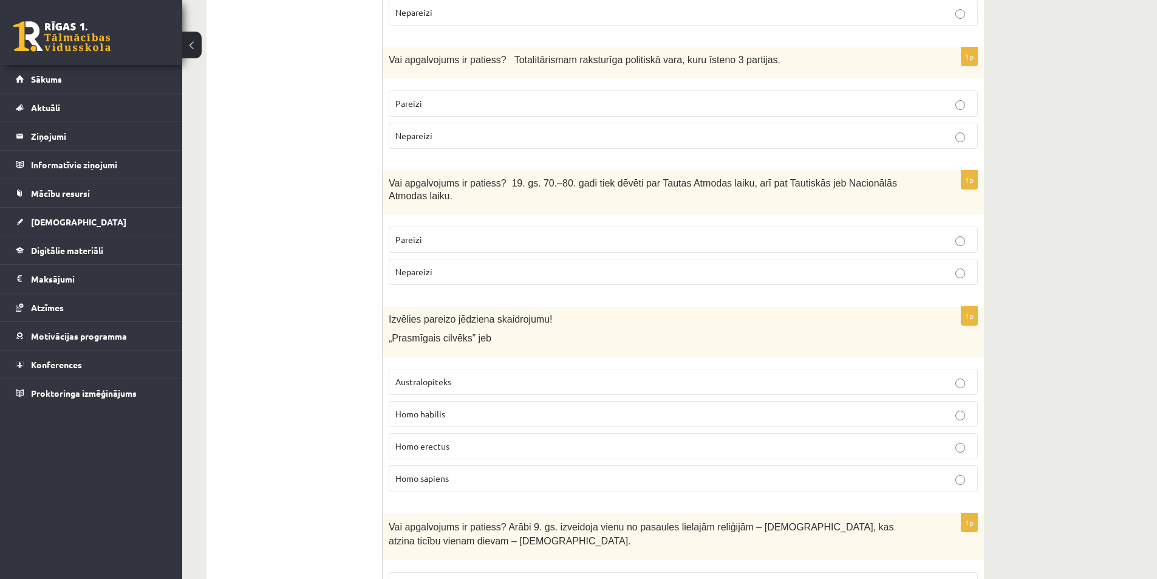
scroll to position [1619, 0]
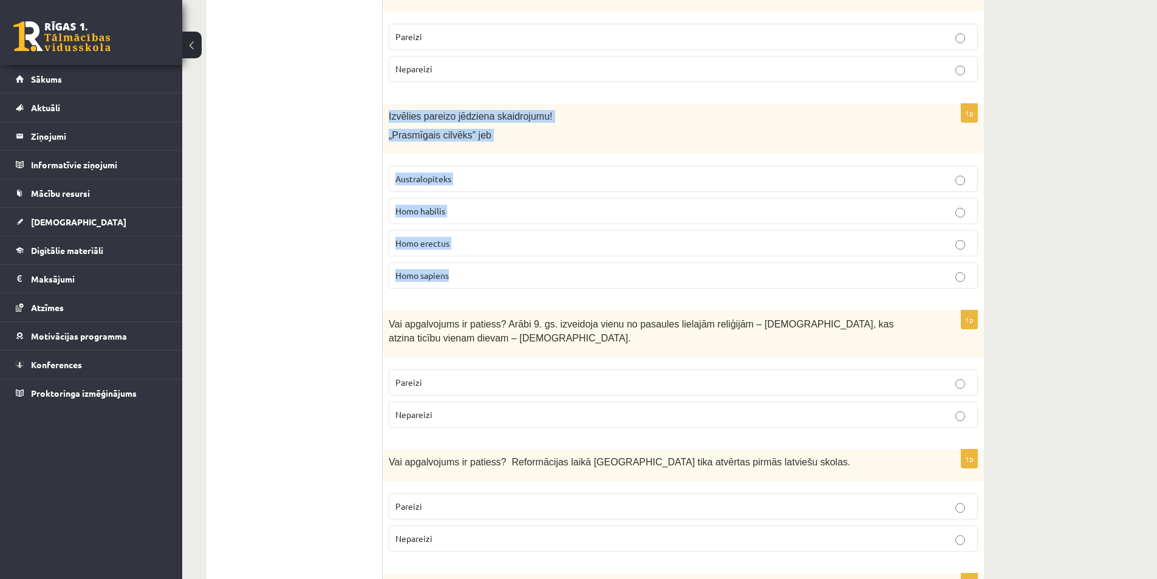
drag, startPoint x: 392, startPoint y: 76, endPoint x: 475, endPoint y: 233, distance: 177.6
click at [475, 233] on div "1p Izvēlies pareizo jēdziena skaidrojumu! „Prasmīgais cilvēks” jeb Australopite…" at bounding box center [682, 201] width 601 height 195
copy div "Izvēlies pareizo jēdziena skaidrojumu! „Prasmīgais cilvēks” jeb Australopiteks …"
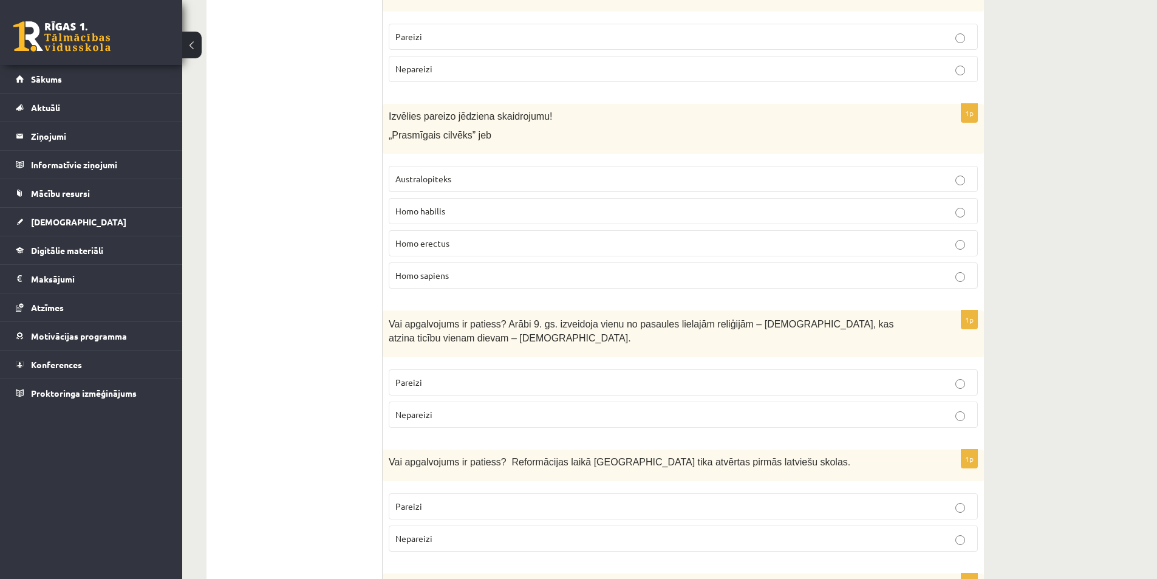
click at [478, 376] on p "Pareizi" at bounding box center [683, 382] width 576 height 13
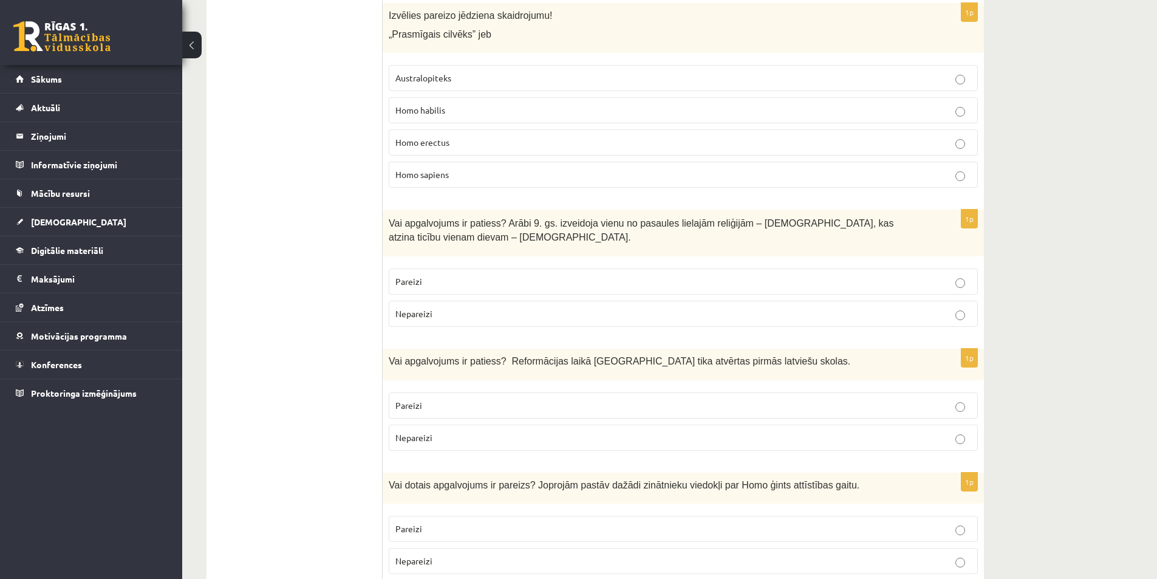
click at [495, 424] on label "Nepareizi" at bounding box center [683, 437] width 589 height 26
click at [440, 104] on span "Homo habilis" at bounding box center [420, 109] width 50 height 11
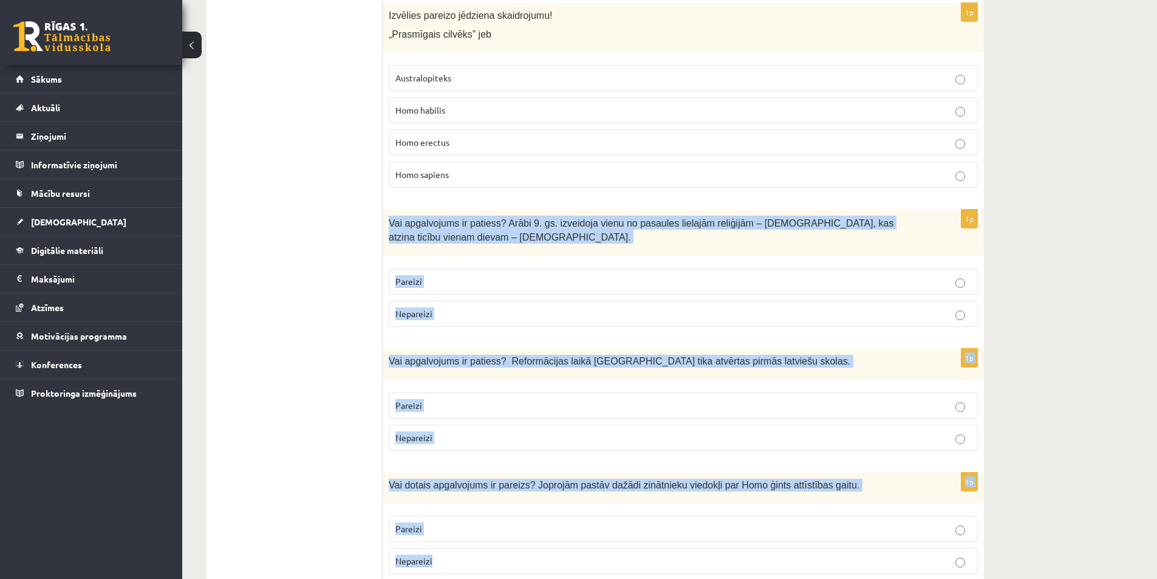
drag, startPoint x: 387, startPoint y: 182, endPoint x: 514, endPoint y: 524, distance: 364.4
copy form "Vai apgalvojums ir patiess? Arābi 9. gs. izveidoja vienu no pasaules lielajām r…"
click at [443, 307] on p "Nepareizi" at bounding box center [683, 313] width 576 height 13
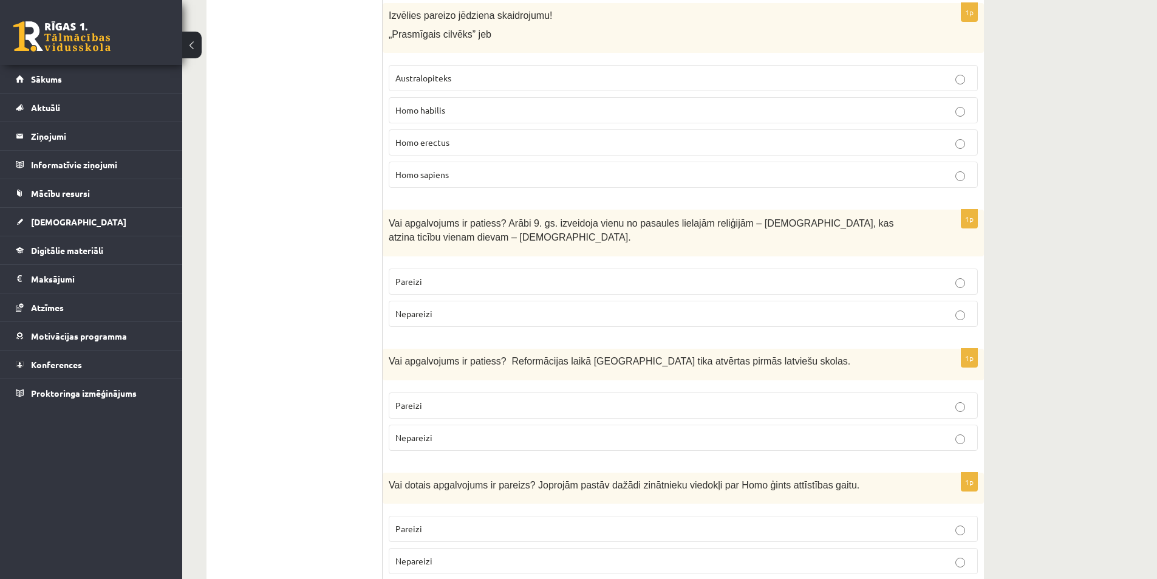
click at [422, 399] on p "Pareizi" at bounding box center [683, 405] width 576 height 13
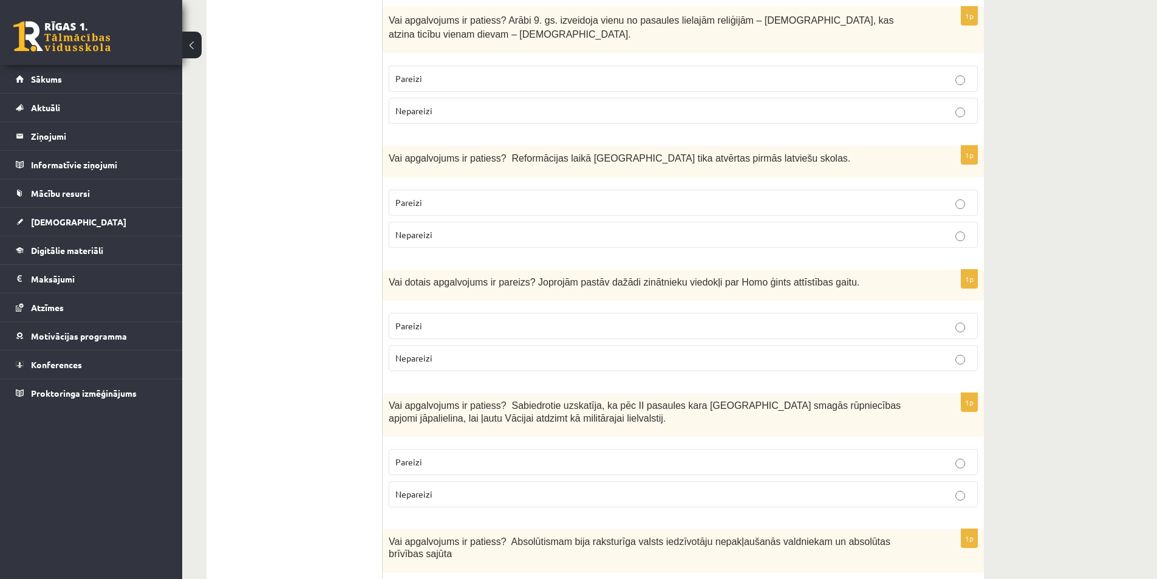
click at [431, 319] on p "Pareizi" at bounding box center [683, 325] width 576 height 13
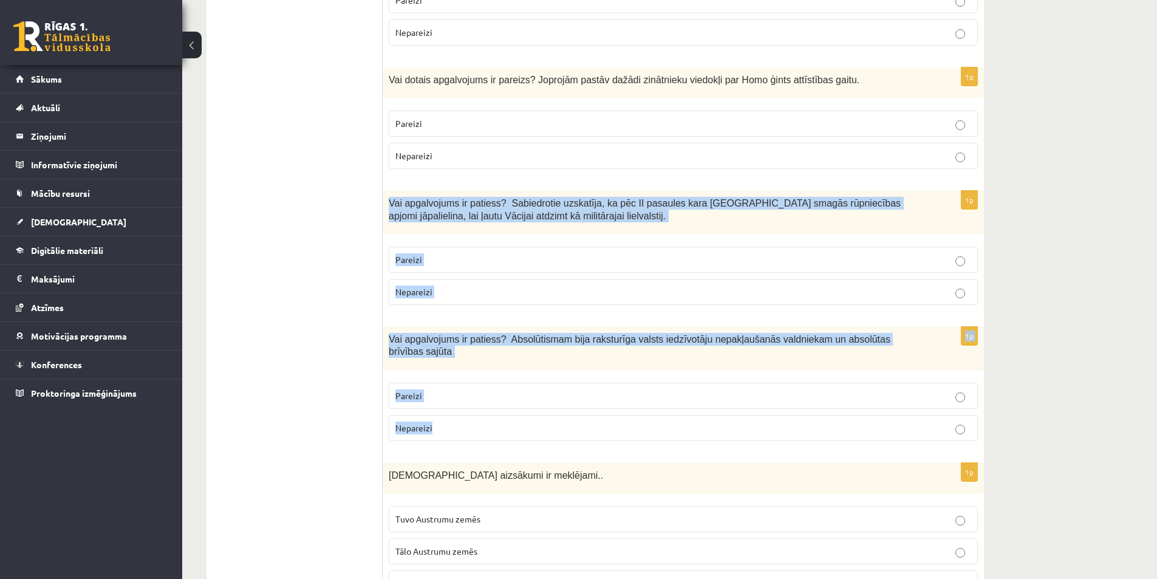
scroll to position [2226, 0]
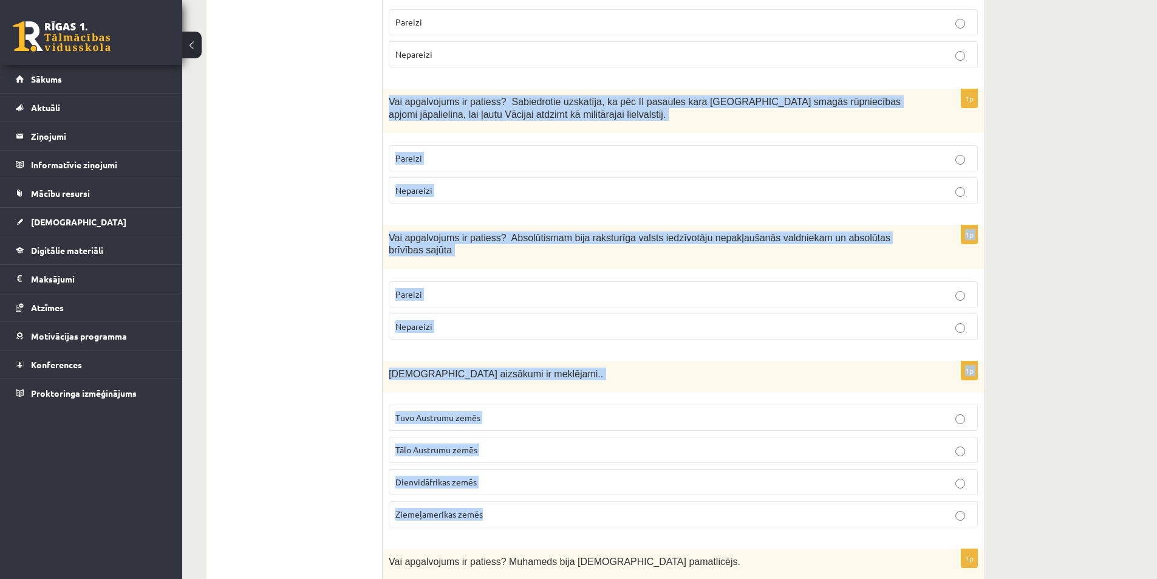
drag, startPoint x: 389, startPoint y: 160, endPoint x: 543, endPoint y: 462, distance: 339.1
click at [543, 462] on form "1p Valdošā ideoloģija Padomju Savienībā bija marksisms-ļeņinisms evolucionisms …" at bounding box center [683, 184] width 577 height 4385
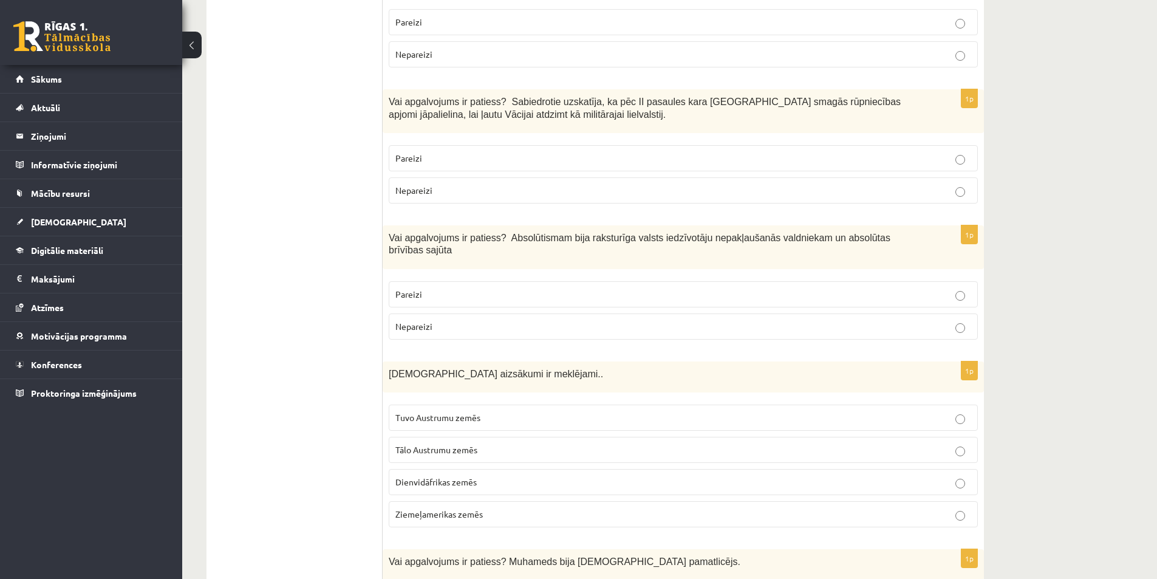
click at [446, 184] on p "Nepareizi" at bounding box center [683, 190] width 576 height 13
click at [425, 321] on span "Nepareizi" at bounding box center [413, 326] width 37 height 11
click at [456, 411] on p "Tuvo Austrumu zemēs" at bounding box center [683, 417] width 576 height 13
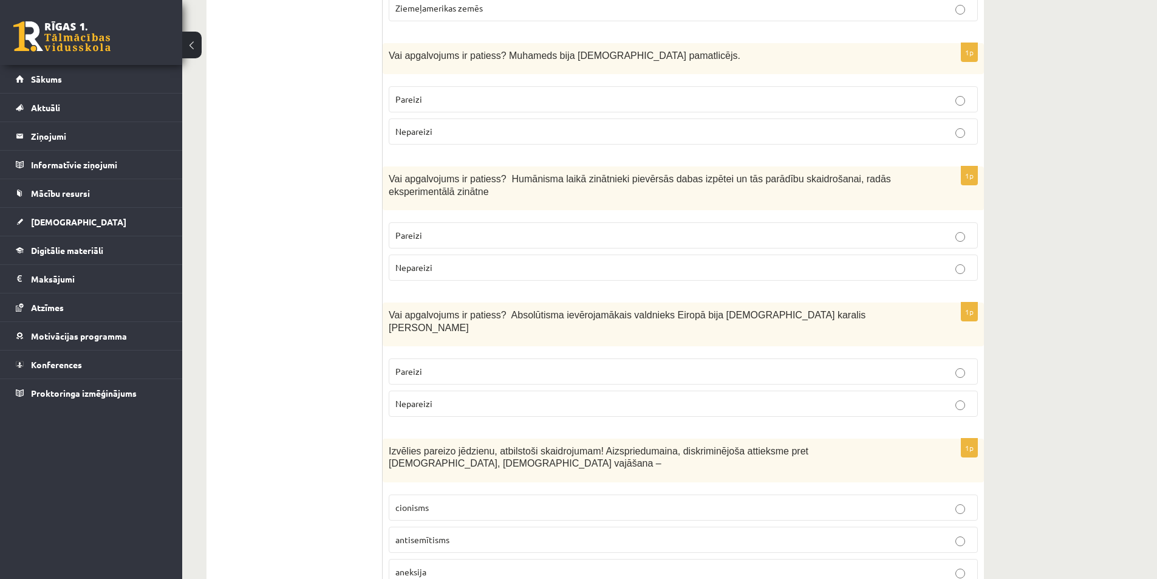
scroll to position [2833, 0]
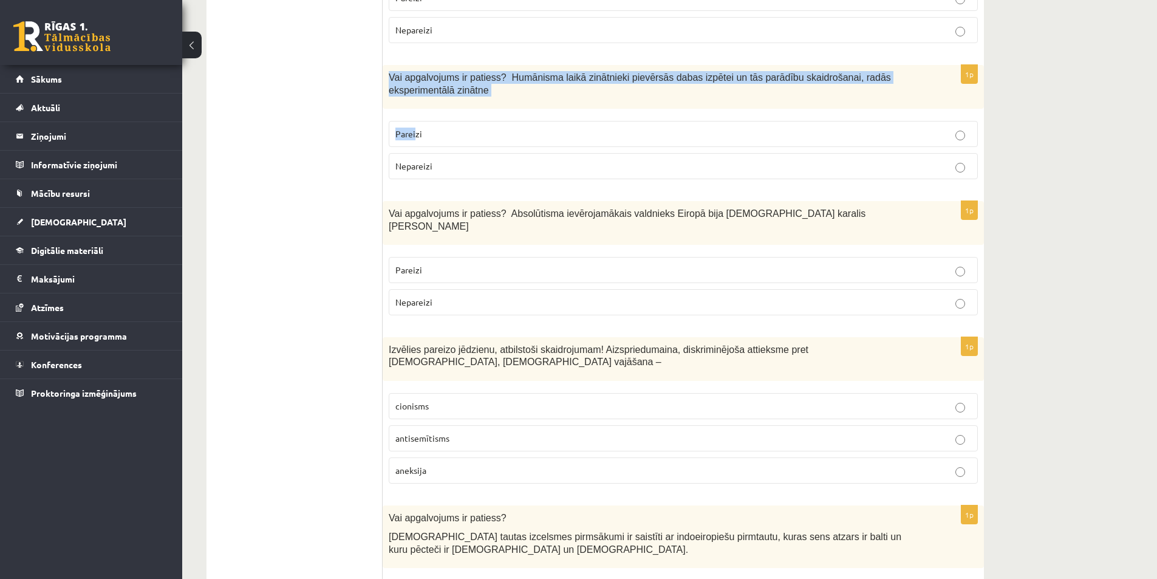
drag, startPoint x: 385, startPoint y: 26, endPoint x: 414, endPoint y: 69, distance: 51.5
click at [414, 69] on div "1p Vai apgalvojums ir patiess? Humānisma laikā zinātnieki pievērsās dabas izpēt…" at bounding box center [682, 127] width 601 height 124
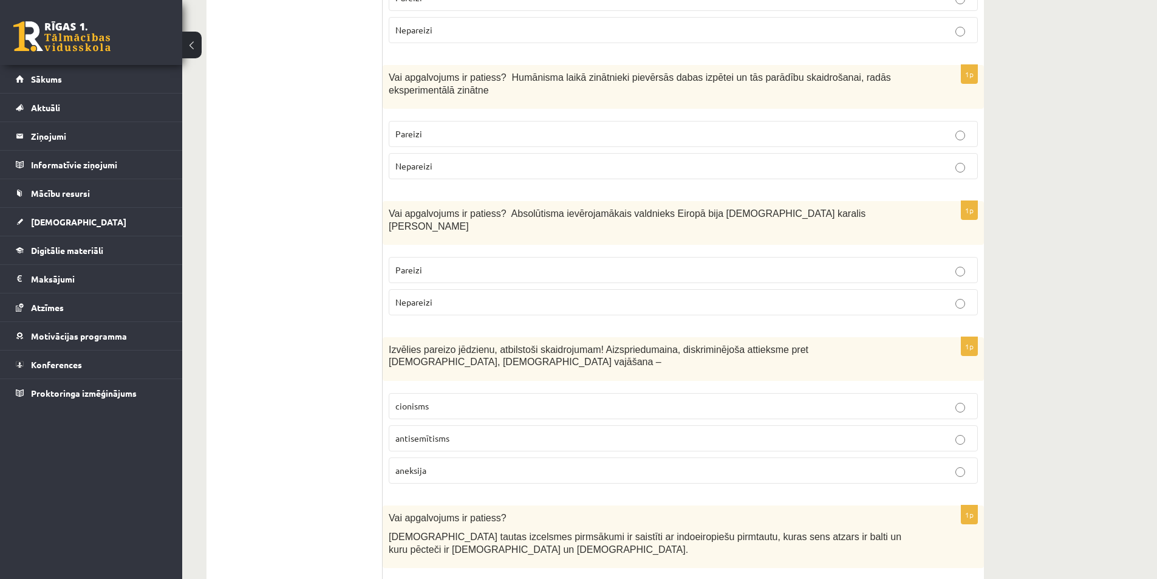
click at [426, 153] on label "Nepareizi" at bounding box center [683, 166] width 589 height 26
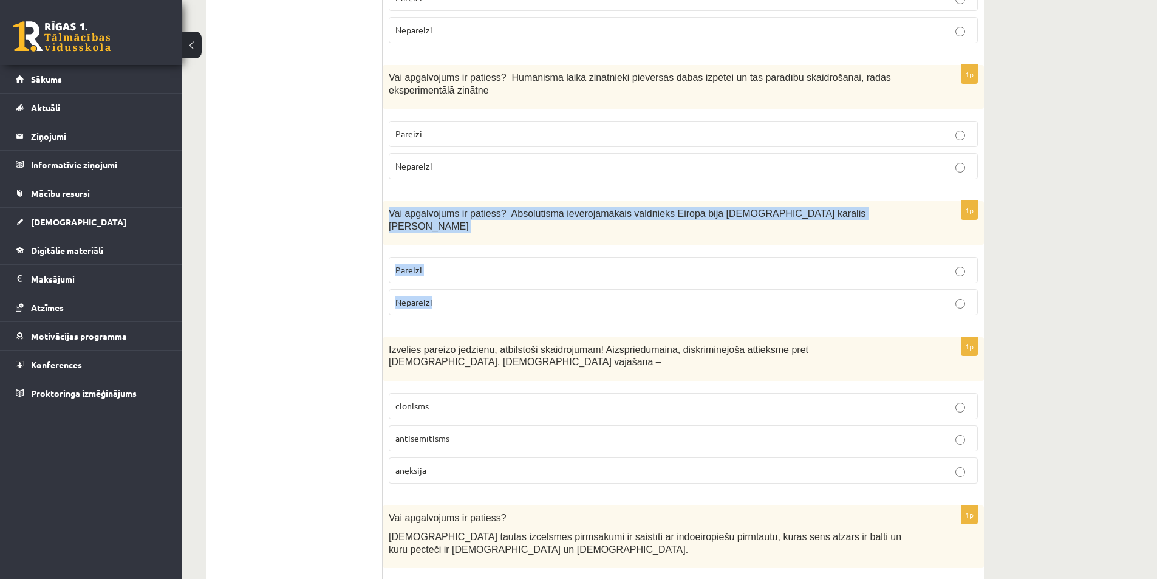
drag, startPoint x: 386, startPoint y: 160, endPoint x: 441, endPoint y: 231, distance: 90.0
click at [441, 231] on div "1p Vai apgalvojums ir patiess? Absolūtisma ievērojamākais valdnieks Eiropā bija…" at bounding box center [682, 263] width 601 height 124
click at [416, 264] on span "Pareizi" at bounding box center [408, 269] width 27 height 11
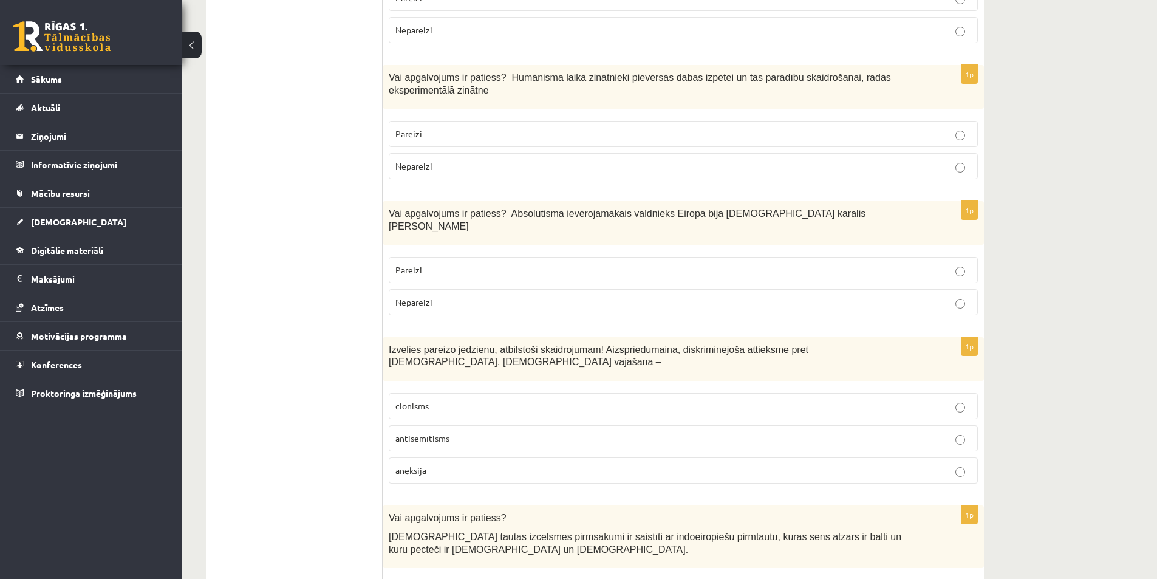
scroll to position [2934, 0]
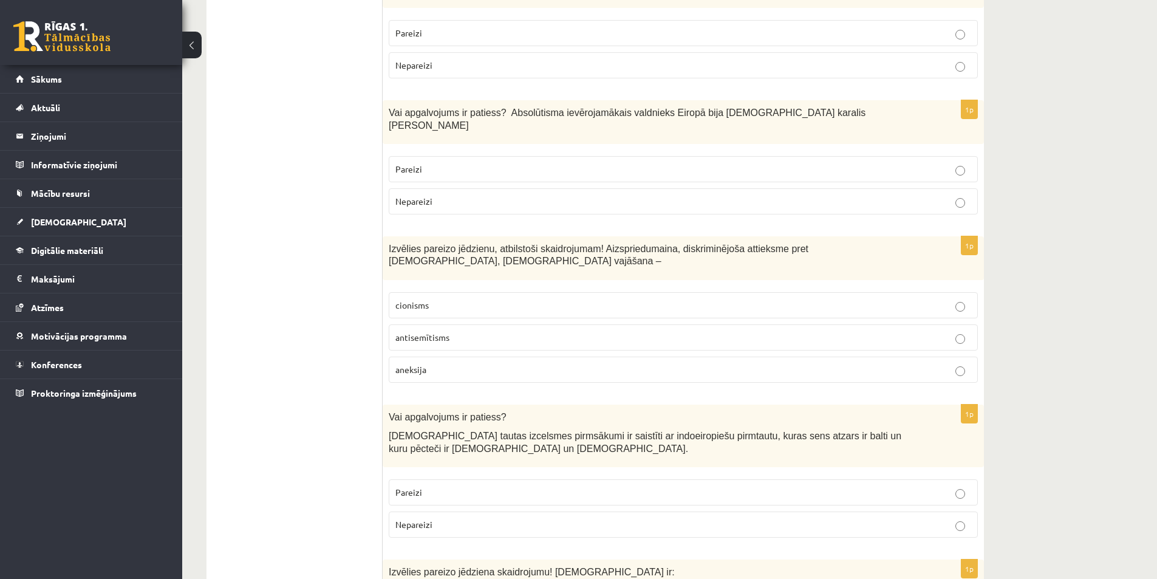
click at [410, 331] on span "antisemītisms" at bounding box center [422, 336] width 54 height 11
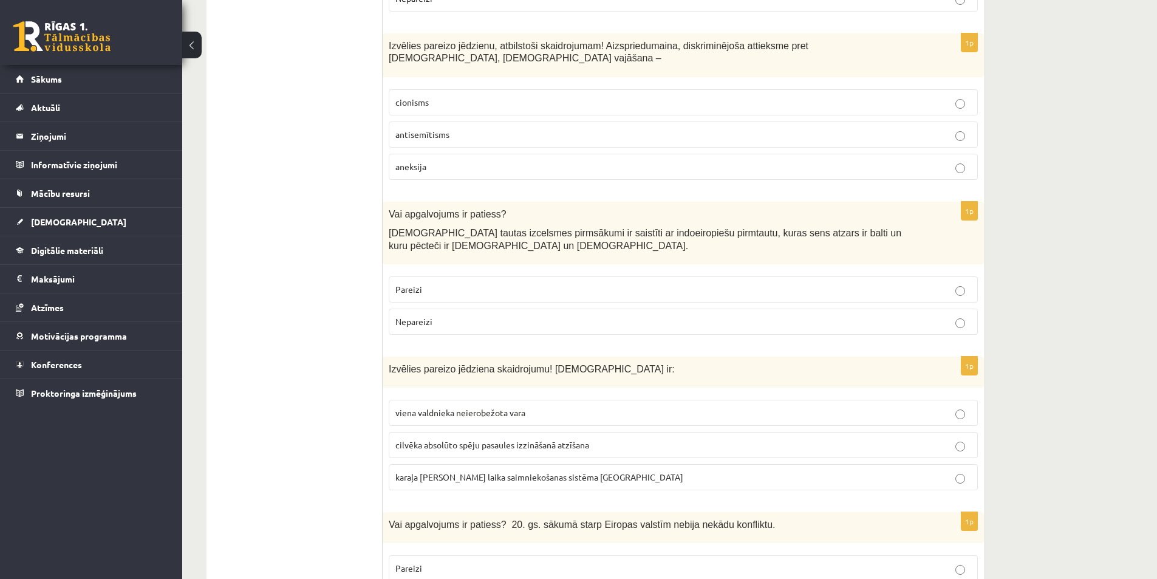
scroll to position [3238, 0]
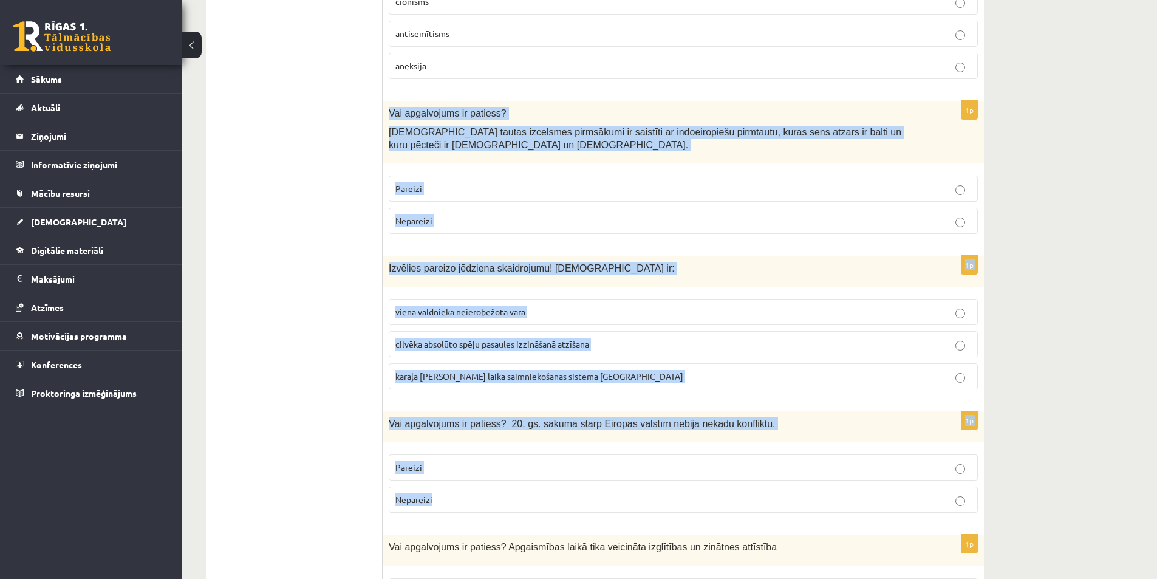
drag, startPoint x: 386, startPoint y: 38, endPoint x: 523, endPoint y: 412, distance: 397.8
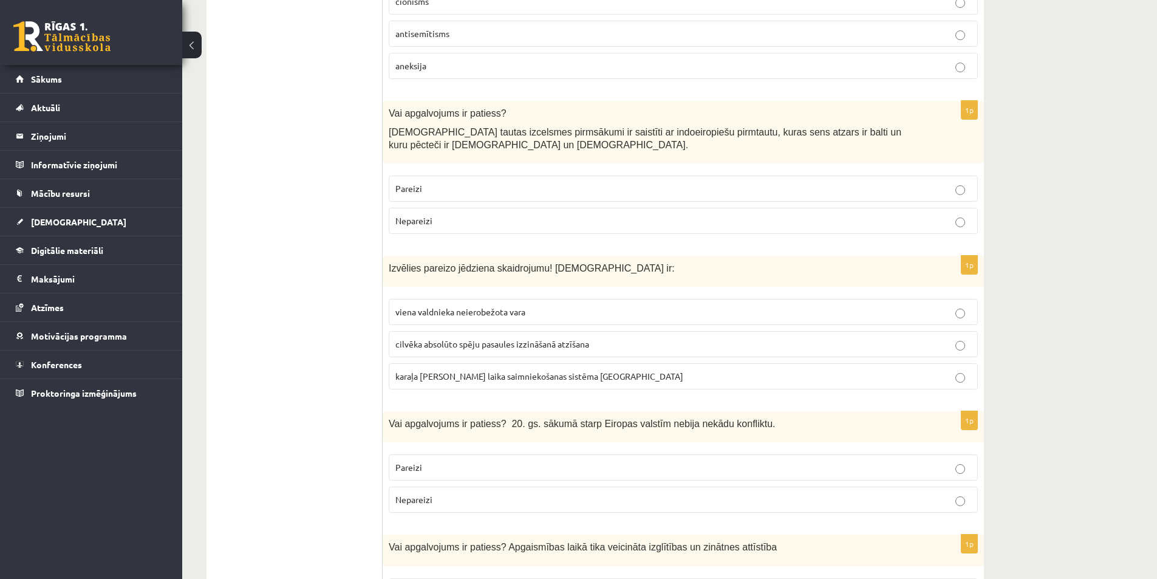
click at [480, 175] on label "Pareizi" at bounding box center [683, 188] width 589 height 26
click at [431, 305] on p "viena valdnieka neierobežota vara" at bounding box center [683, 311] width 576 height 13
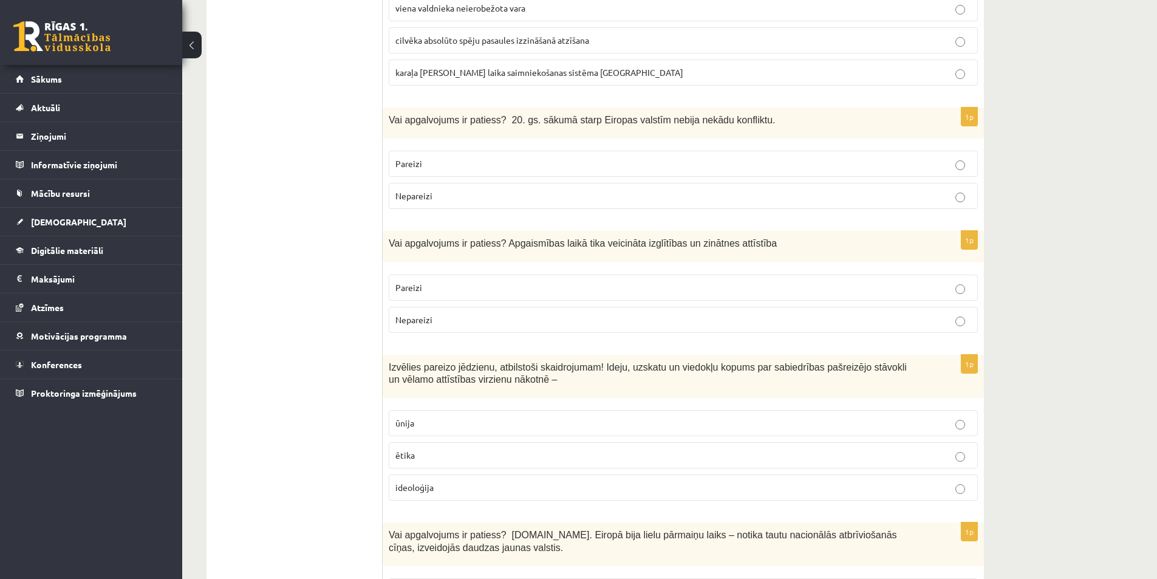
scroll to position [3441, 0]
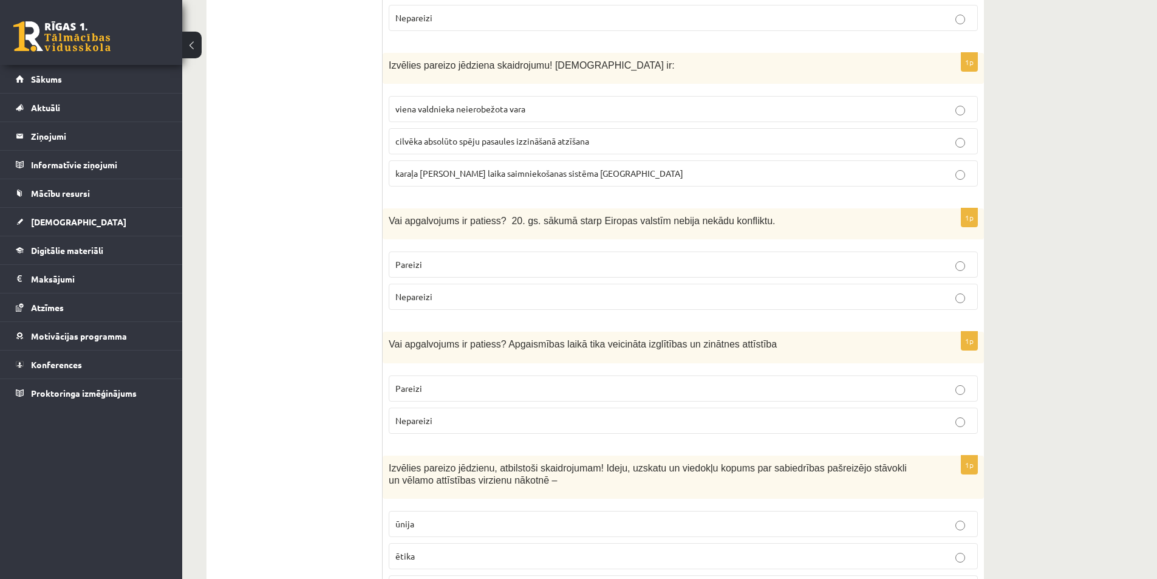
click at [438, 290] on p "Nepareizi" at bounding box center [683, 296] width 576 height 13
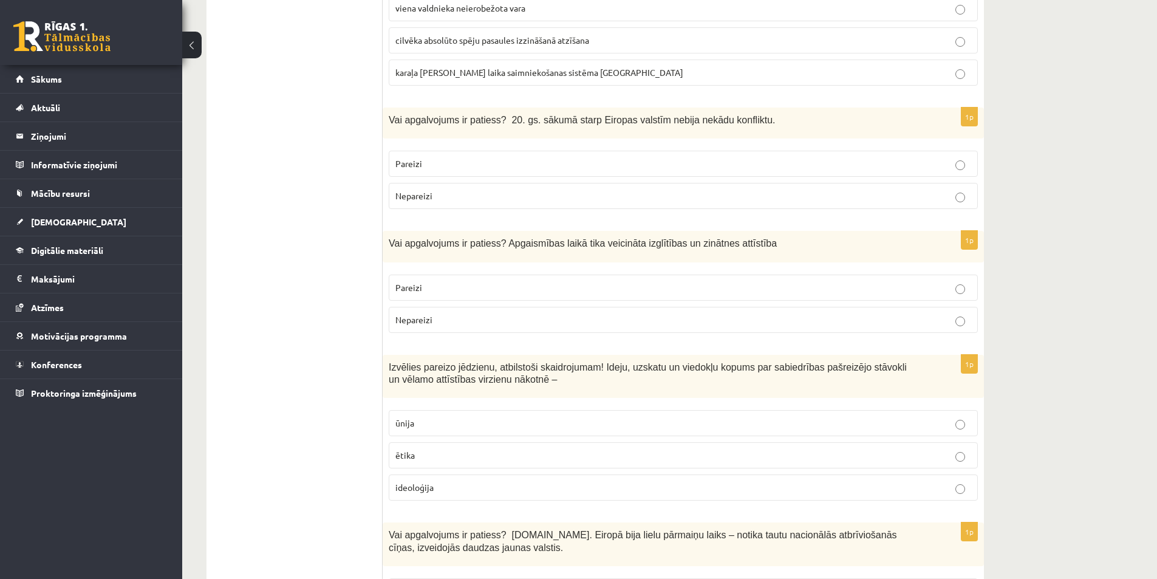
scroll to position [3643, 0]
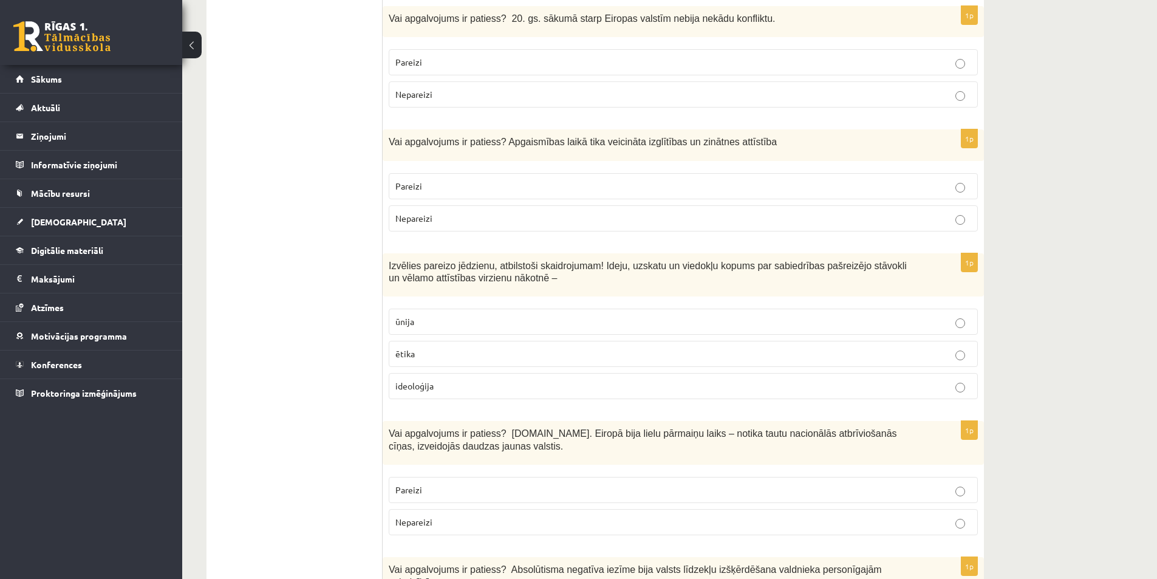
click at [421, 173] on label "Pareizi" at bounding box center [683, 186] width 589 height 26
drag, startPoint x: 390, startPoint y: 64, endPoint x: 393, endPoint y: 69, distance: 6.3
click at [393, 137] on span "Vai apgalvojums ir patiess? Apgaismības laikā tika veicināta izglītības un zinā…" at bounding box center [583, 142] width 388 height 10
click at [423, 373] on label "ideoloģija" at bounding box center [683, 386] width 589 height 26
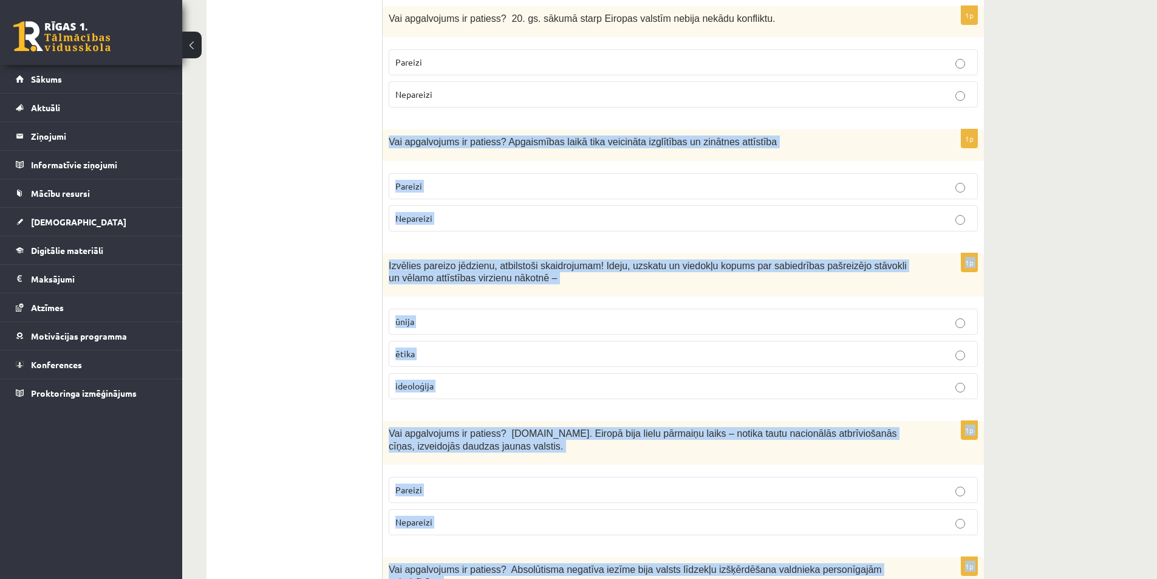
drag, startPoint x: 386, startPoint y: 61, endPoint x: 481, endPoint y: 562, distance: 509.9
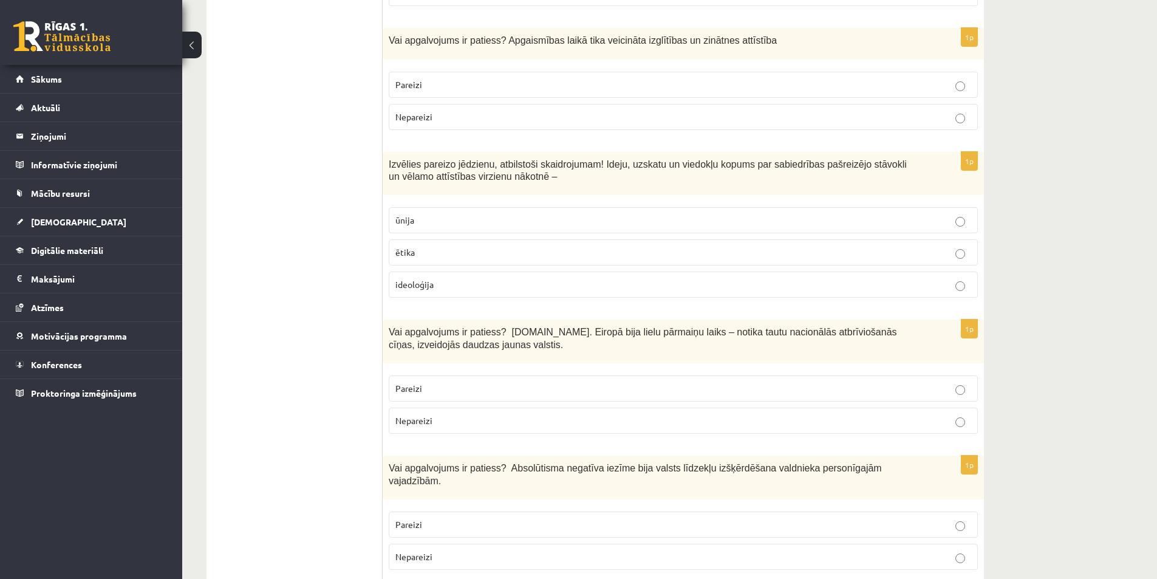
click at [468, 382] on p "Pareizi" at bounding box center [683, 388] width 576 height 13
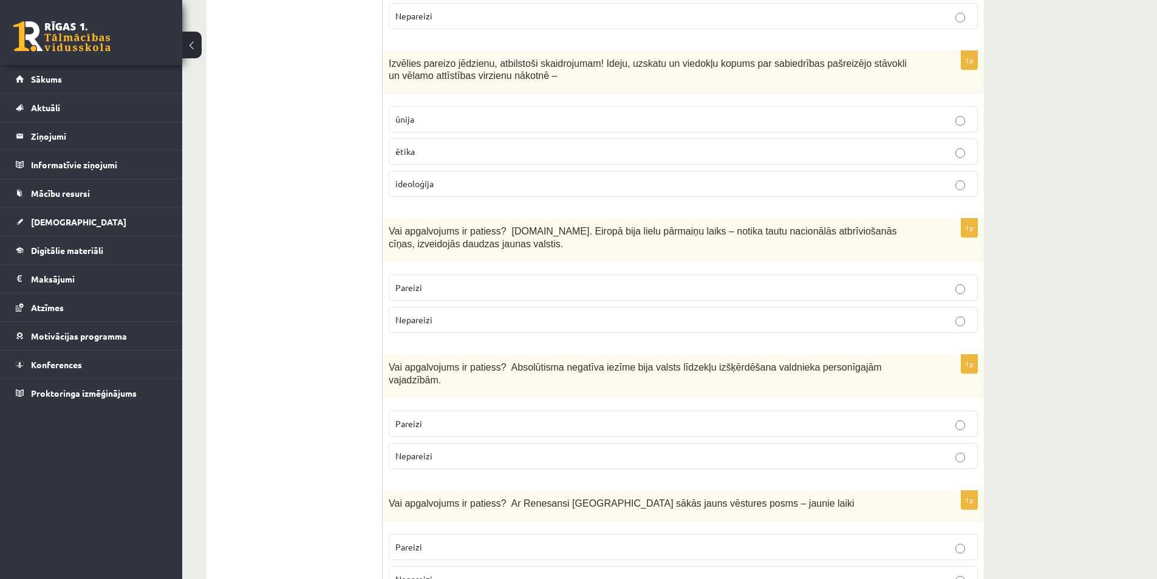
scroll to position [3946, 0]
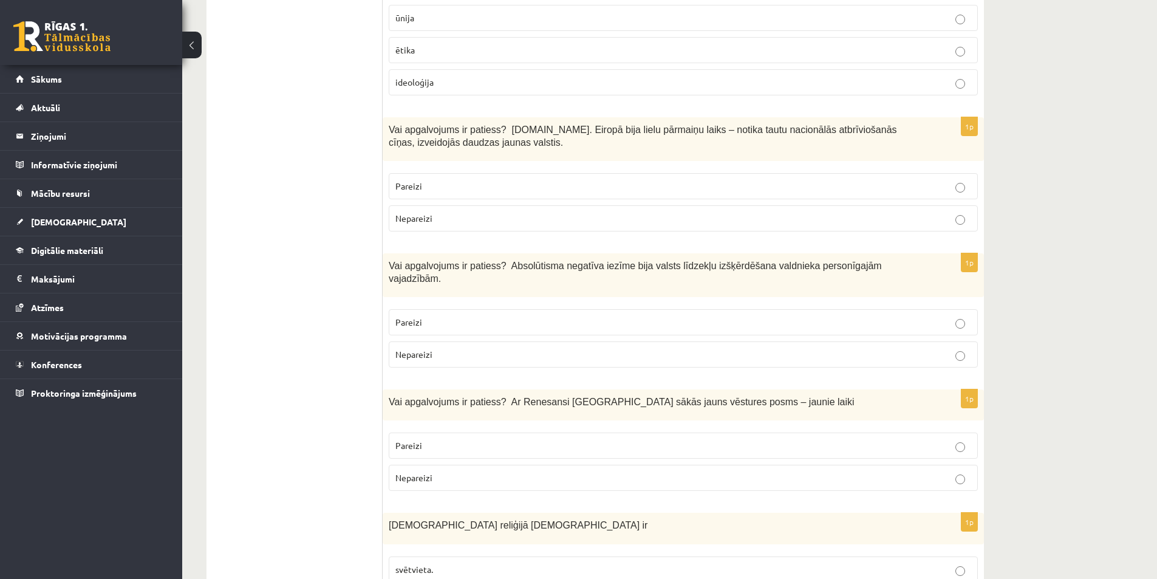
click at [488, 316] on p "Pareizi" at bounding box center [683, 322] width 576 height 13
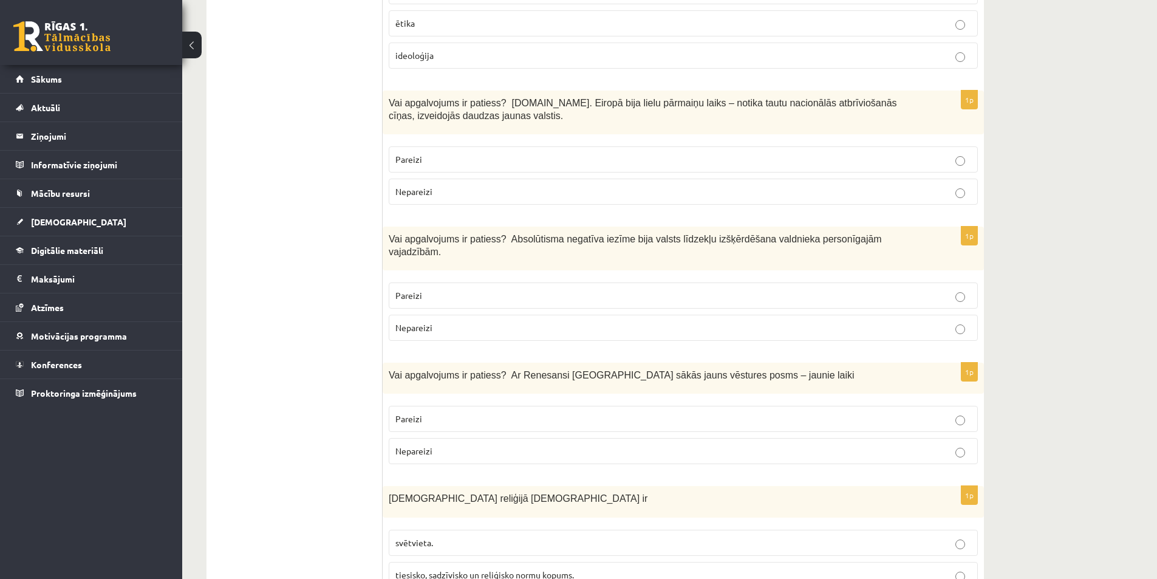
click at [414, 413] on span "Pareizi" at bounding box center [408, 418] width 27 height 11
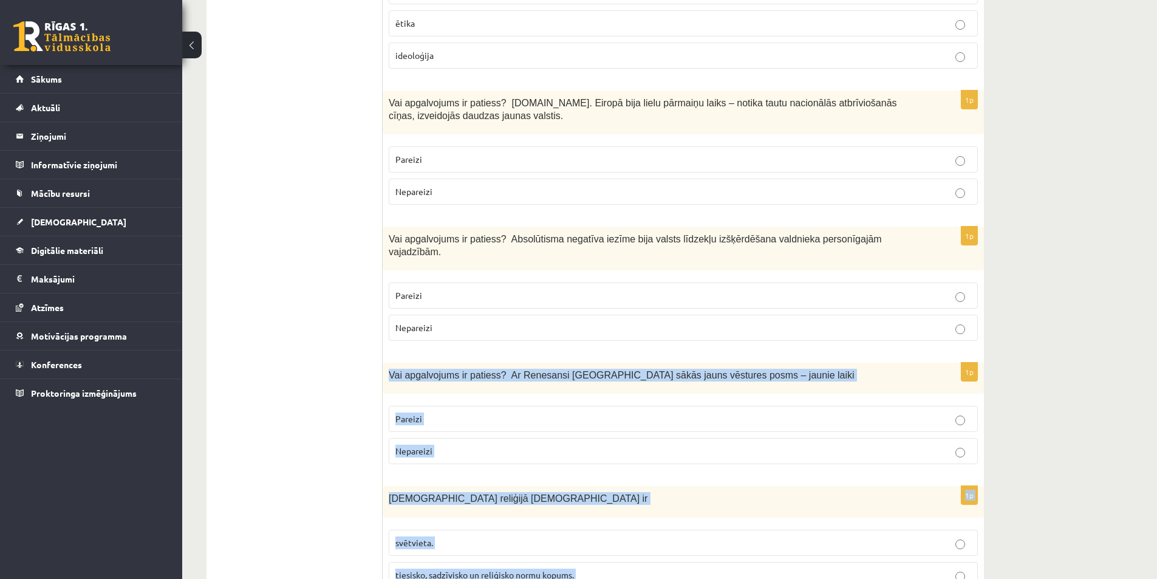
drag, startPoint x: 385, startPoint y: 286, endPoint x: 515, endPoint y: 517, distance: 265.1
click at [466, 412] on p "Pareizi" at bounding box center [683, 418] width 576 height 13
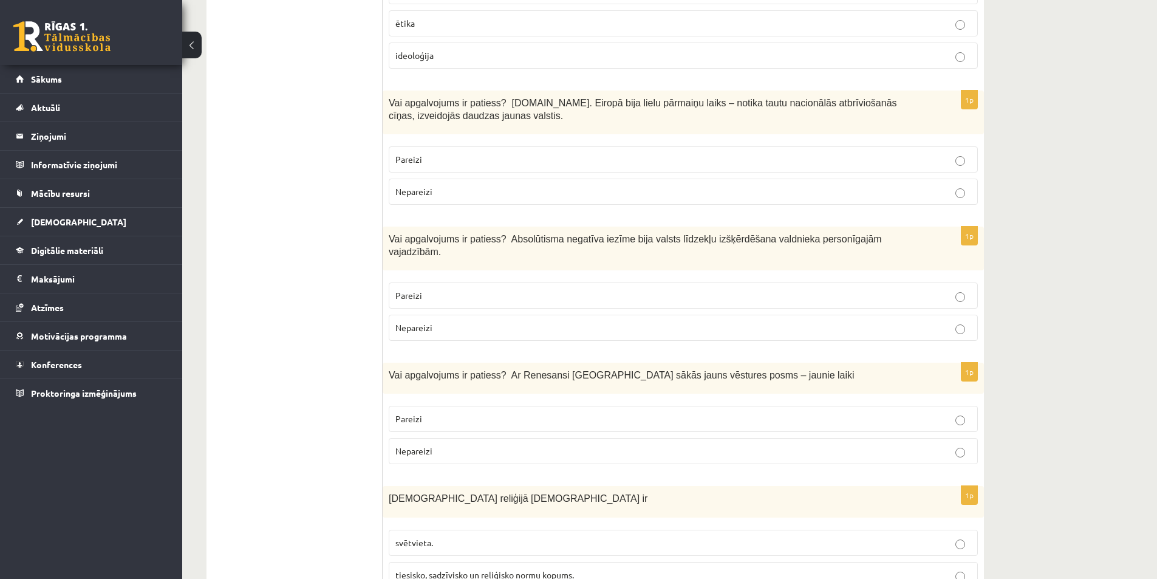
click at [490, 569] on span "tiesisko, sadzīvisko un reliģisko normu kopums." at bounding box center [484, 574] width 178 height 11
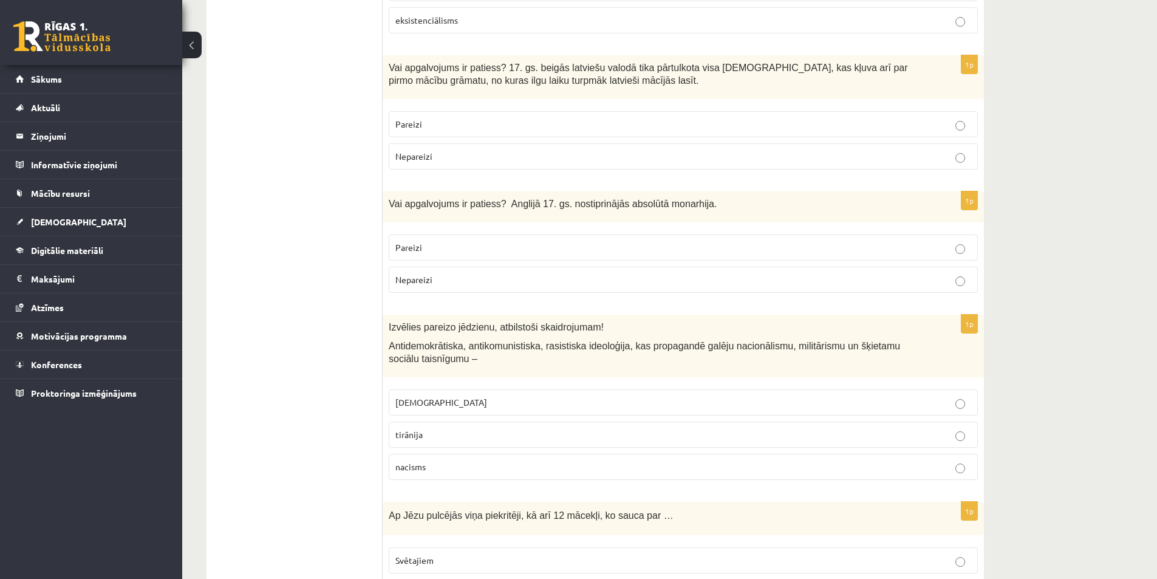
scroll to position [0, 0]
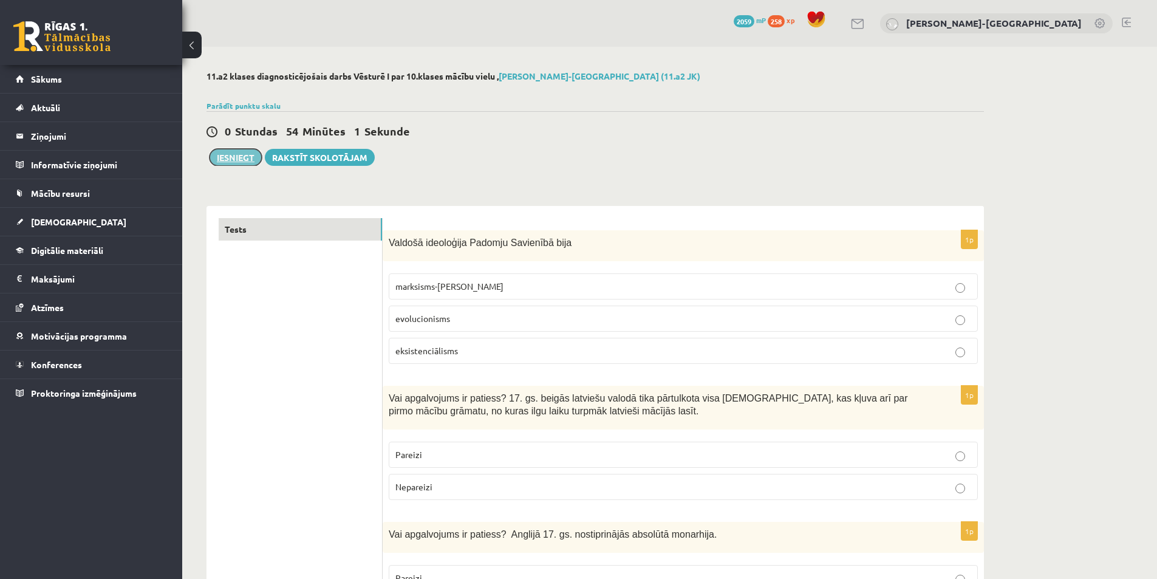
click at [245, 155] on button "Iesniegt" at bounding box center [235, 157] width 52 height 17
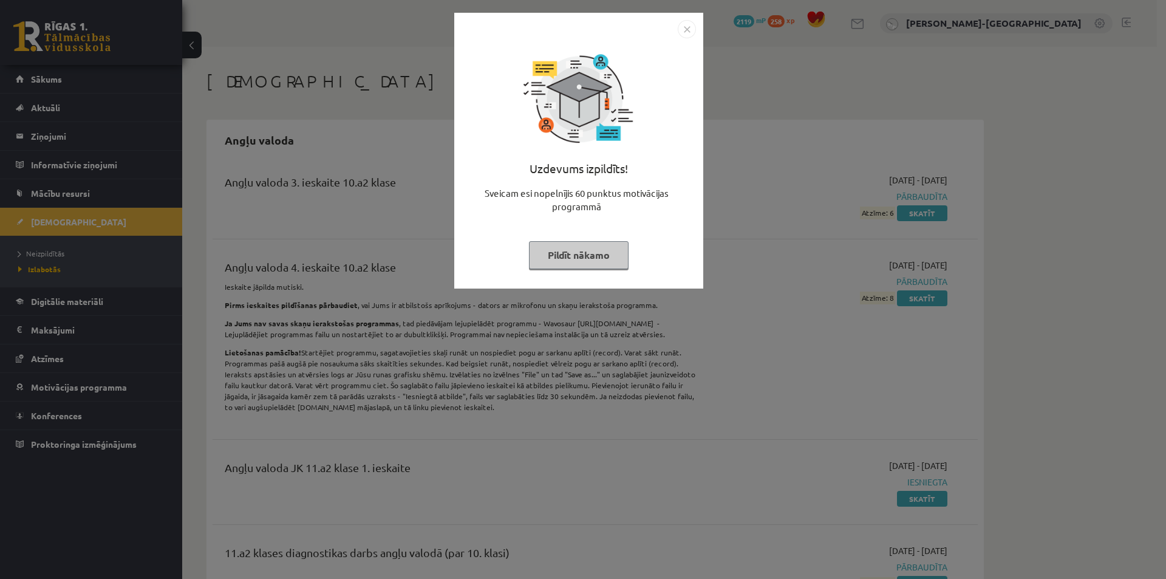
click at [590, 257] on button "Pildīt nākamo" at bounding box center [579, 255] width 100 height 28
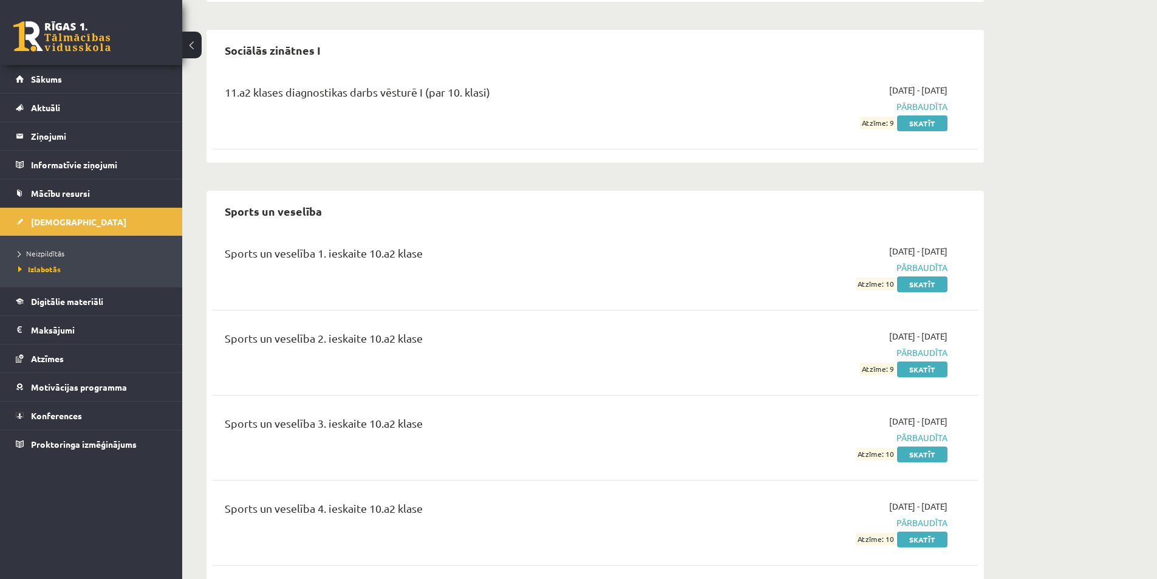
scroll to position [6697, 0]
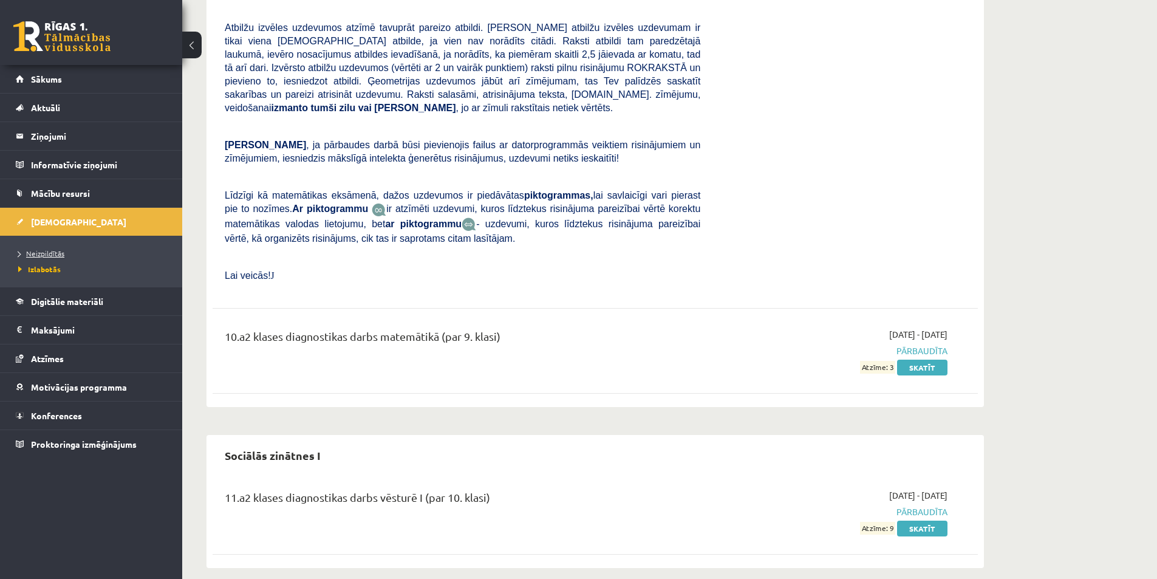
click at [72, 251] on link "Neizpildītās" at bounding box center [94, 253] width 152 height 11
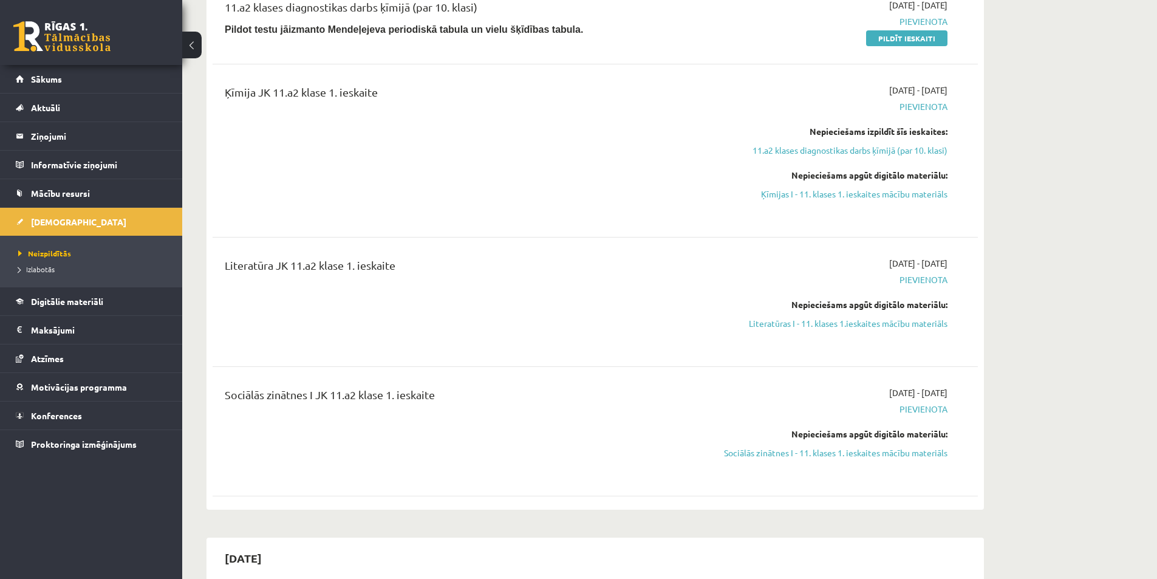
scroll to position [405, 0]
